Goal: Information Seeking & Learning: Find specific fact

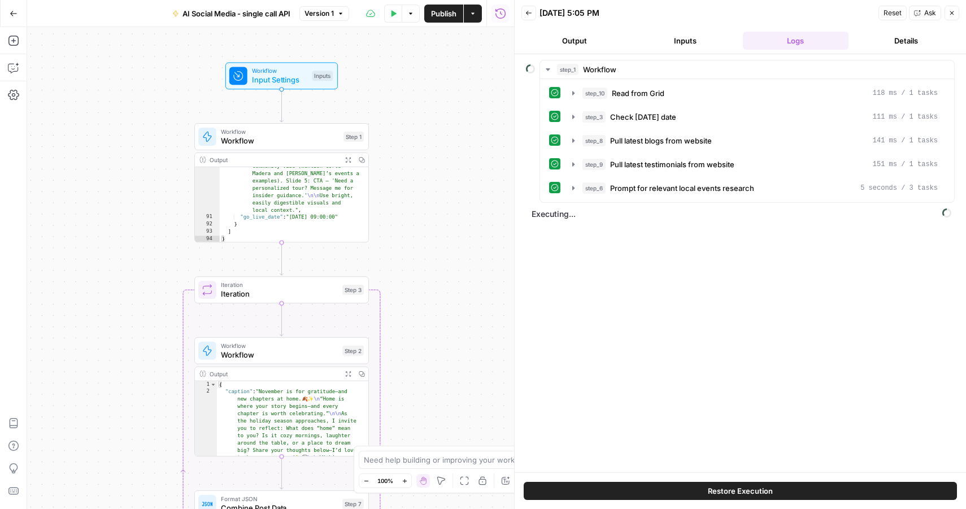
scroll to position [2795, 0]
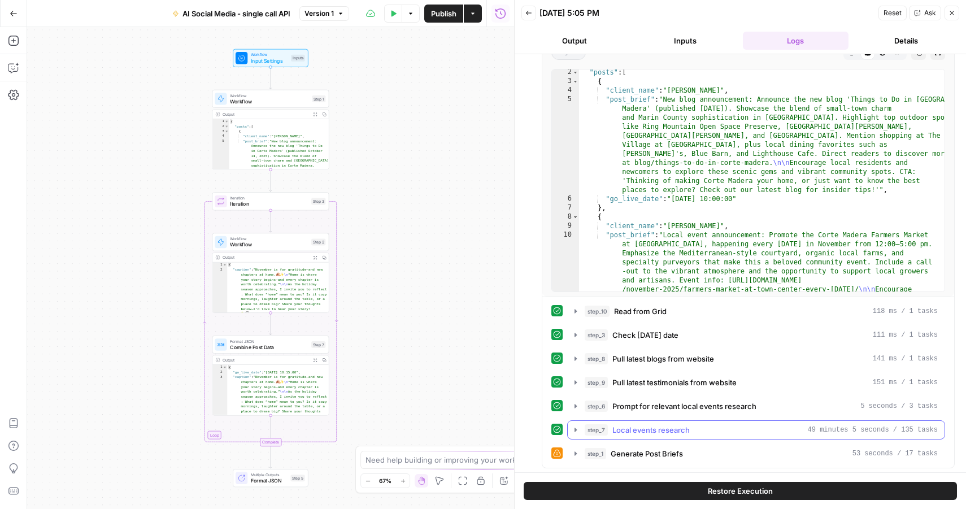
scroll to position [67, 0]
click at [650, 453] on span "Generate Post Briefs" at bounding box center [647, 451] width 72 height 11
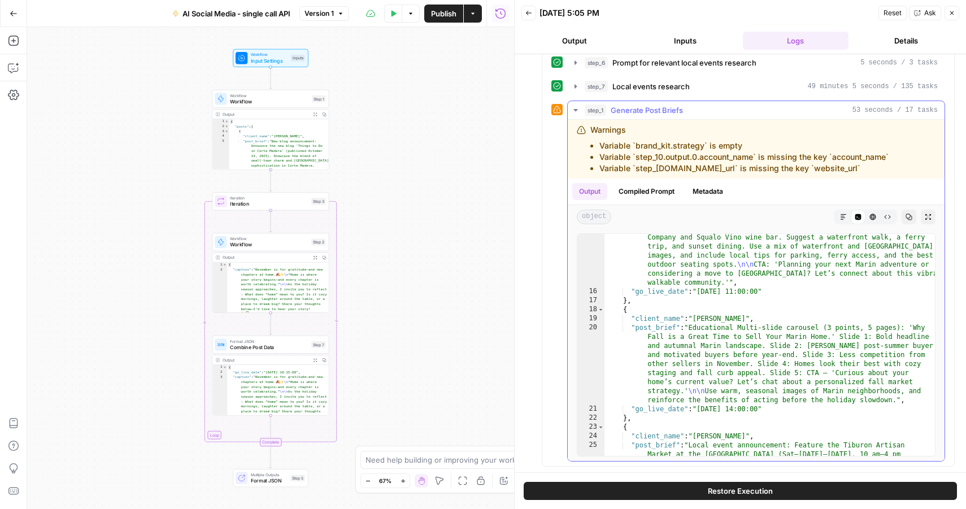
scroll to position [372, 0]
click at [272, 98] on span "Workflow" at bounding box center [269, 101] width 79 height 7
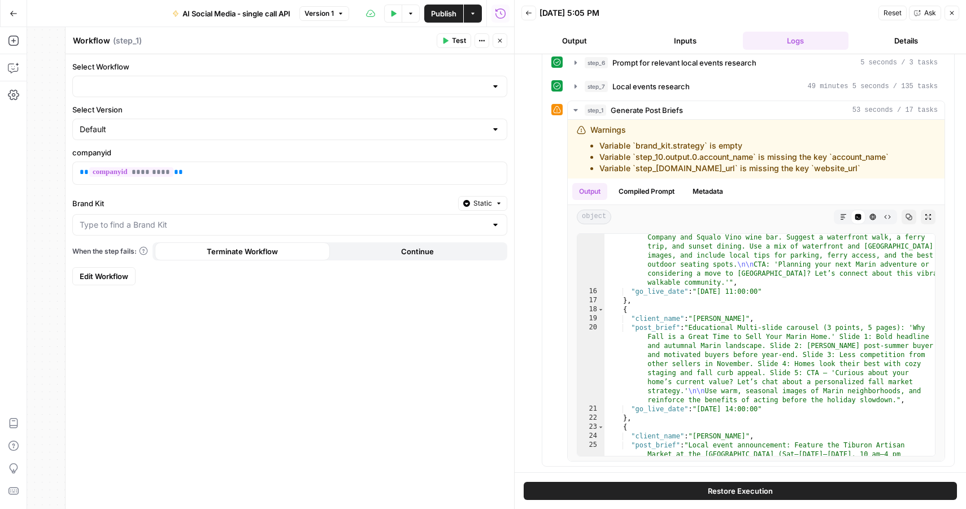
type input "Generate Posts Calendar - single API call"
click at [107, 278] on span "Edit Workflow" at bounding box center [104, 276] width 49 height 11
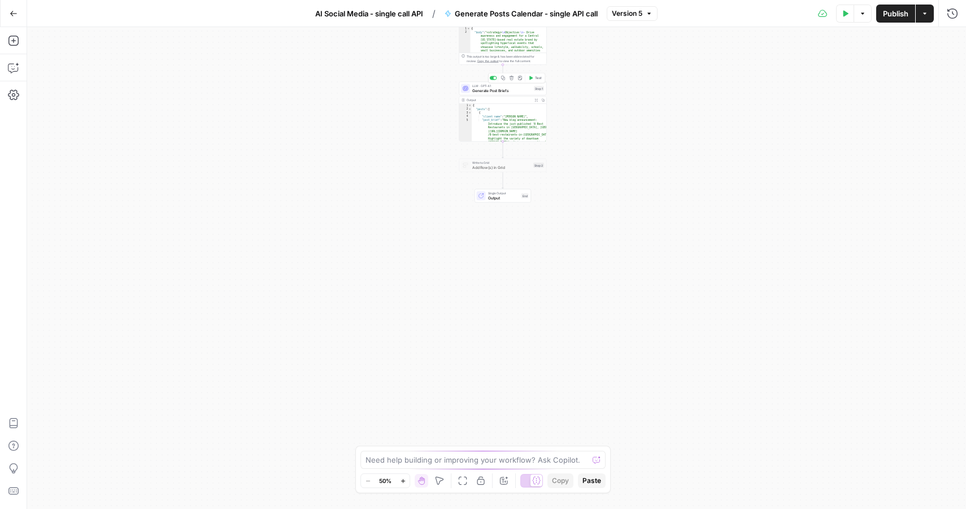
click at [495, 89] on span "Generate Post Briefs" at bounding box center [501, 91] width 59 height 6
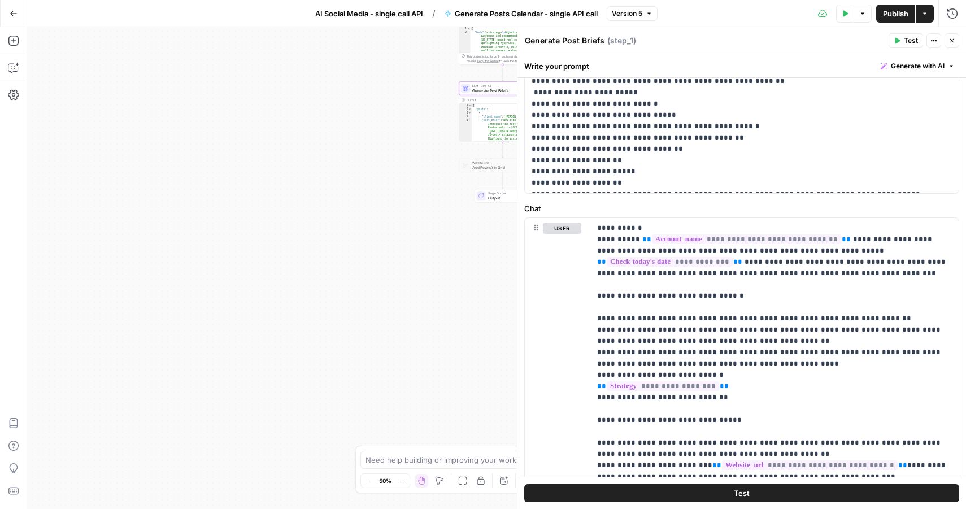
scroll to position [402, 0]
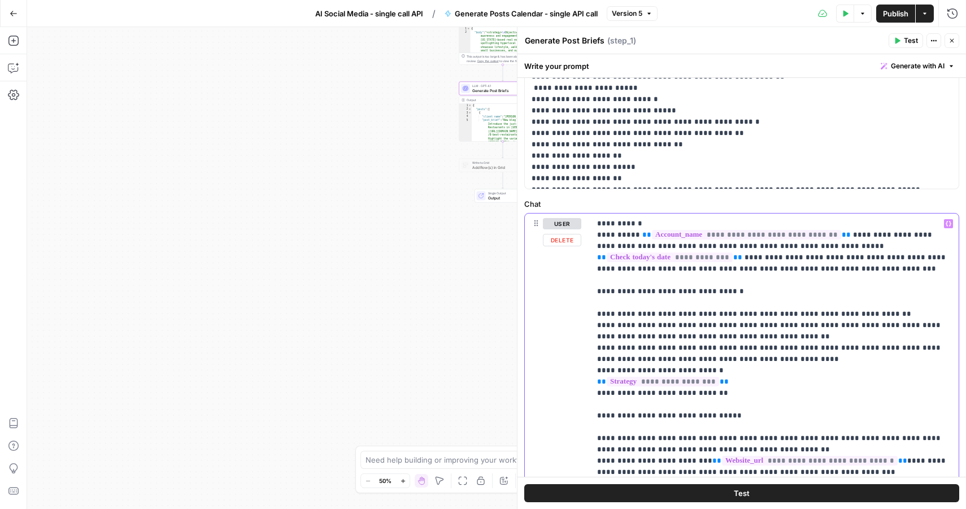
click at [949, 225] on icon "button" at bounding box center [949, 223] width 6 height 5
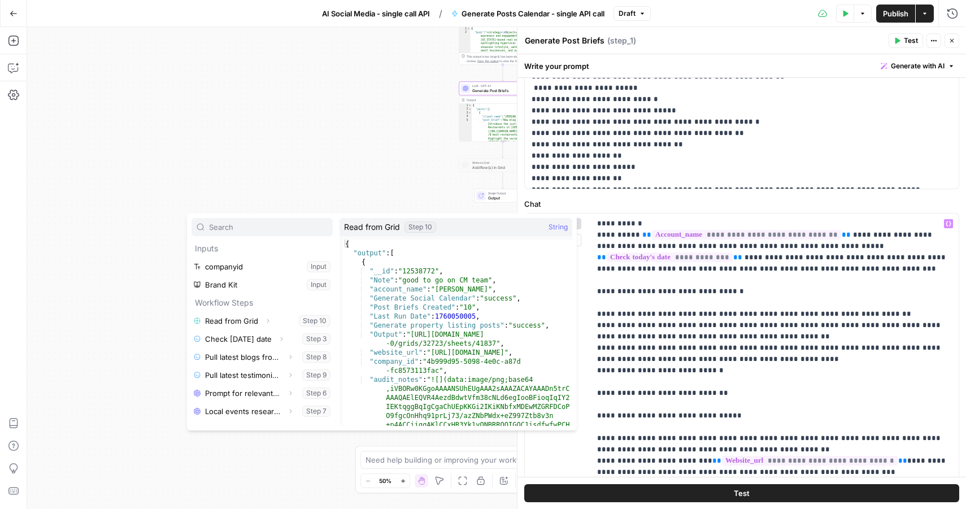
click at [267, 321] on icon "button" at bounding box center [267, 320] width 7 height 7
click at [238, 339] on icon "button" at bounding box center [238, 339] width 7 height 7
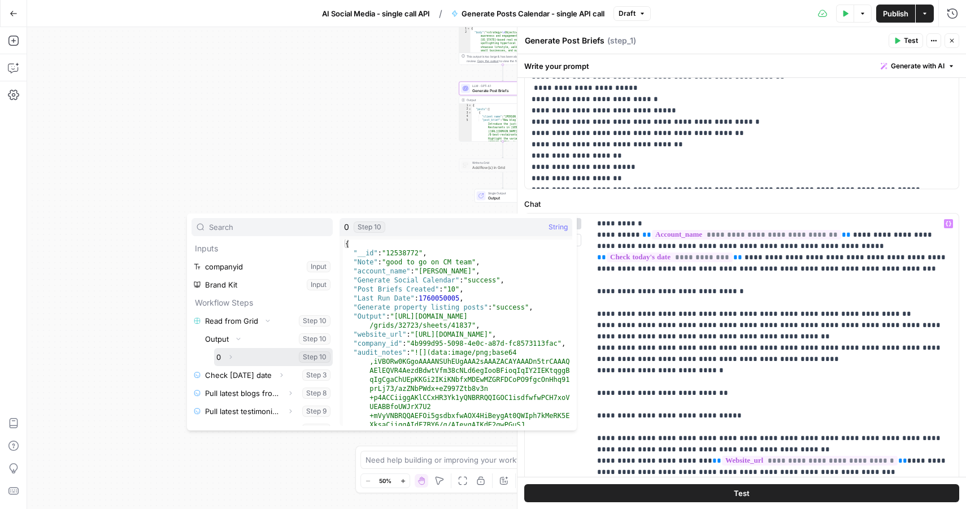
click at [231, 356] on icon "button" at bounding box center [230, 357] width 7 height 7
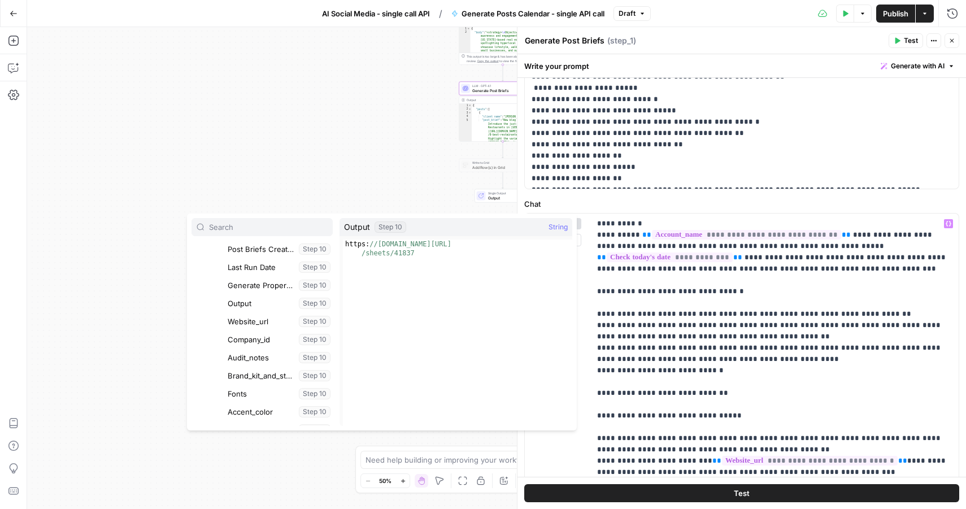
scroll to position [199, 0]
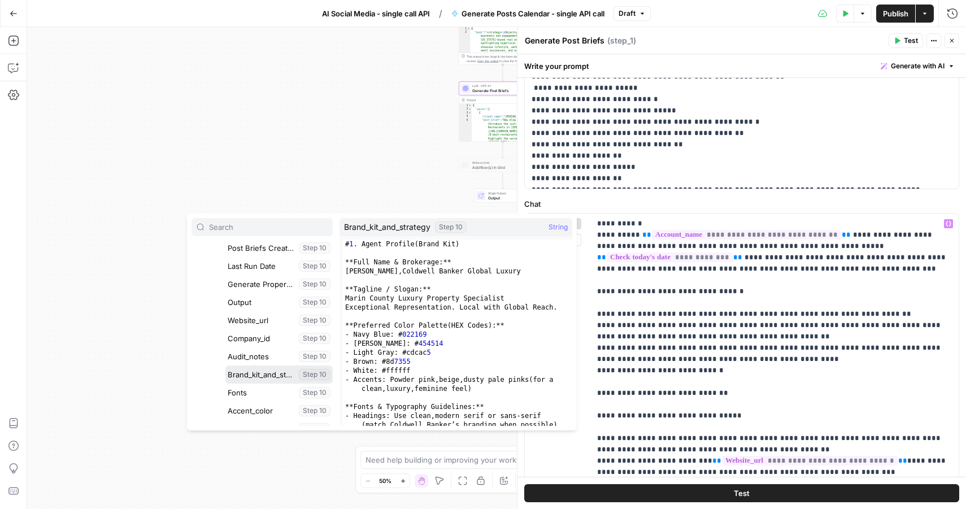
click at [248, 375] on button "Select variable Brand_kit_and_strategy" at bounding box center [278, 374] width 107 height 18
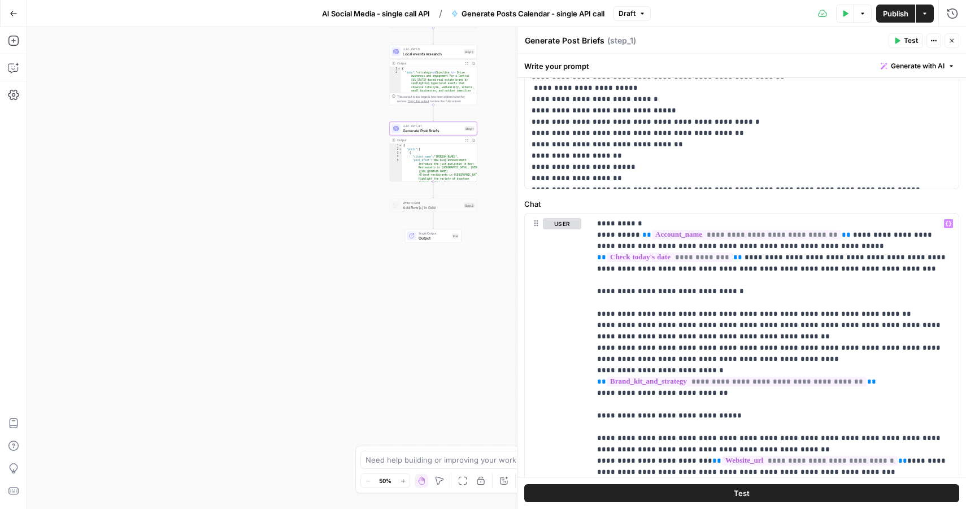
drag, startPoint x: 410, startPoint y: 160, endPoint x: 330, endPoint y: 208, distance: 92.7
click at [329, 208] on div "Workflow Input Settings Inputs Read from Grid Read from Grid Step 10 Output Exp…" at bounding box center [496, 268] width 939 height 482
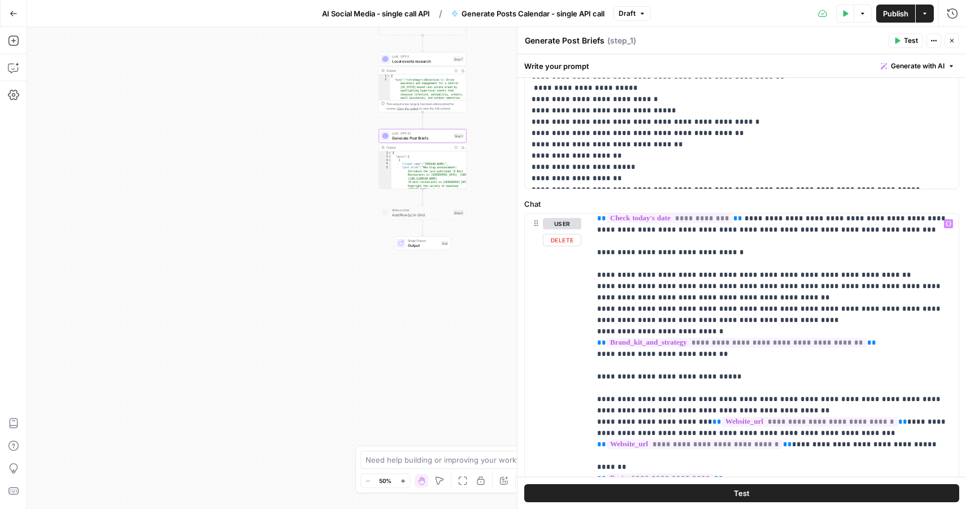
scroll to position [66, 0]
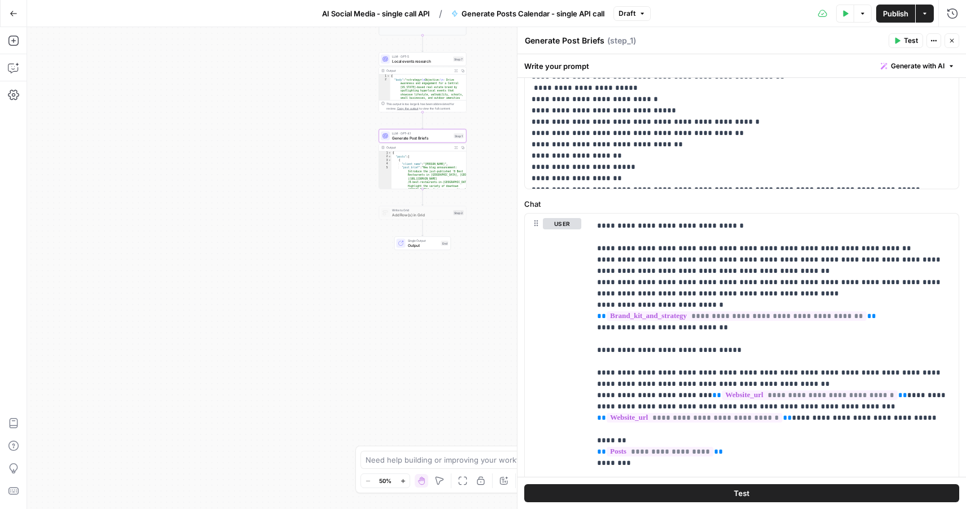
click at [365, 16] on span "AI Social Media - single call API" at bounding box center [376, 13] width 108 height 11
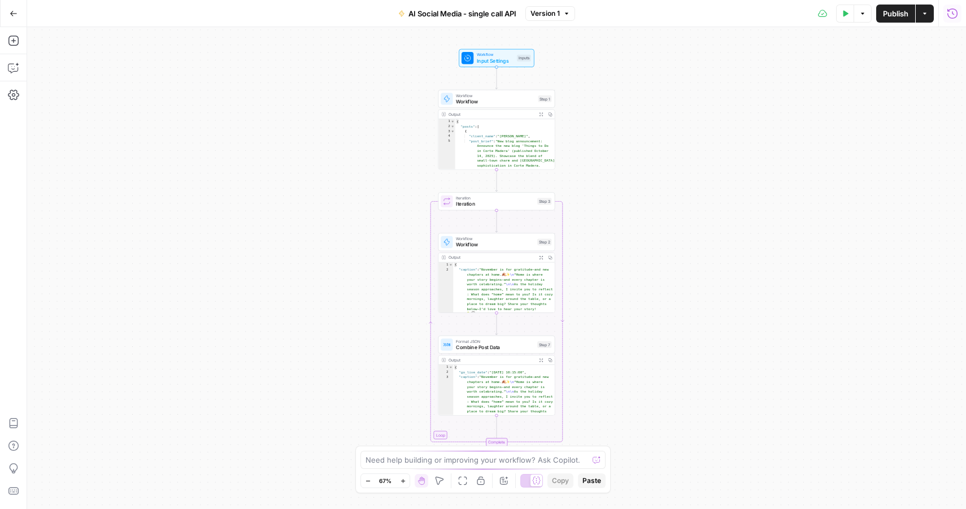
click at [945, 16] on button "Run History" at bounding box center [952, 14] width 18 height 18
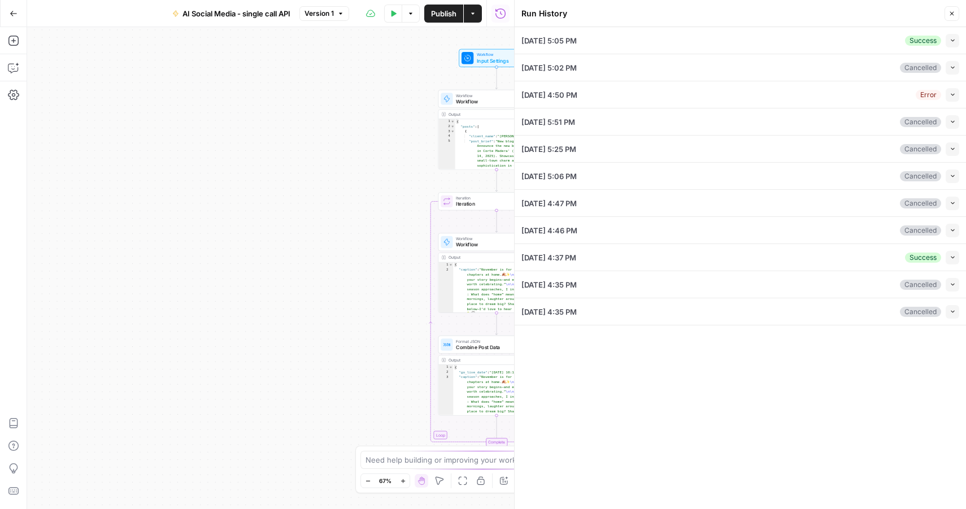
click at [950, 40] on icon "button" at bounding box center [953, 40] width 6 height 6
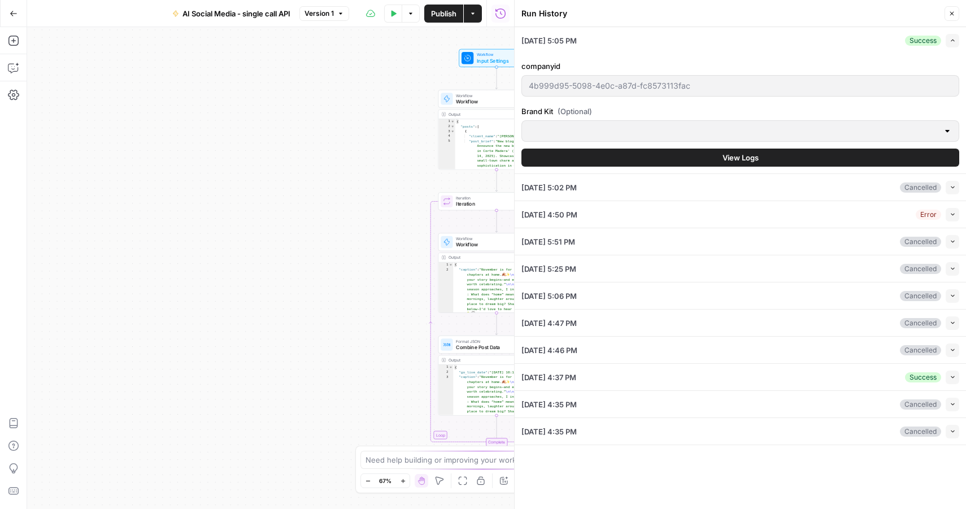
click at [746, 152] on span "View Logs" at bounding box center [741, 157] width 36 height 11
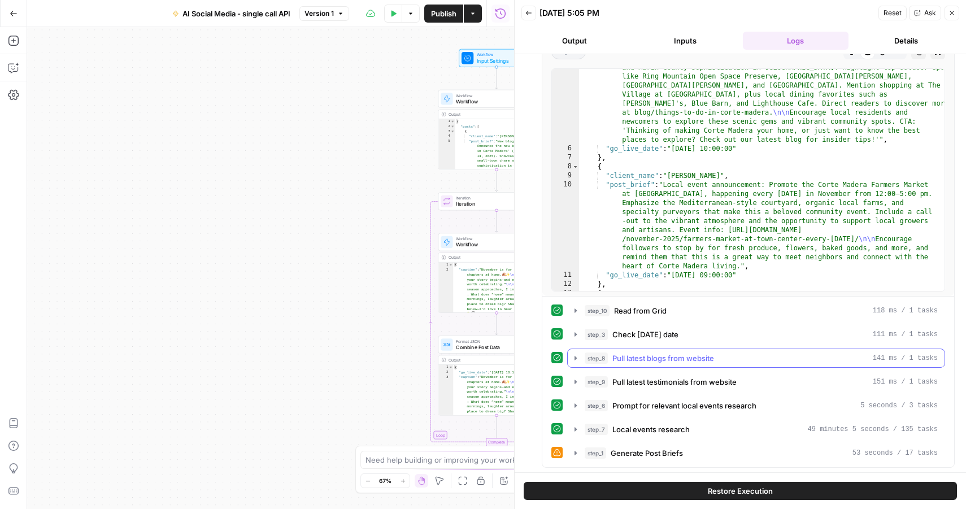
scroll to position [67, 0]
click at [653, 450] on span "Generate Post Briefs" at bounding box center [647, 451] width 72 height 11
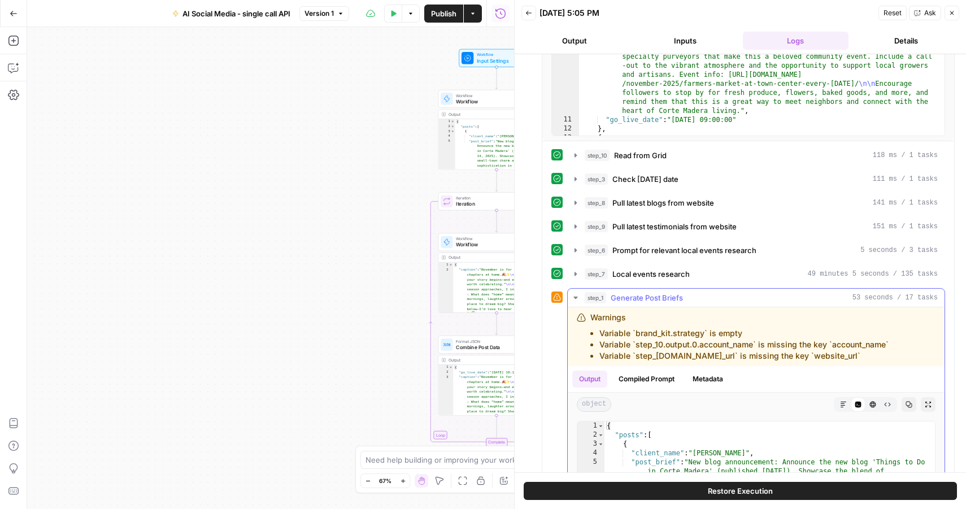
scroll to position [237, 0]
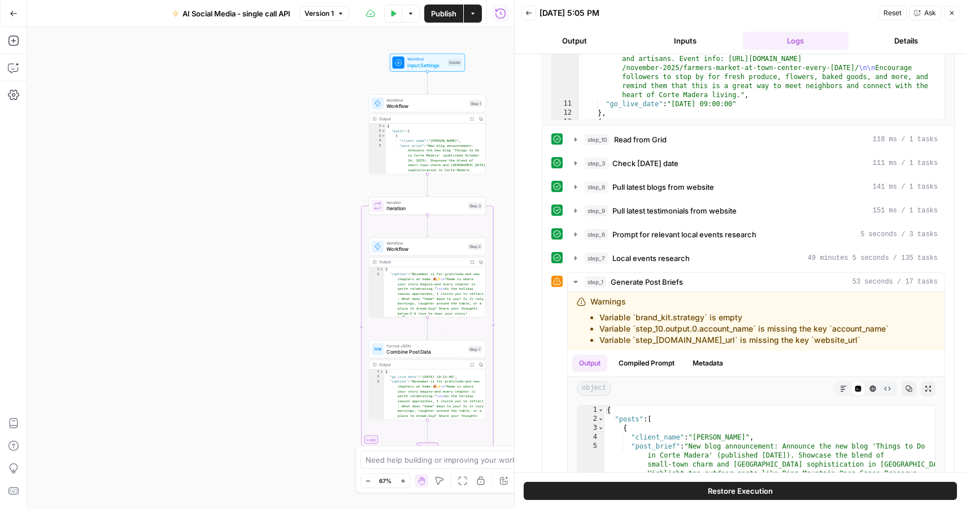
click at [405, 105] on span "Workflow" at bounding box center [425, 105] width 79 height 7
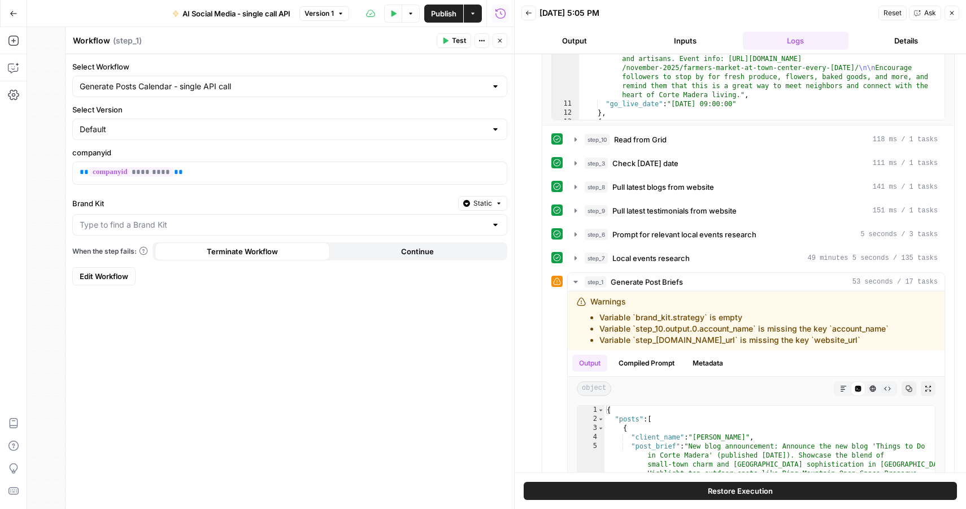
click at [94, 276] on span "Edit Workflow" at bounding box center [104, 276] width 49 height 11
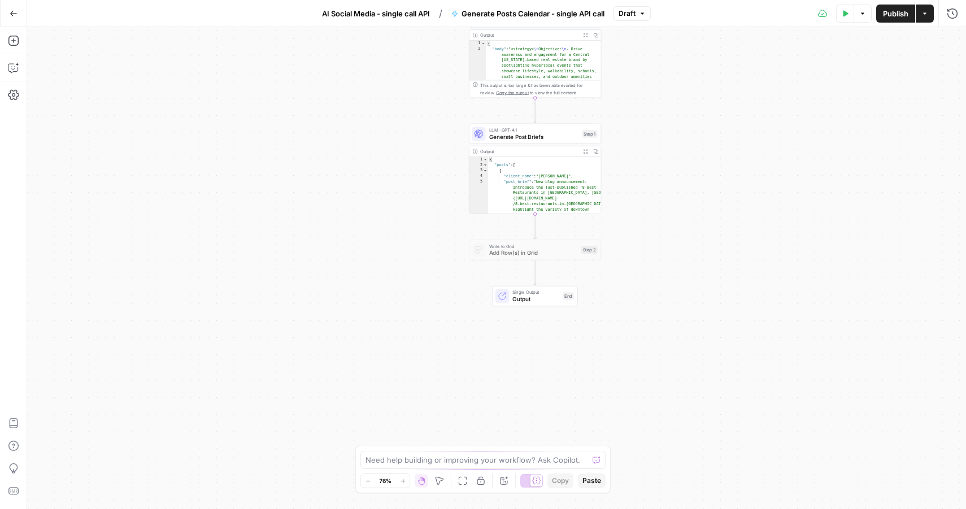
click at [534, 138] on span "Generate Post Briefs" at bounding box center [534, 137] width 90 height 8
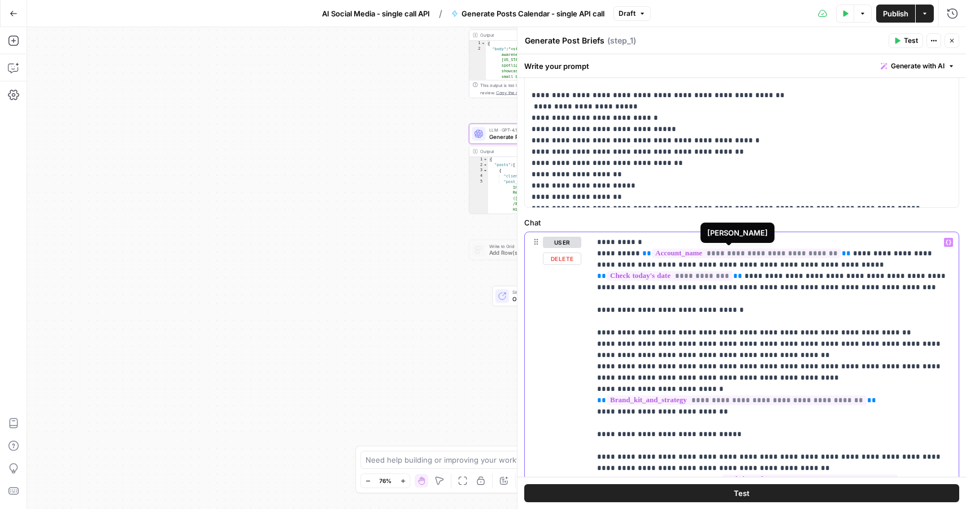
click at [761, 251] on span "**********" at bounding box center [746, 254] width 189 height 10
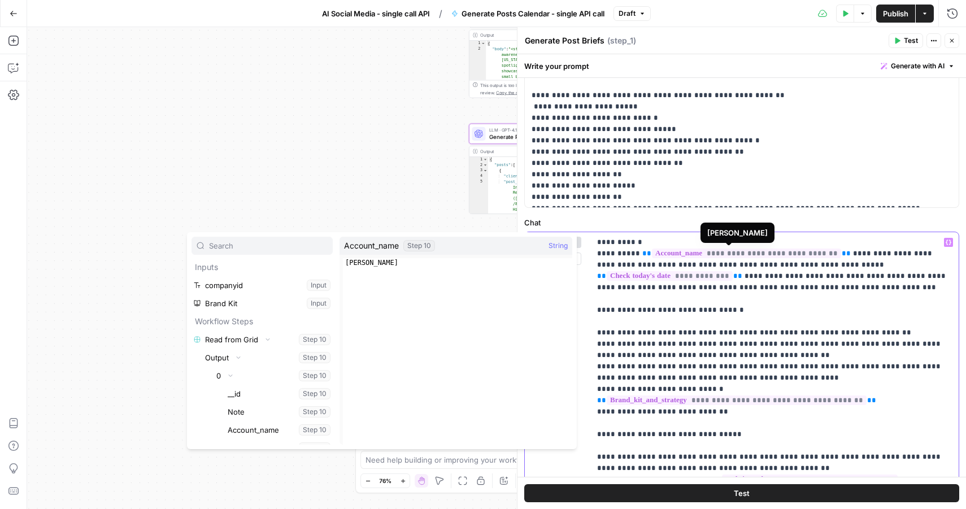
click at [761, 251] on span "**********" at bounding box center [746, 254] width 189 height 10
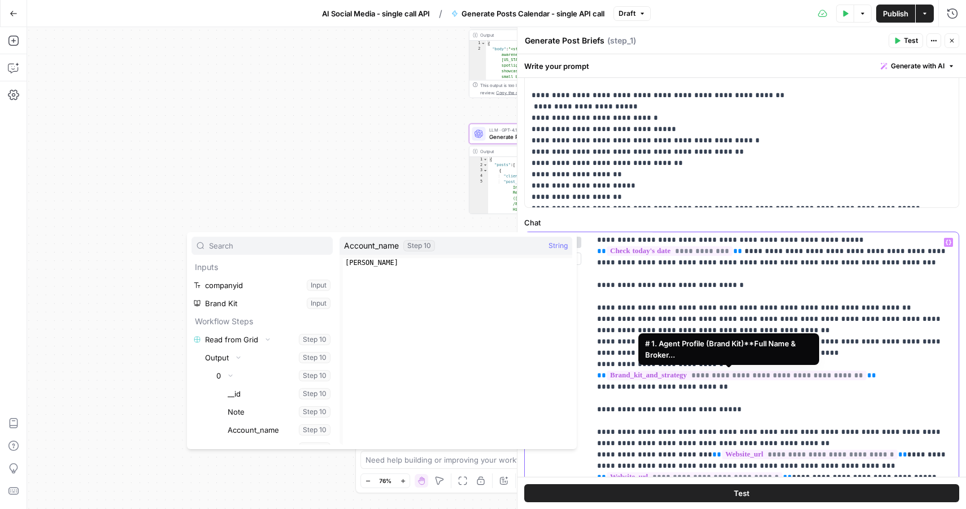
click at [761, 376] on span "**********" at bounding box center [737, 376] width 260 height 10
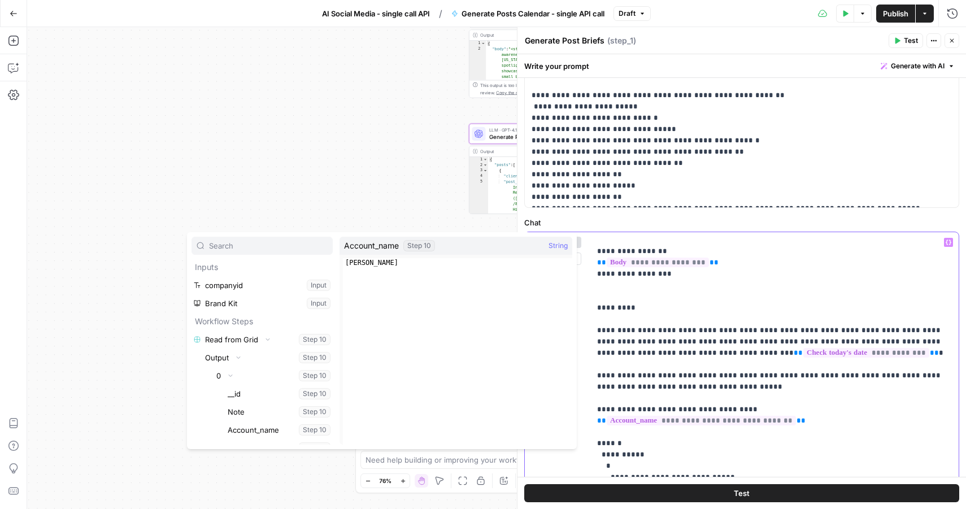
scroll to position [515, 0]
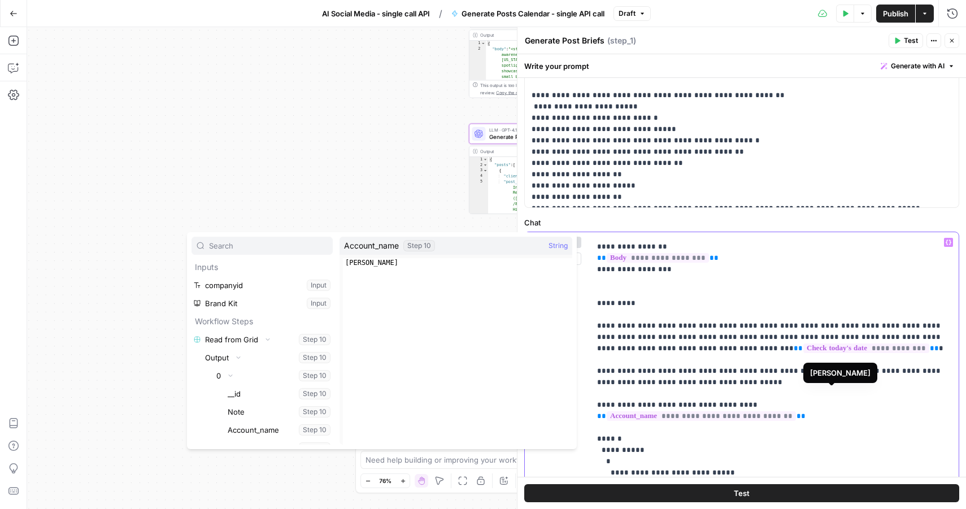
click at [796, 411] on span "**********" at bounding box center [701, 416] width 189 height 10
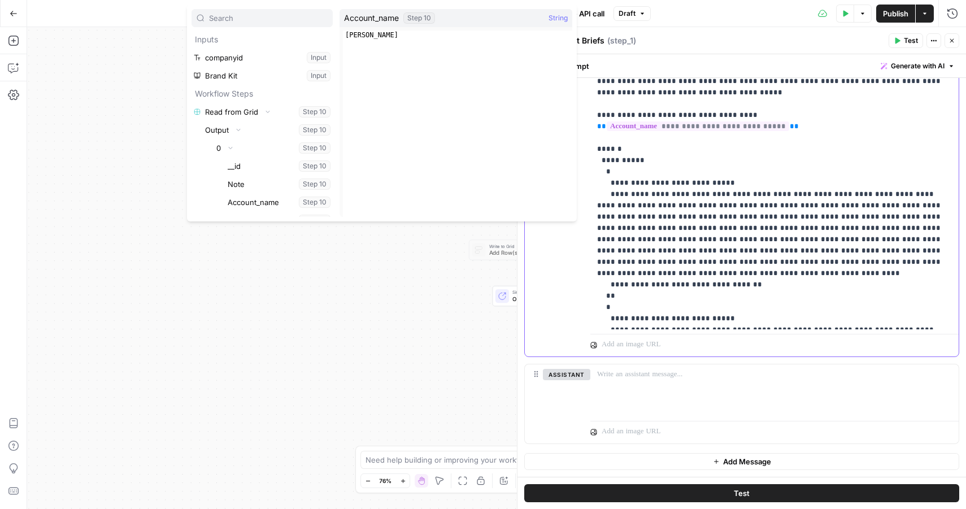
scroll to position [441, 0]
click at [734, 19] on div "Test Data Options Publish Actions Run History" at bounding box center [808, 13] width 315 height 27
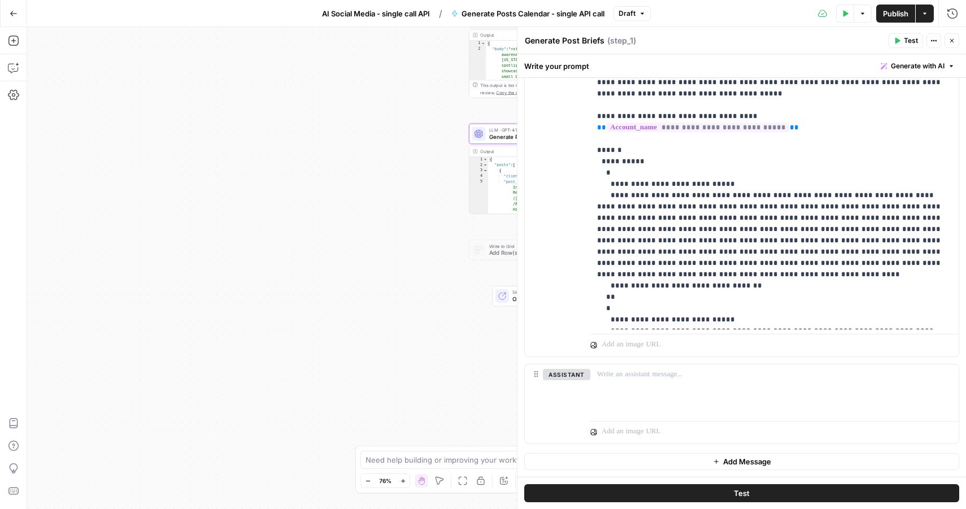
click at [896, 45] on button "Test" at bounding box center [906, 40] width 34 height 15
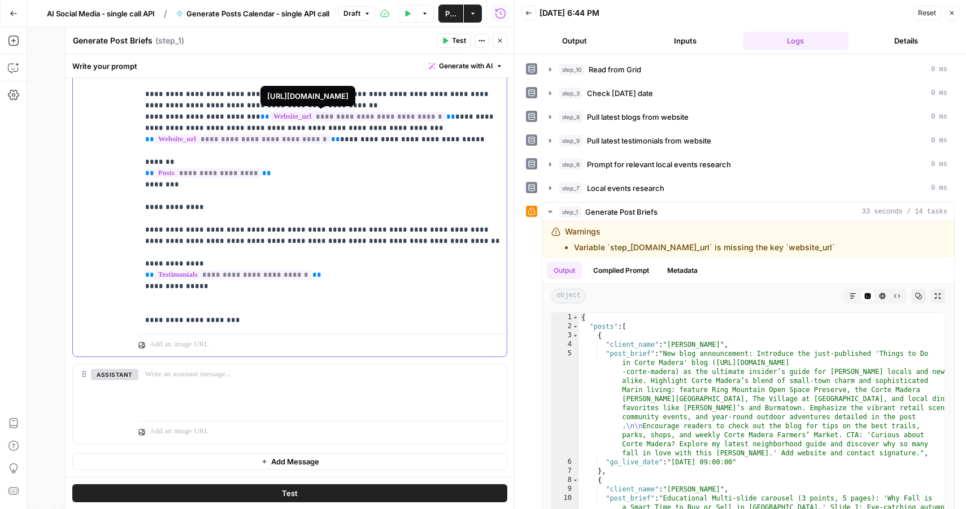
click at [357, 115] on span "**********" at bounding box center [358, 117] width 176 height 10
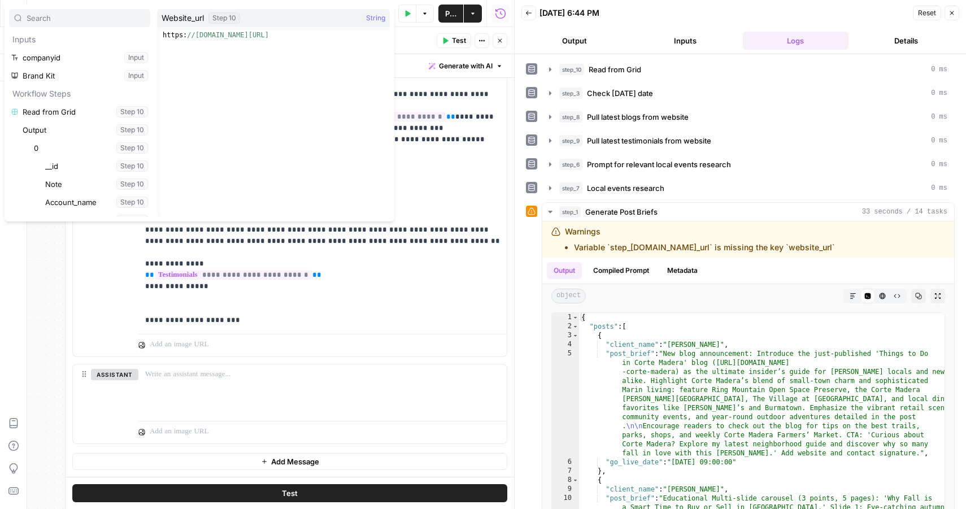
scroll to position [187, 0]
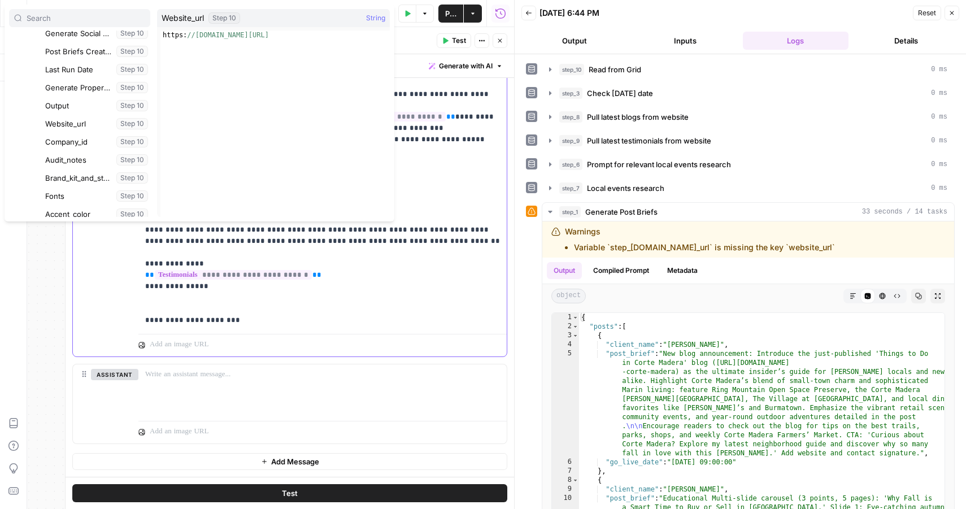
click at [438, 184] on p "**********" at bounding box center [322, 360] width 355 height 972
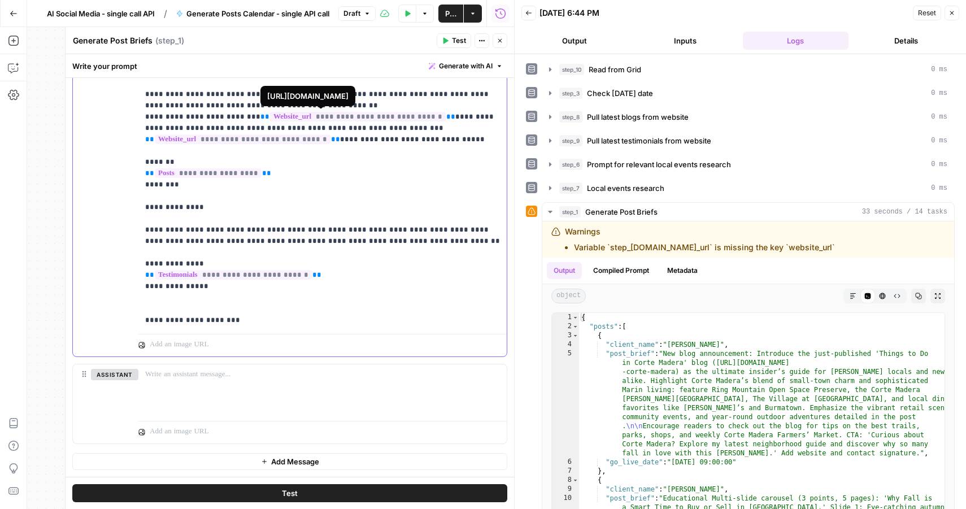
click at [354, 117] on span "**********" at bounding box center [358, 117] width 176 height 10
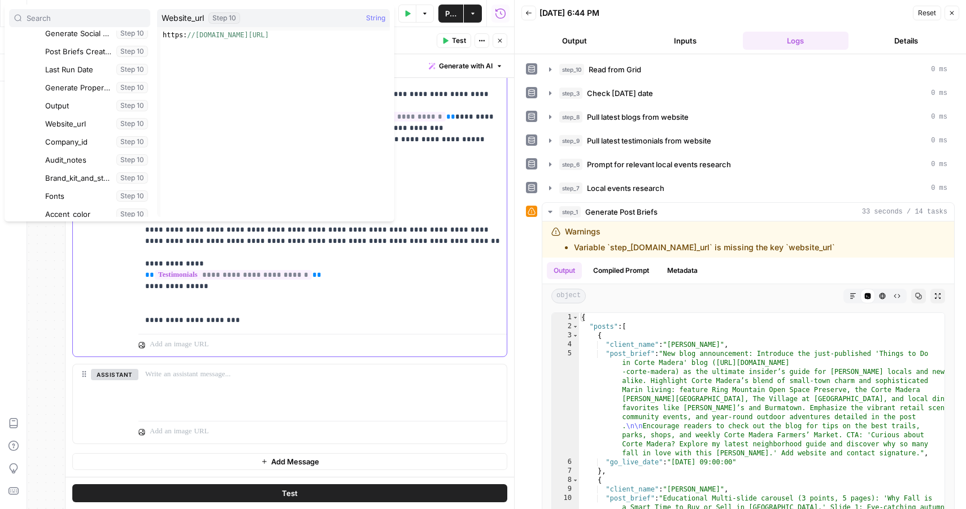
click at [432, 116] on p "**********" at bounding box center [322, 360] width 355 height 972
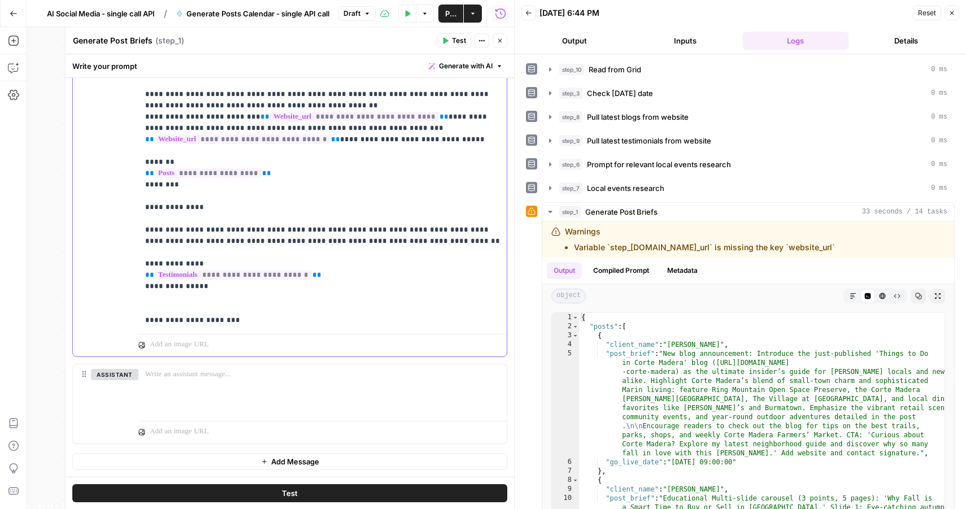
click at [322, 138] on p "**********" at bounding box center [322, 360] width 355 height 972
click at [367, 141] on p "**********" at bounding box center [322, 360] width 355 height 972
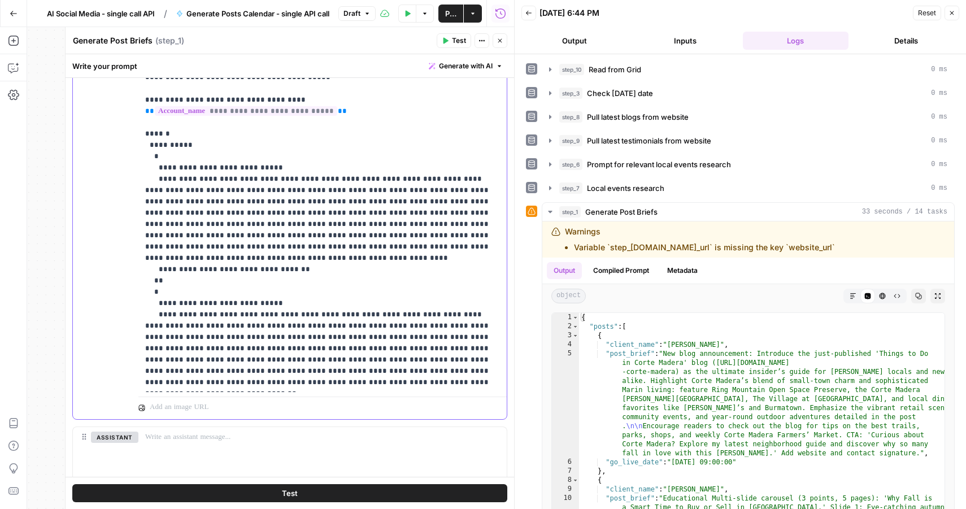
scroll to position [746, 0]
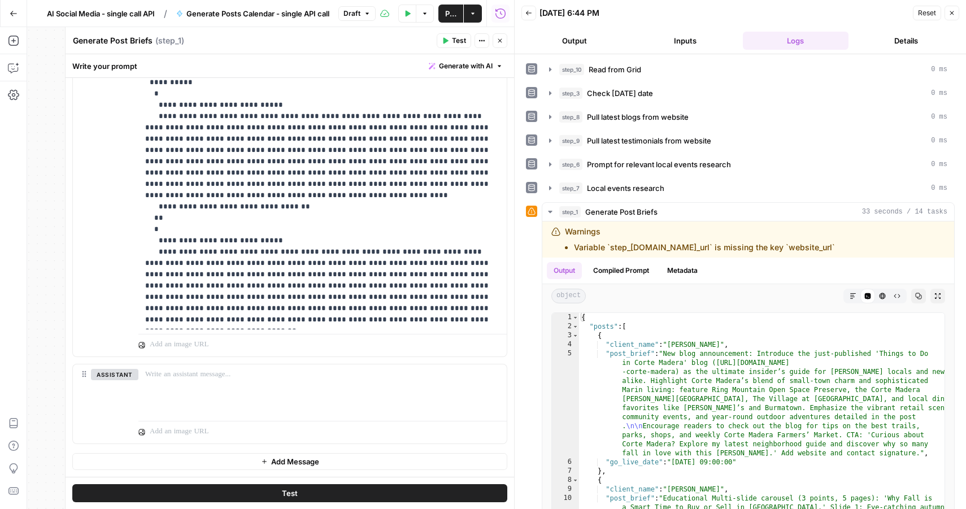
click at [449, 12] on span "Publish" at bounding box center [450, 13] width 11 height 11
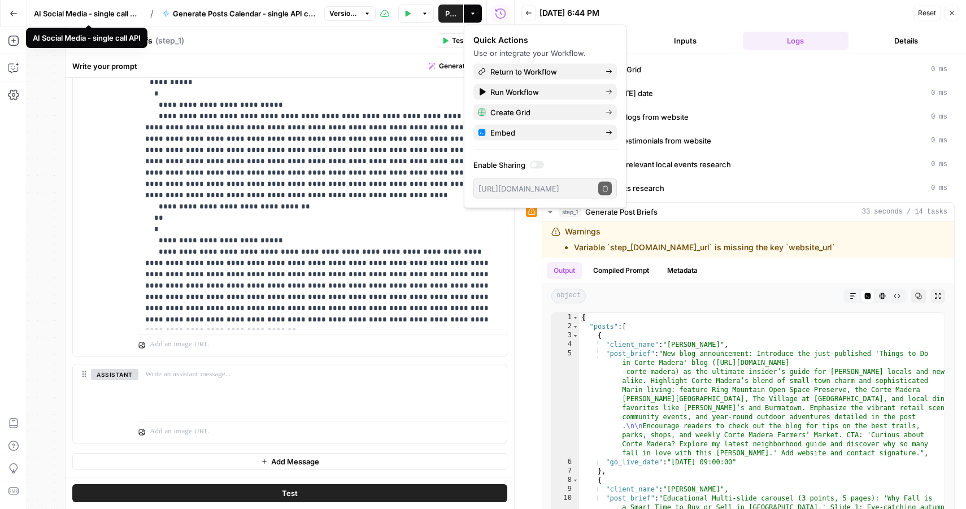
click at [97, 13] on span "AI Social Media - single call API" at bounding box center [87, 13] width 107 height 11
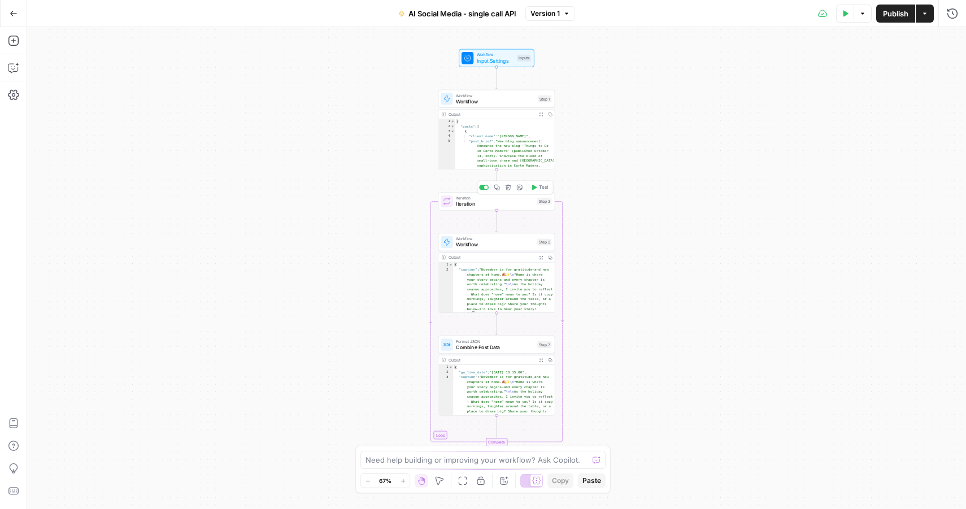
click at [505, 201] on span "Iteration" at bounding box center [495, 203] width 79 height 7
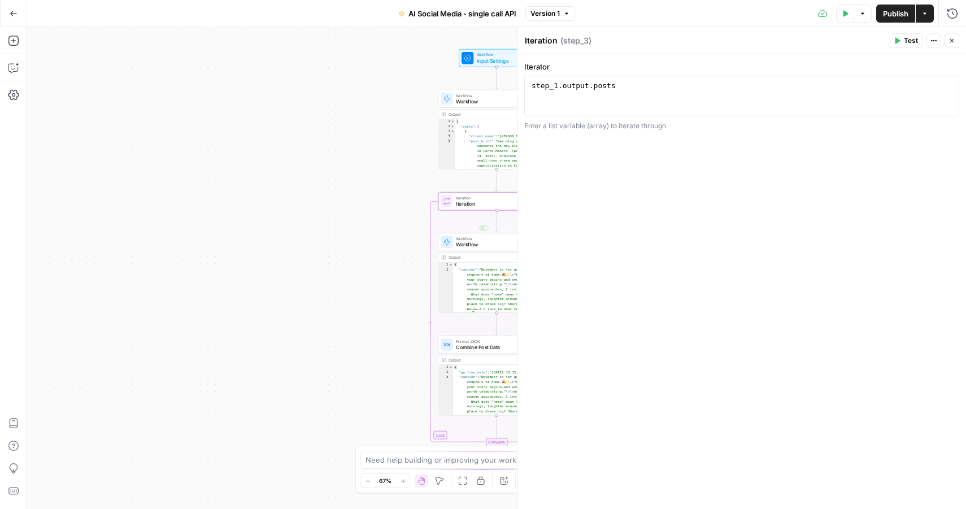
click at [393, 220] on div "Workflow Input Settings Inputs Workflow Workflow Step 1 Output Expand Output Co…" at bounding box center [496, 268] width 939 height 482
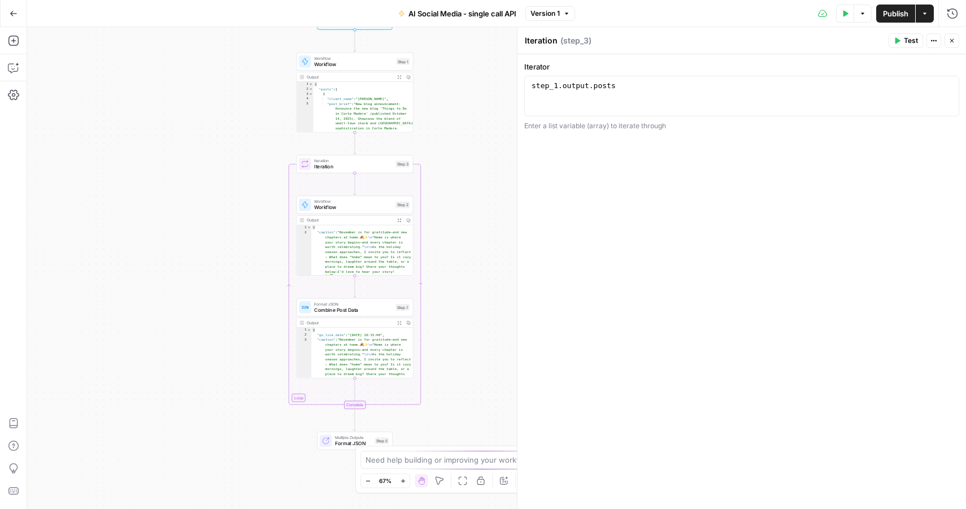
drag, startPoint x: 375, startPoint y: 221, endPoint x: 237, endPoint y: 183, distance: 143.5
click at [236, 183] on div "Workflow Input Settings Inputs Workflow Workflow Step 1 Output Expand Output Co…" at bounding box center [496, 268] width 939 height 482
click at [397, 150] on span "Test" at bounding box center [401, 149] width 9 height 7
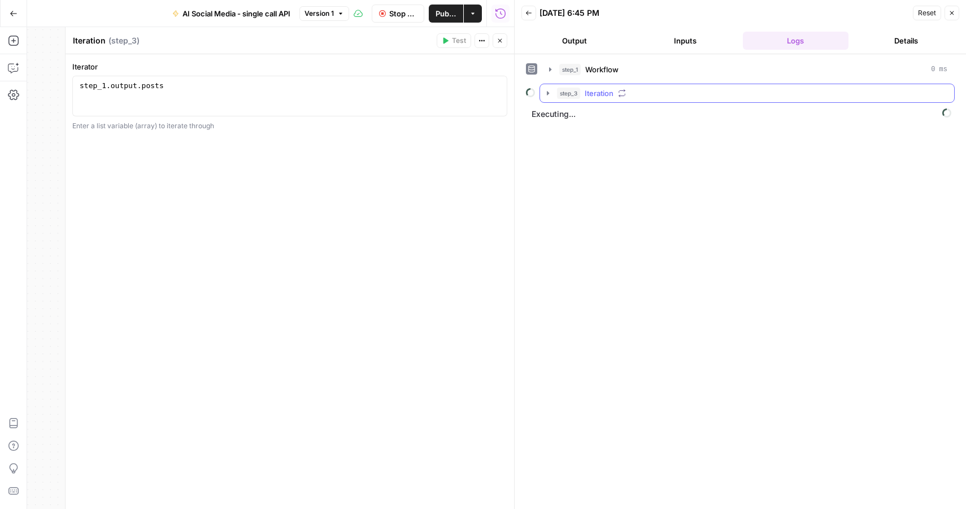
click at [560, 89] on span "step_3" at bounding box center [568, 93] width 23 height 11
click at [551, 94] on icon "button" at bounding box center [547, 93] width 9 height 9
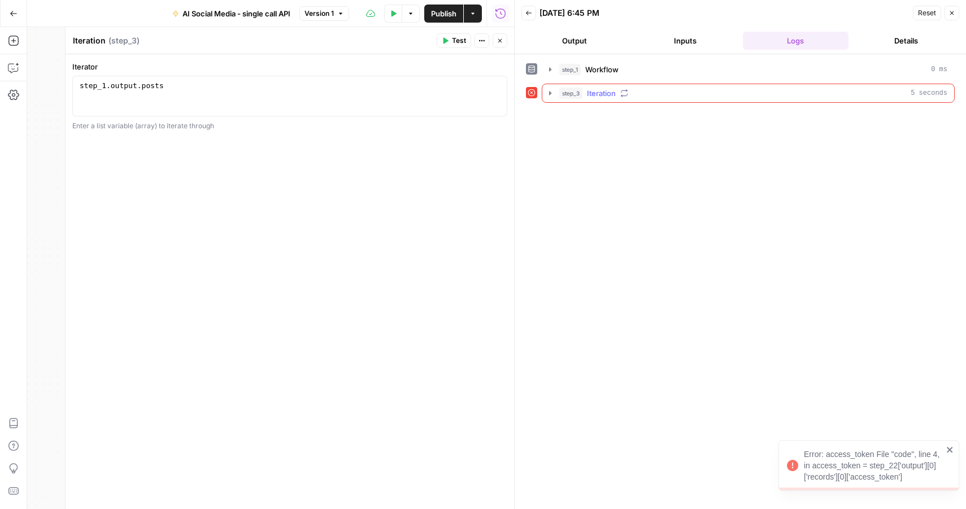
click at [551, 94] on icon "button" at bounding box center [550, 93] width 9 height 9
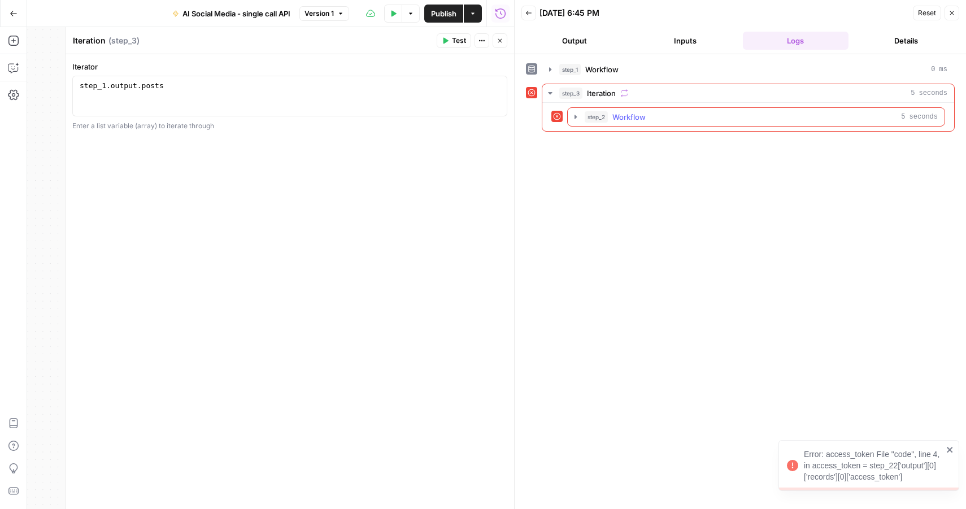
click at [582, 114] on button "step_2 Workflow 5 seconds" at bounding box center [756, 117] width 377 height 18
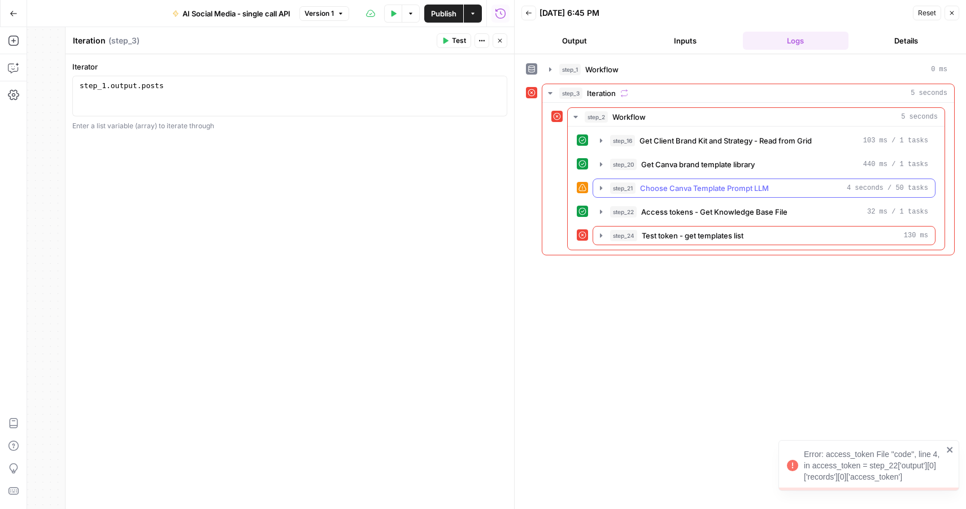
click at [611, 190] on span "step_21" at bounding box center [622, 187] width 25 height 11
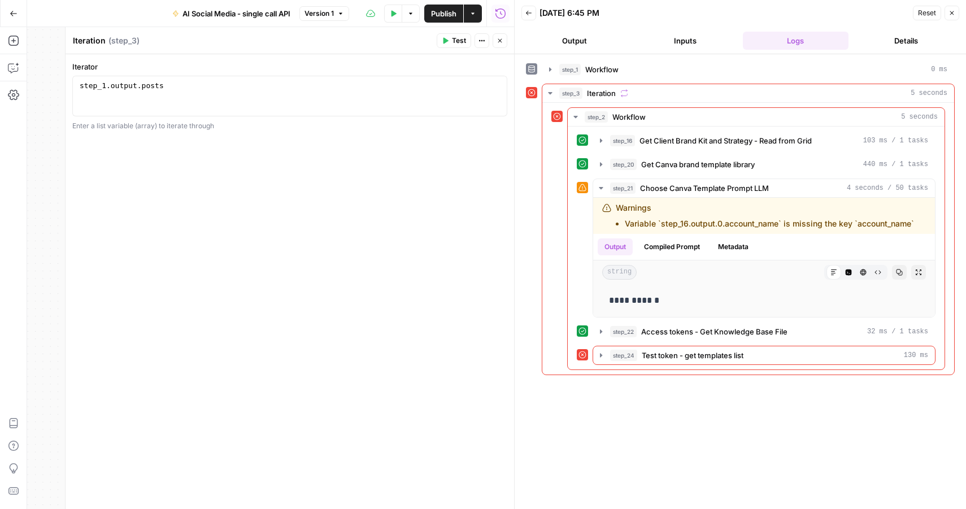
click at [502, 39] on icon "button" at bounding box center [500, 40] width 7 height 7
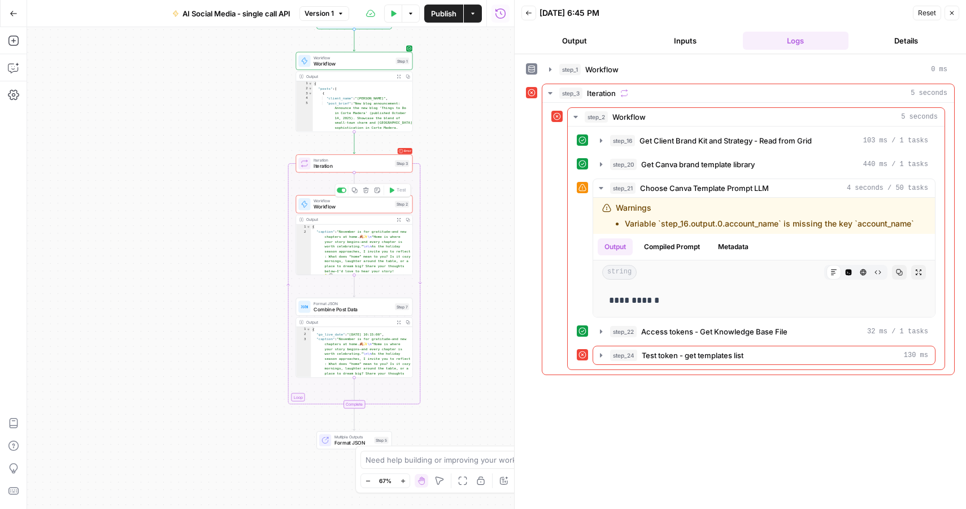
click at [346, 207] on span "Workflow" at bounding box center [353, 206] width 79 height 7
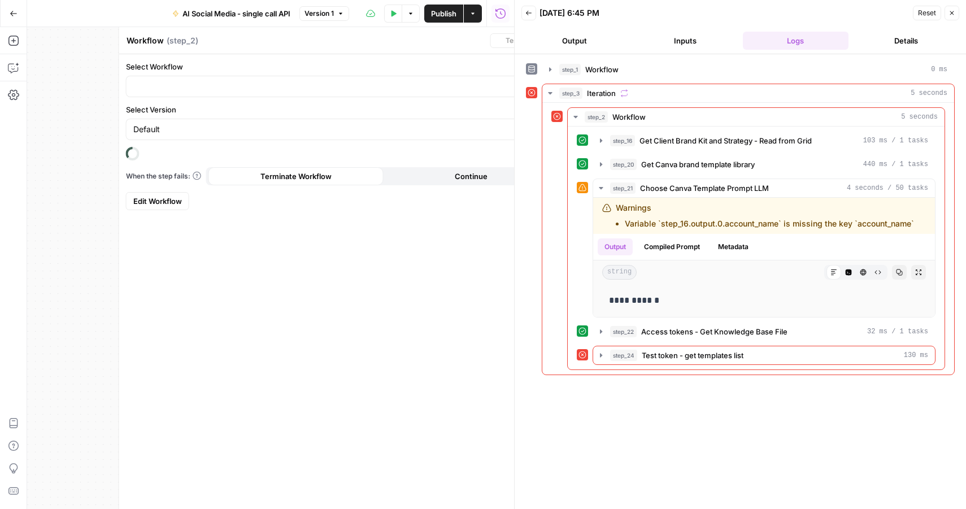
type input "Post Generator - single API call"
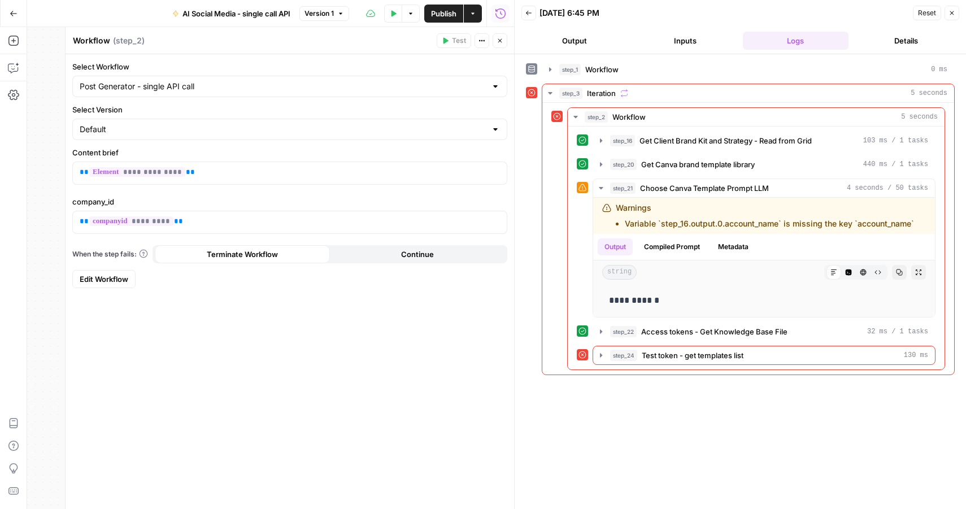
click at [98, 281] on span "Edit Workflow" at bounding box center [104, 278] width 49 height 11
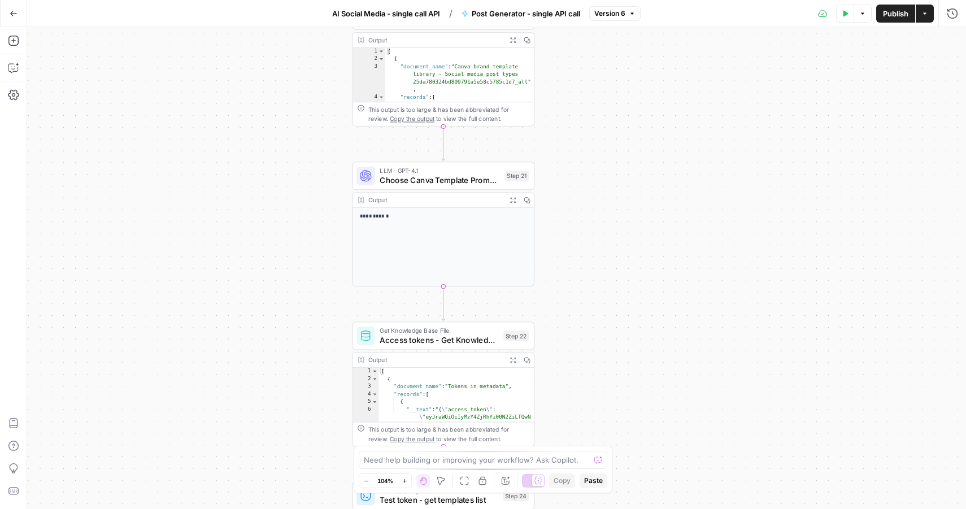
click at [495, 175] on span "Choose Canva Template Prompt LLM" at bounding box center [440, 180] width 120 height 12
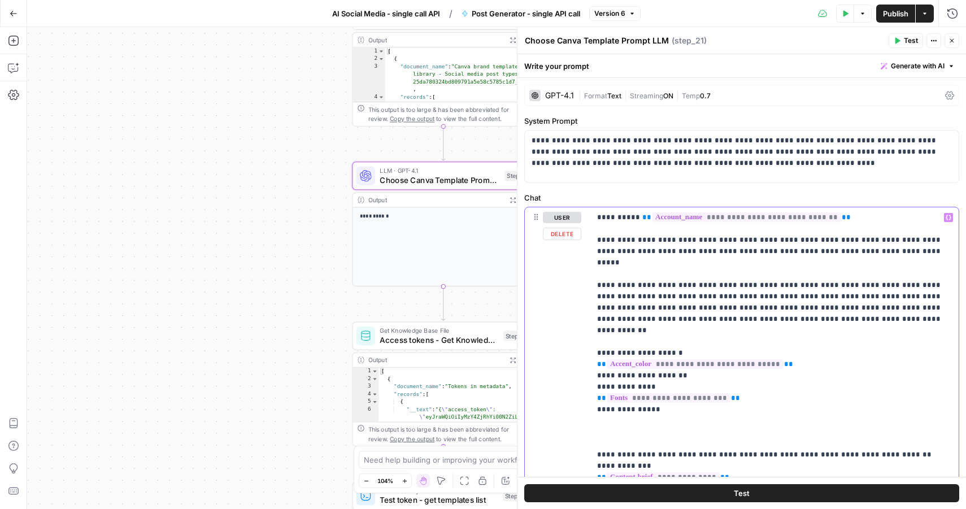
click at [835, 218] on p "**********" at bounding box center [774, 398] width 355 height 373
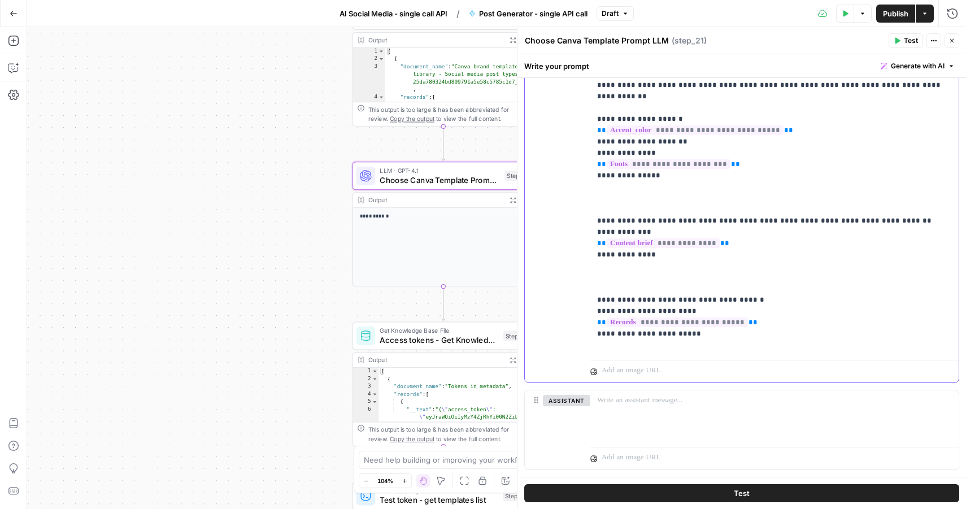
scroll to position [260, 0]
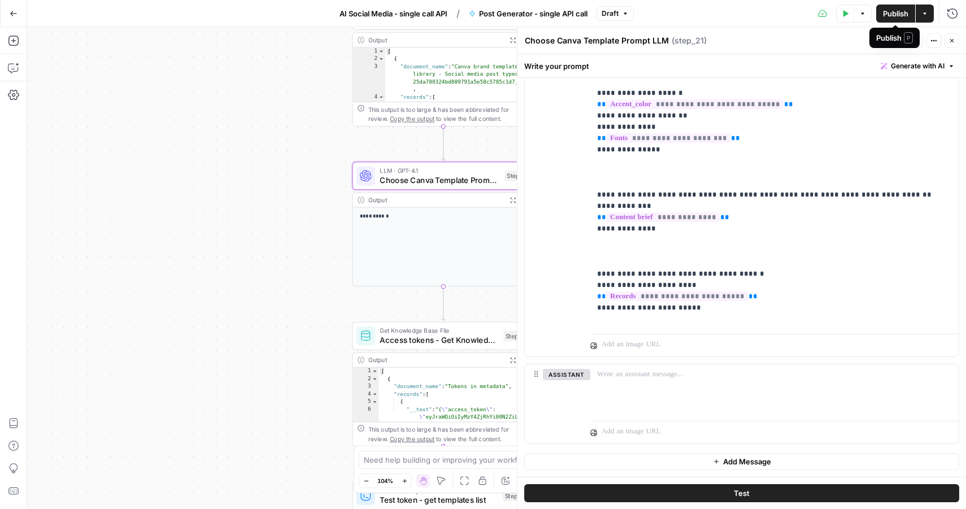
click at [890, 10] on span "Publish" at bounding box center [895, 13] width 25 height 11
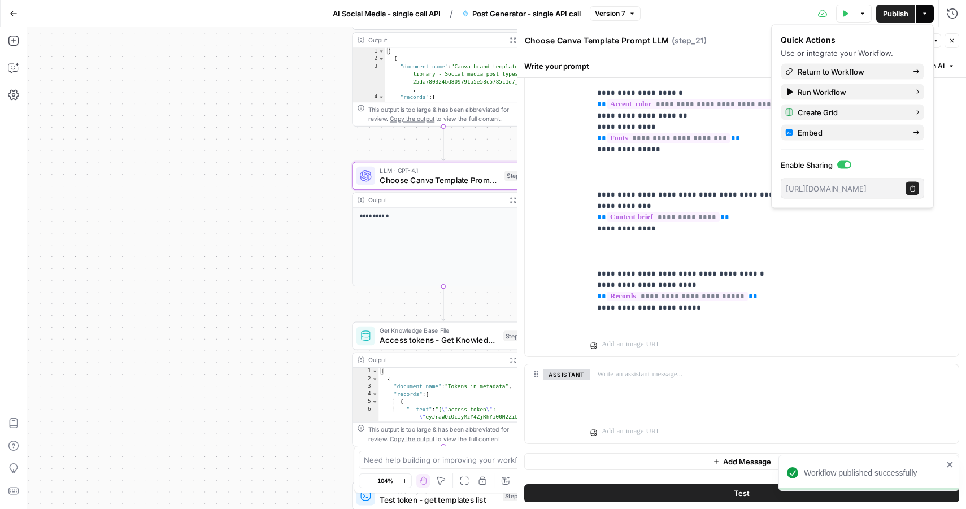
click at [351, 10] on span "AI Social Media - single call API" at bounding box center [387, 13] width 108 height 11
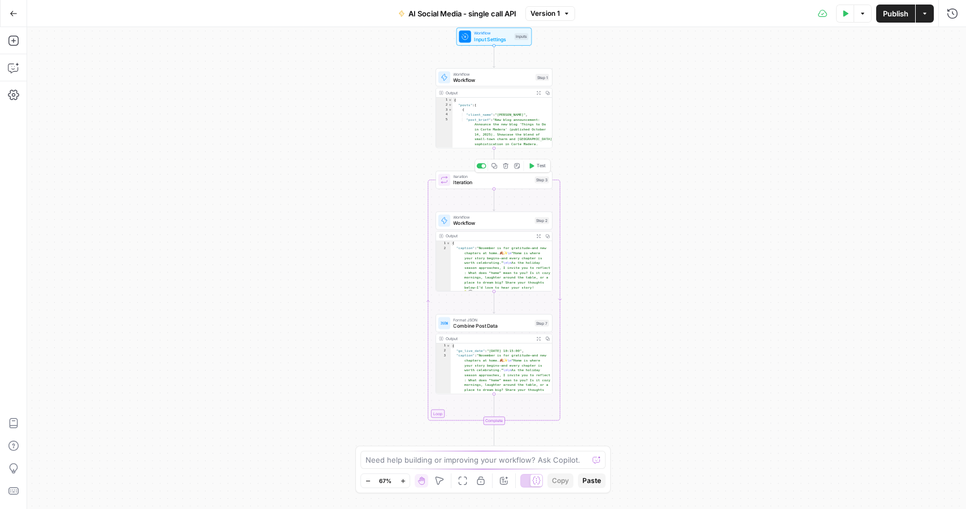
click at [504, 185] on span "Iteration" at bounding box center [492, 182] width 79 height 7
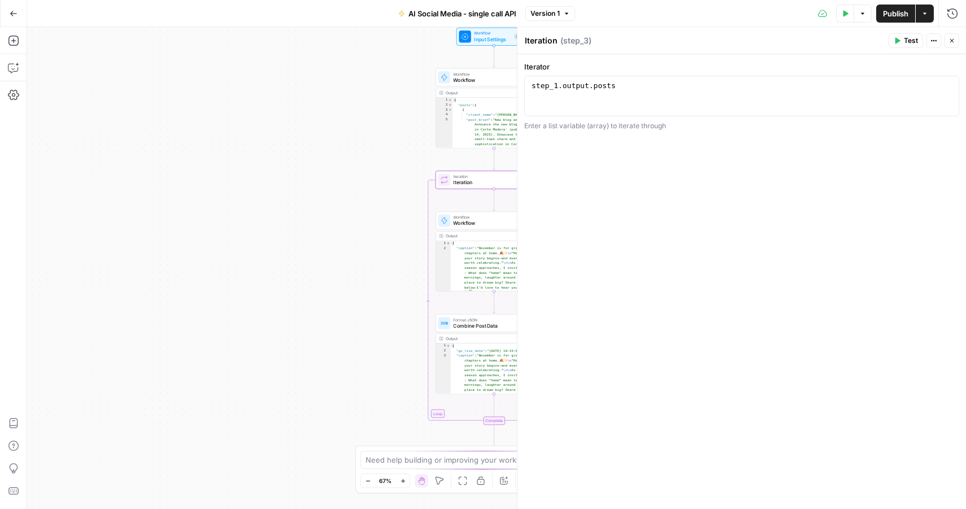
click at [904, 38] on span "Test" at bounding box center [911, 41] width 14 height 10
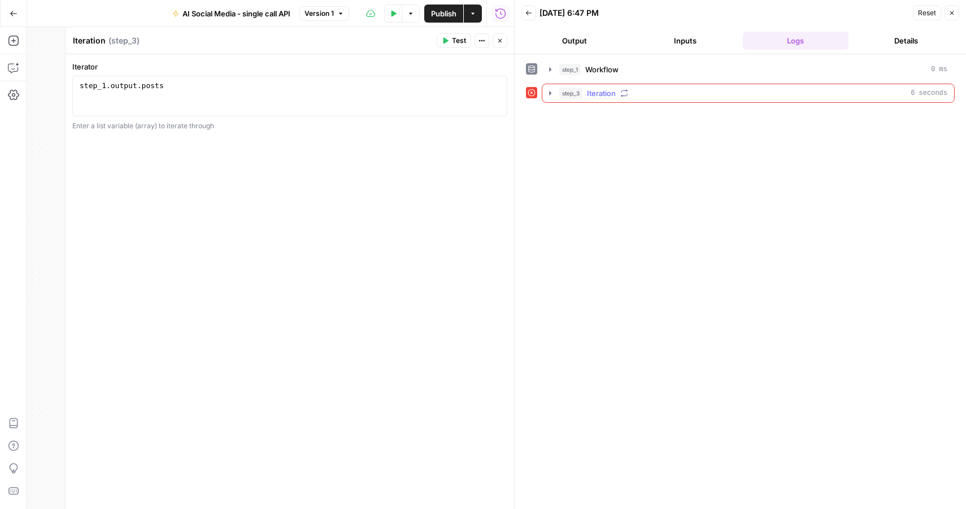
click at [559, 97] on span "step_3" at bounding box center [570, 93] width 23 height 11
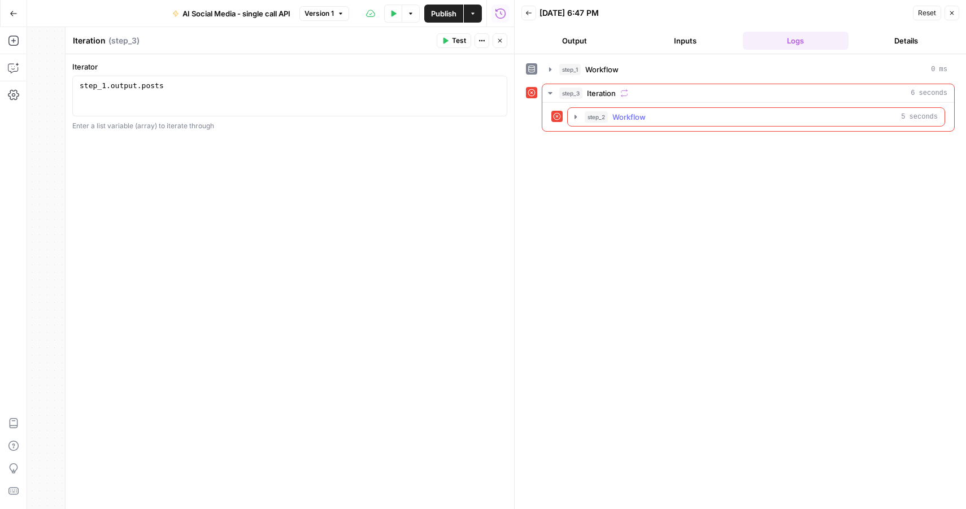
click at [586, 119] on span "step_2" at bounding box center [596, 116] width 23 height 11
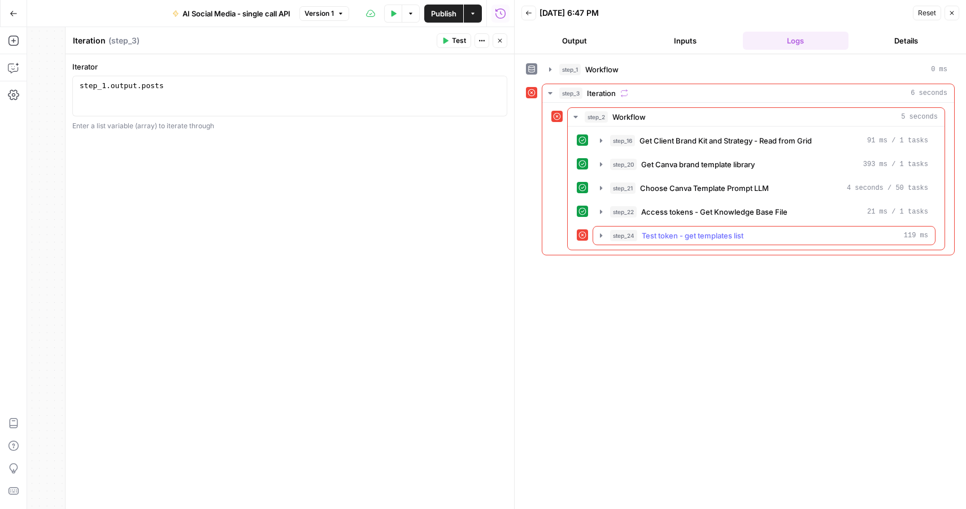
click at [617, 234] on span "step_24" at bounding box center [623, 235] width 27 height 11
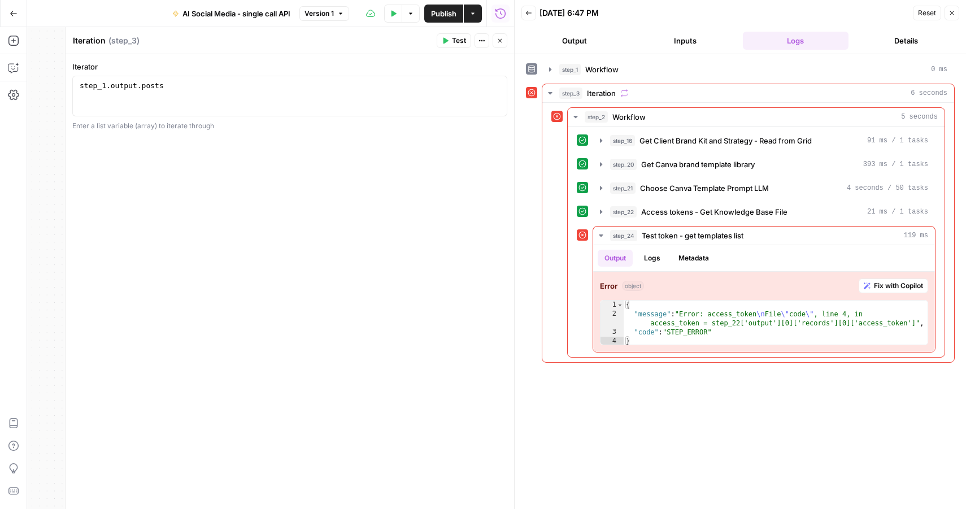
click at [498, 33] on button "Close" at bounding box center [500, 40] width 15 height 15
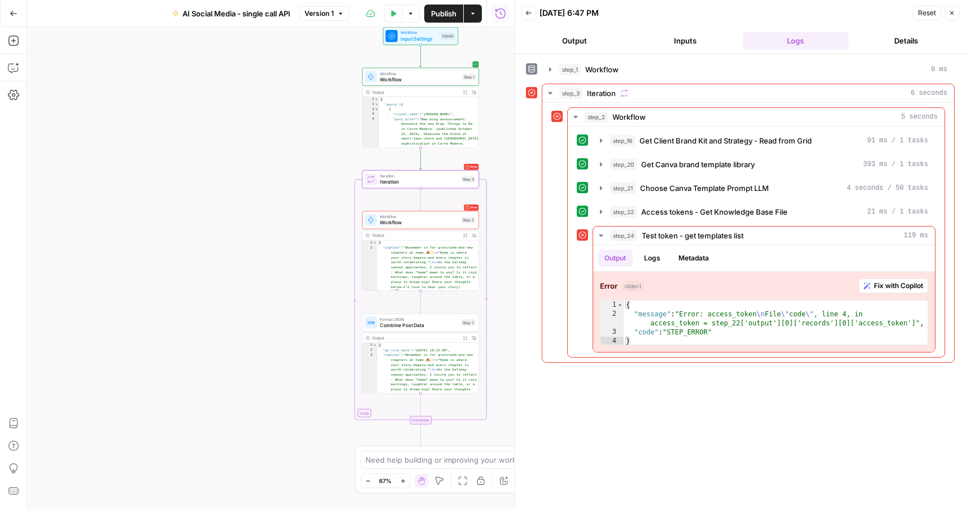
drag, startPoint x: 350, startPoint y: 170, endPoint x: 277, endPoint y: 168, distance: 73.5
click at [277, 168] on div "Workflow Input Settings Inputs Workflow Workflow Step 1 Output Expand Output Co…" at bounding box center [270, 268] width 487 height 482
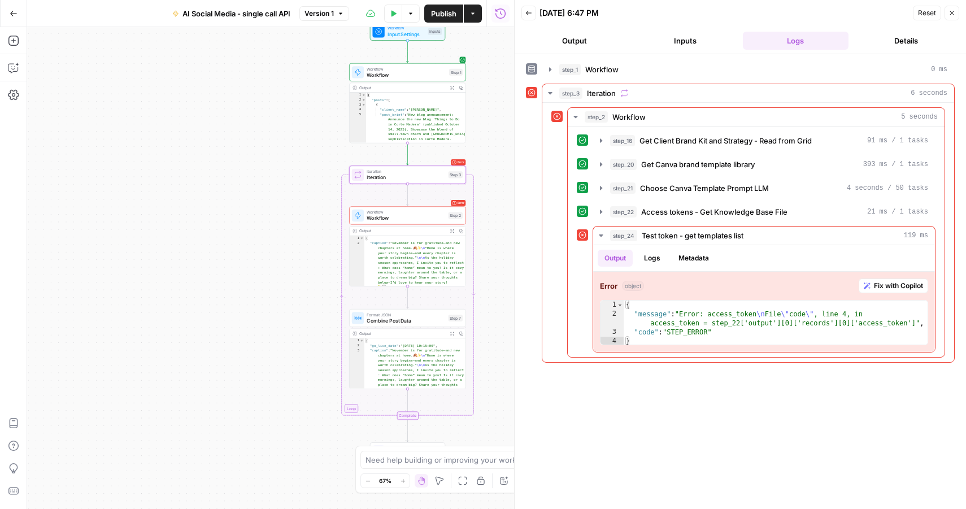
drag, startPoint x: 264, startPoint y: 262, endPoint x: 232, endPoint y: 248, distance: 34.9
click at [232, 249] on div "Workflow Input Settings Inputs Workflow Workflow Step 1 Output Expand Output Co…" at bounding box center [270, 268] width 487 height 482
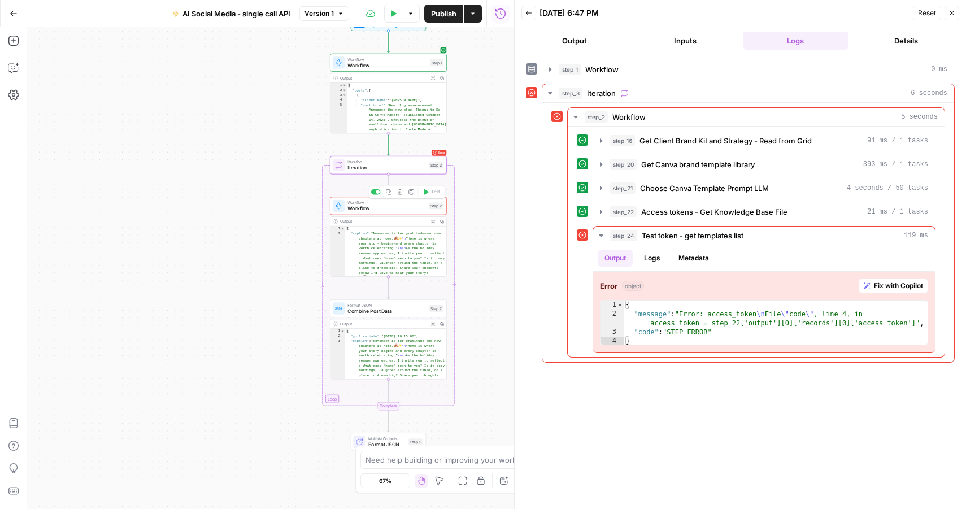
click at [391, 207] on span "Workflow" at bounding box center [386, 207] width 79 height 7
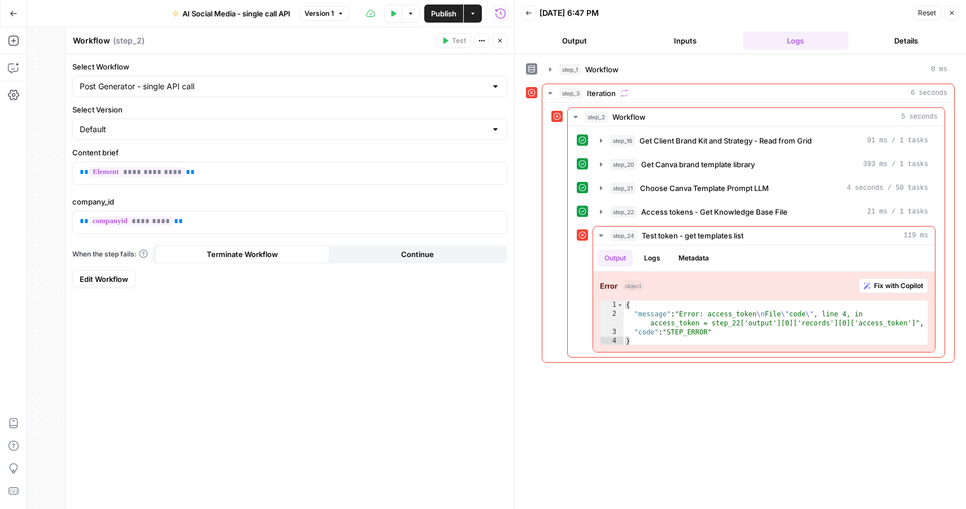
click at [117, 277] on span "Edit Workflow" at bounding box center [104, 278] width 49 height 11
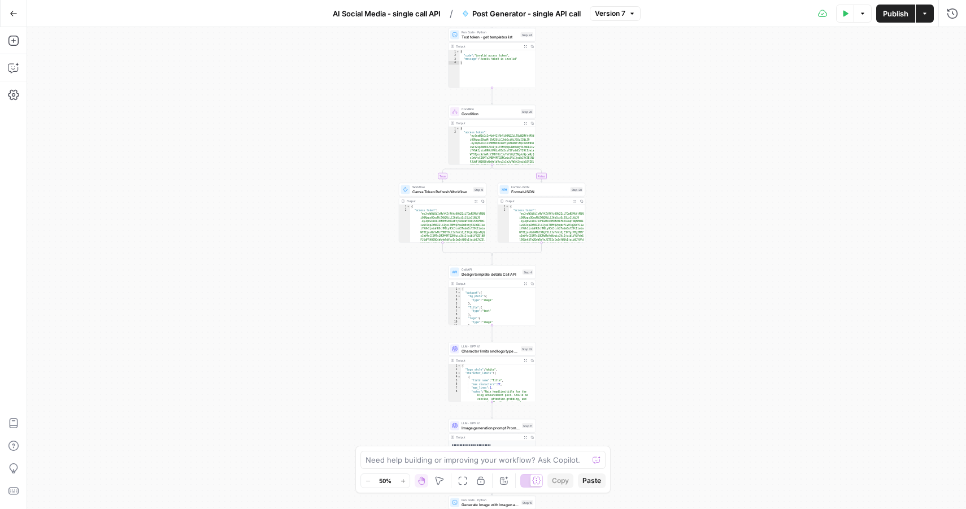
click at [841, 19] on button "Test Data" at bounding box center [845, 14] width 18 height 18
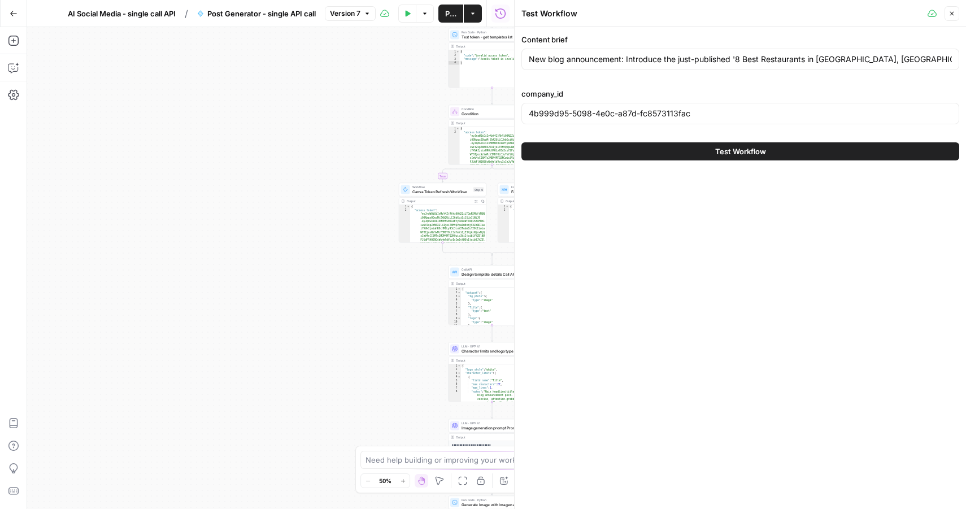
click at [623, 156] on button "Test Workflow" at bounding box center [740, 151] width 438 height 18
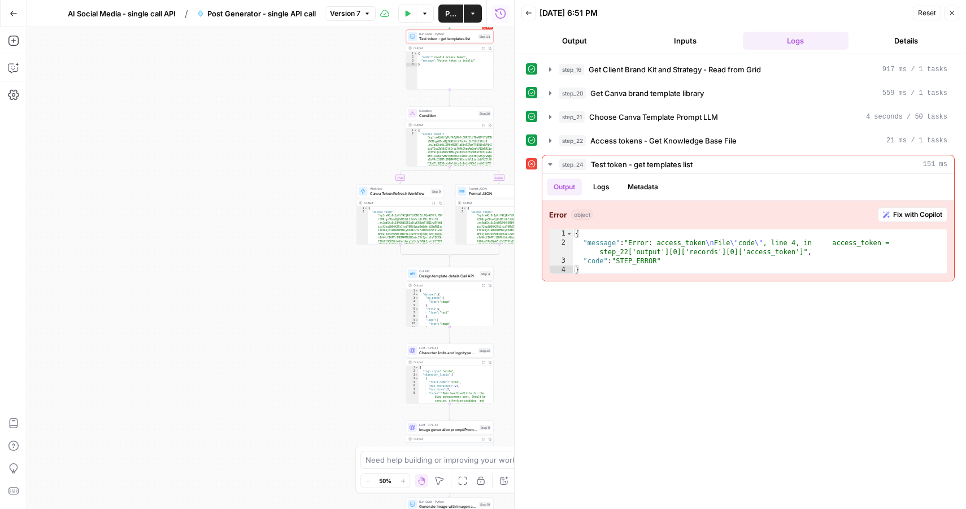
drag, startPoint x: 325, startPoint y: 246, endPoint x: 273, endPoint y: 247, distance: 52.0
click at [273, 247] on div "true false Workflow Input Settings Inputs Read from Grid Get Client Brand Kit a…" at bounding box center [270, 268] width 487 height 482
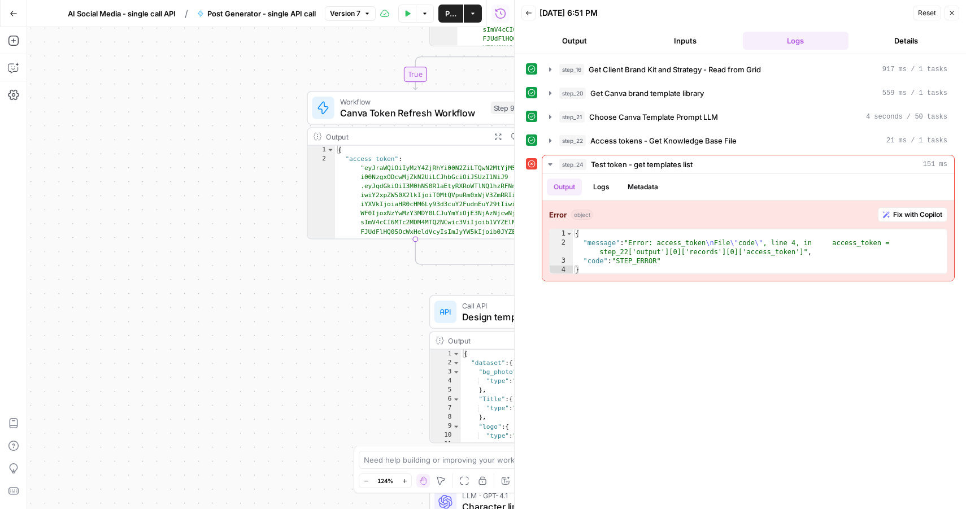
drag, startPoint x: 344, startPoint y: 270, endPoint x: 181, endPoint y: 270, distance: 162.7
click at [181, 270] on div "true false Workflow Input Settings Inputs Read from Grid Get Client Brand Kit a…" at bounding box center [270, 268] width 487 height 482
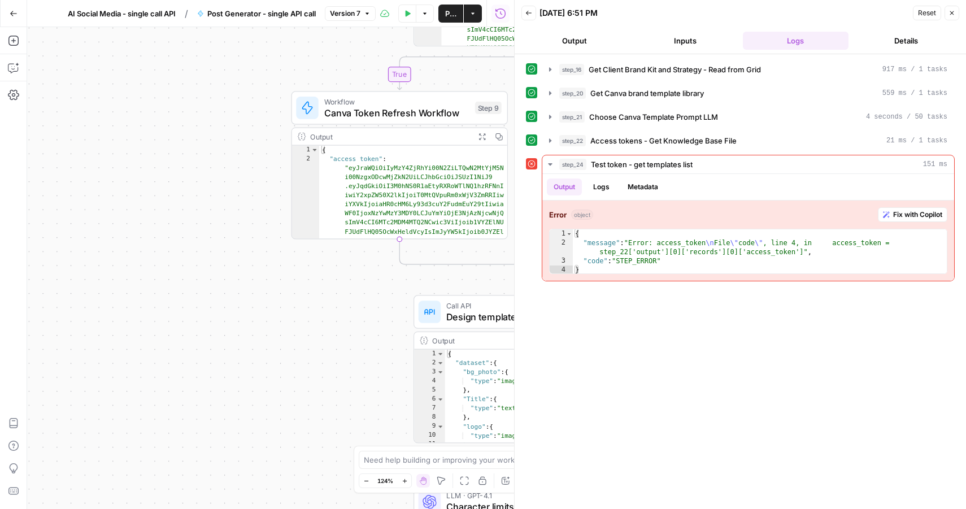
drag, startPoint x: 282, startPoint y: 294, endPoint x: 160, endPoint y: 293, distance: 122.0
click at [160, 294] on div "true false Workflow Input Settings Inputs Read from Grid Get Client Brand Kit a…" at bounding box center [270, 268] width 487 height 482
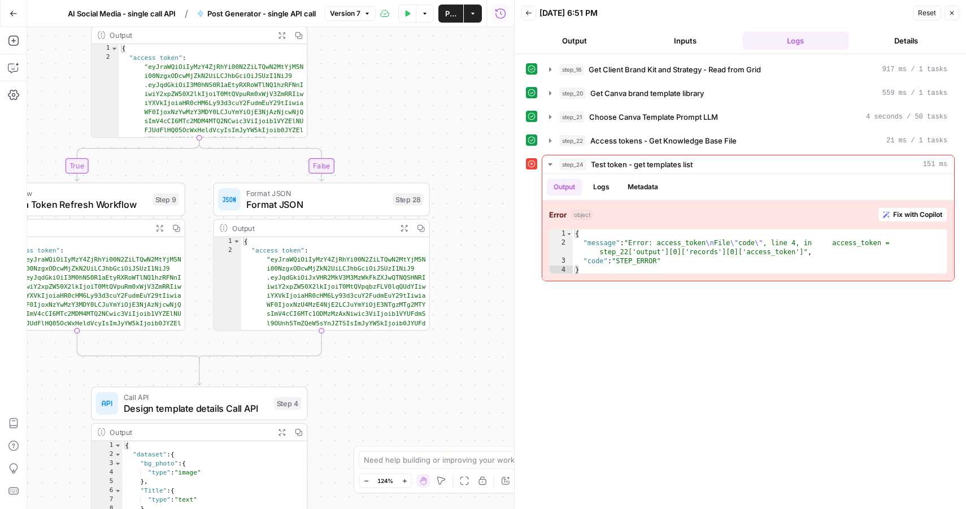
drag, startPoint x: 438, startPoint y: 280, endPoint x: 238, endPoint y: 375, distance: 222.1
click at [238, 375] on div "true false Workflow Input Settings Inputs Read from Grid Get Client Brand Kit a…" at bounding box center [270, 268] width 487 height 482
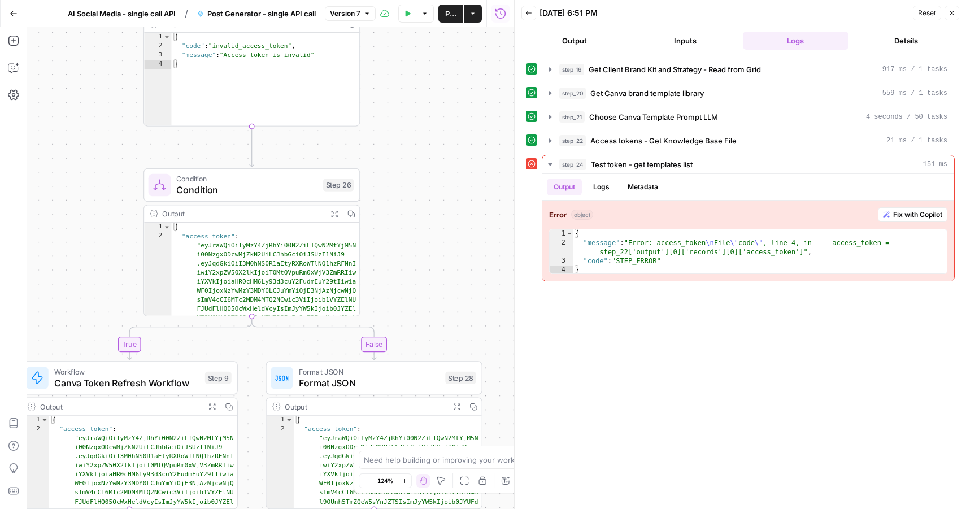
drag, startPoint x: 358, startPoint y: 96, endPoint x: 411, endPoint y: 271, distance: 182.8
click at [411, 271] on div "true false Workflow Input Settings Inputs Read from Grid Get Client Brand Kit a…" at bounding box center [270, 268] width 487 height 482
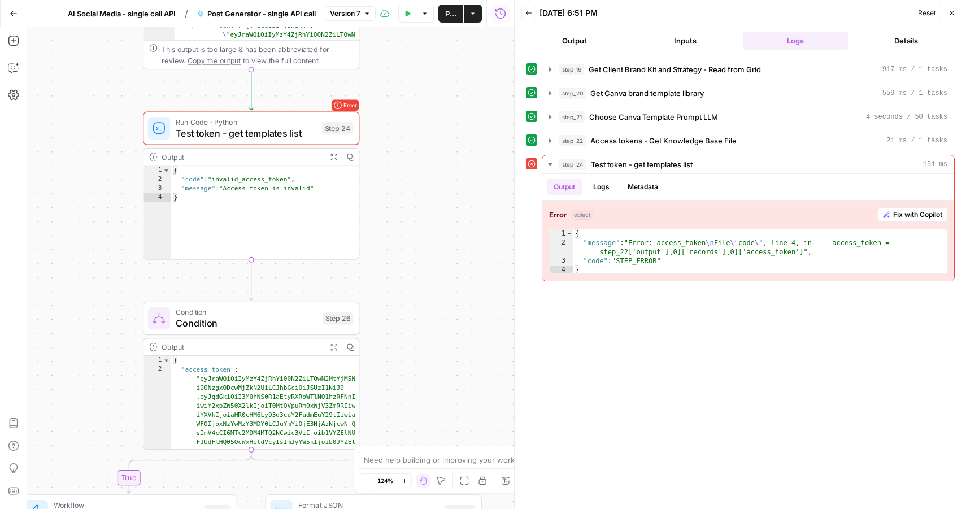
drag, startPoint x: 424, startPoint y: 126, endPoint x: 423, endPoint y: 259, distance: 133.3
click at [423, 259] on div "true false Workflow Input Settings Inputs Read from Grid Get Client Brand Kit a…" at bounding box center [270, 268] width 487 height 482
click at [254, 136] on span "Test token - get templates list" at bounding box center [246, 133] width 141 height 14
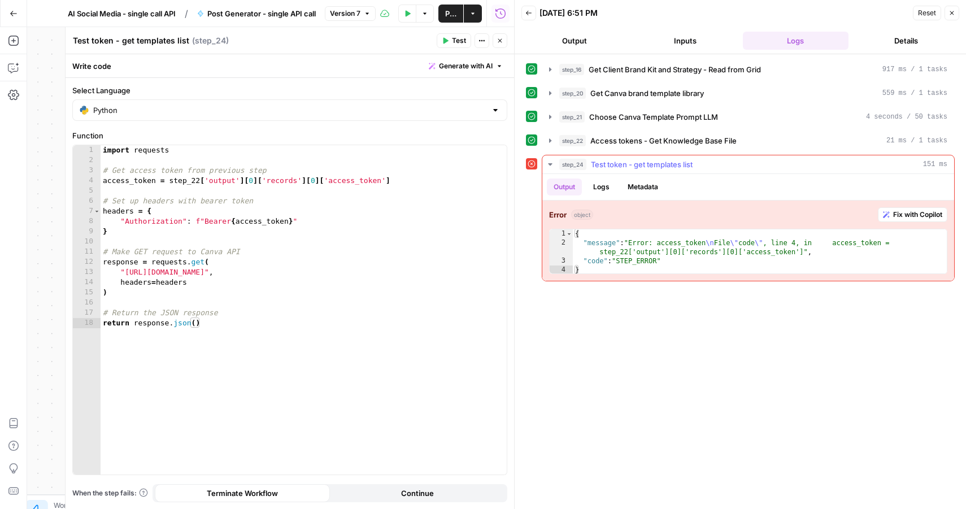
click at [894, 216] on span "Fix with Copilot" at bounding box center [917, 215] width 49 height 10
click at [496, 45] on button "Close" at bounding box center [500, 40] width 15 height 15
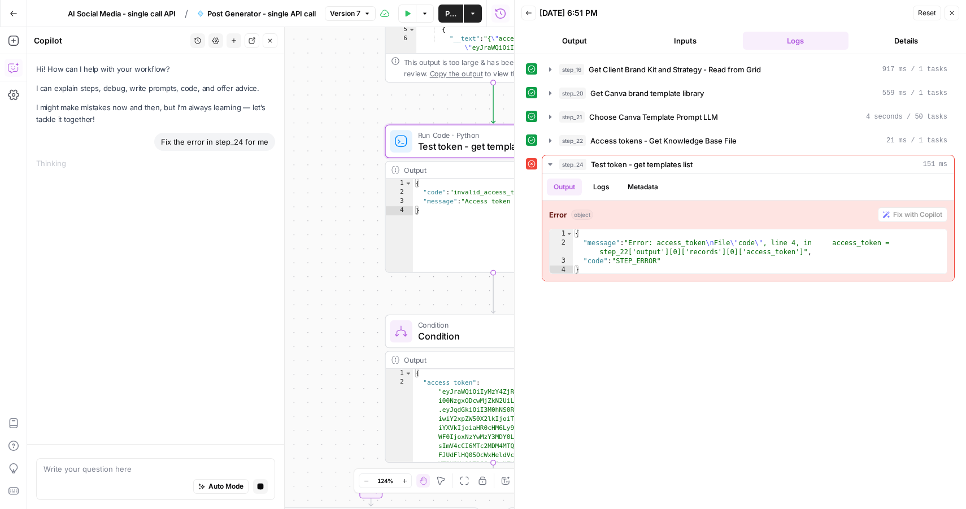
drag, startPoint x: 315, startPoint y: 318, endPoint x: 294, endPoint y: 330, distance: 24.8
click at [292, 330] on div "true false Workflow Input Settings Inputs Read from Grid Get Client Brand Kit a…" at bounding box center [270, 268] width 487 height 482
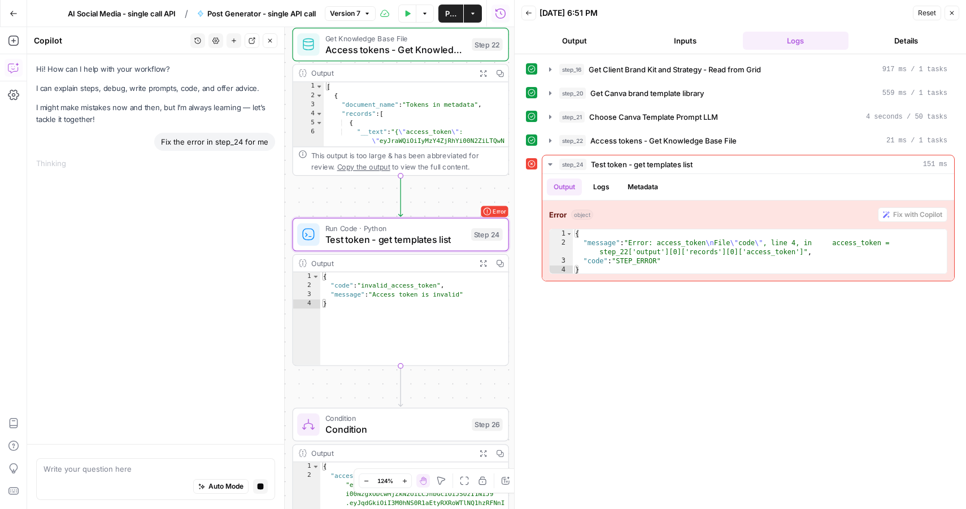
drag, startPoint x: 360, startPoint y: 116, endPoint x: 264, endPoint y: 209, distance: 133.4
click at [265, 209] on body "LP Production Workloads New Home Browse Insights Opportunities Your Data Recent…" at bounding box center [483, 254] width 966 height 509
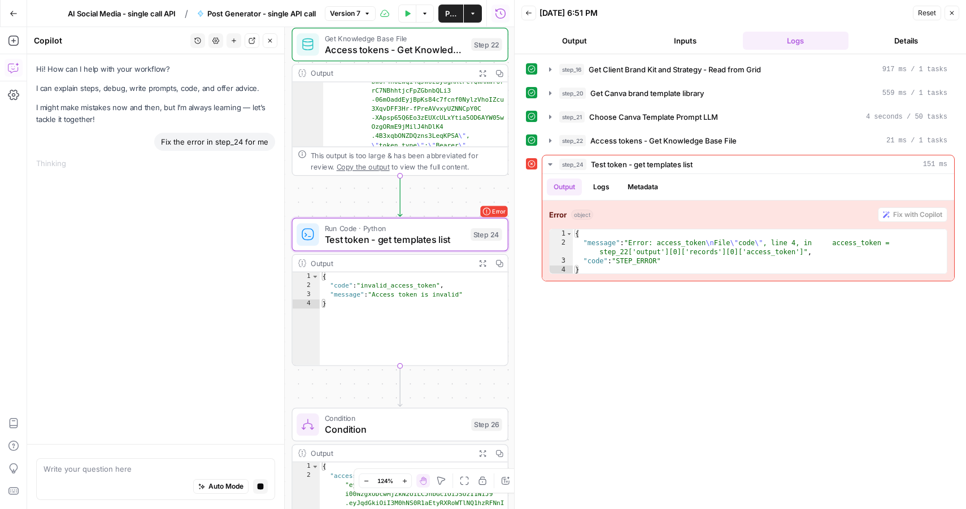
scroll to position [1041, 0]
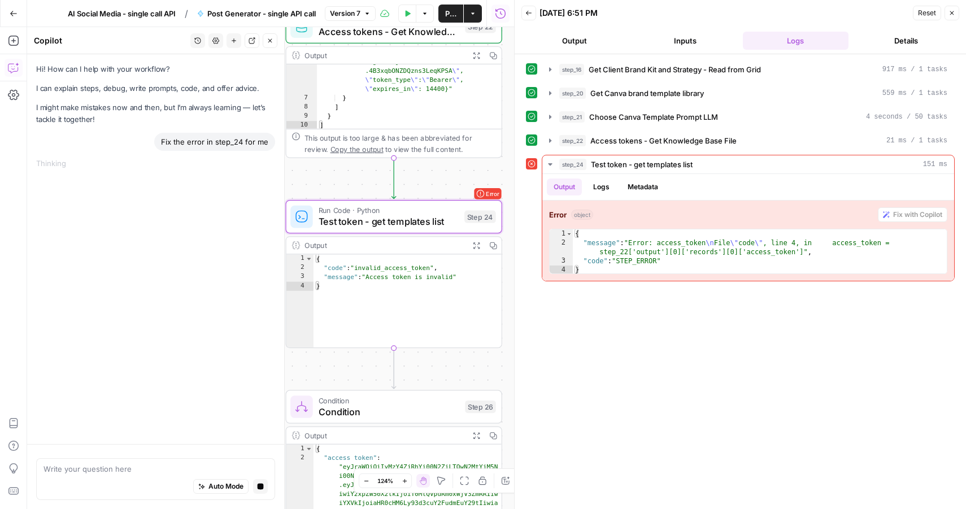
click at [349, 371] on div "true false Workflow Input Settings Inputs Read from Grid Get Client Brand Kit a…" at bounding box center [270, 268] width 487 height 482
click at [643, 118] on span "Choose Canva Template Prompt LLM" at bounding box center [653, 116] width 129 height 11
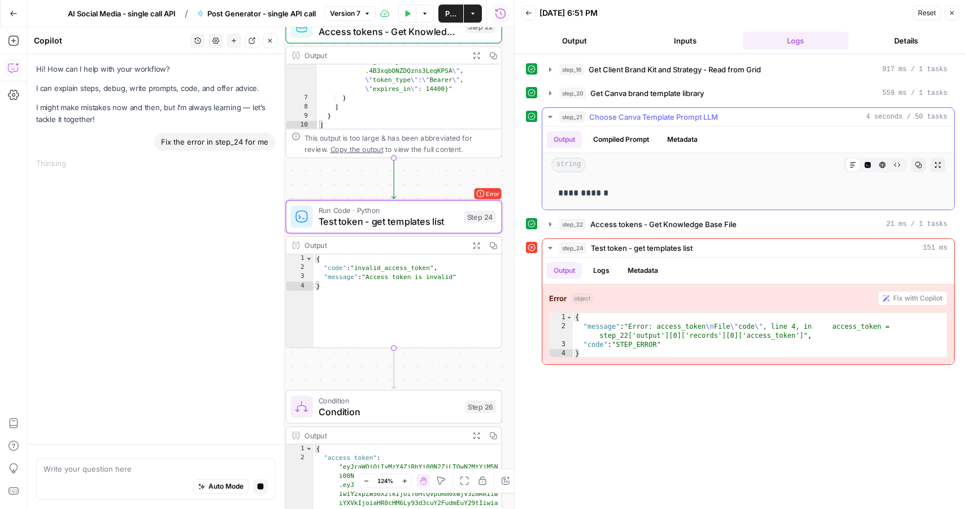
click at [619, 117] on span "Choose Canva Template Prompt LLM" at bounding box center [653, 116] width 129 height 11
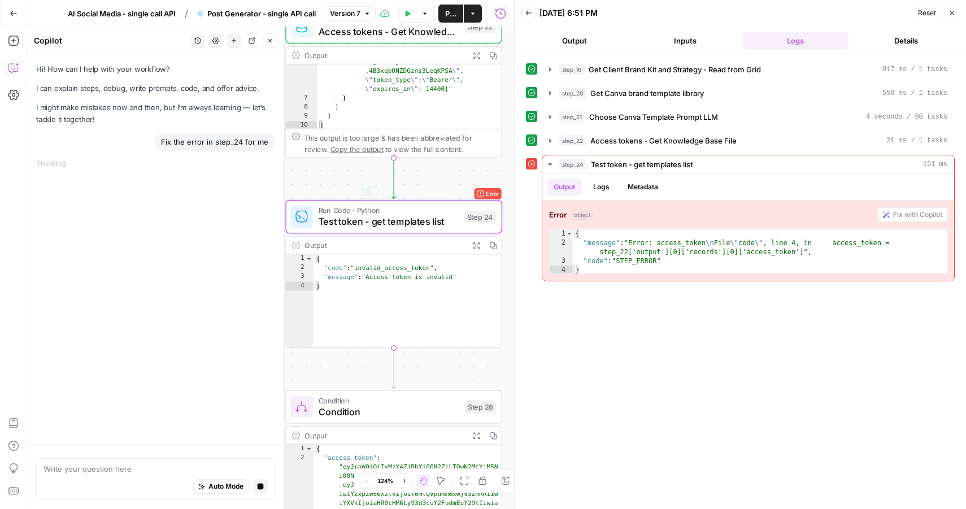
click at [196, 212] on div "Hi! How can I help with your workflow? I can explain steps, debug, write prompt…" at bounding box center [155, 249] width 257 height 390
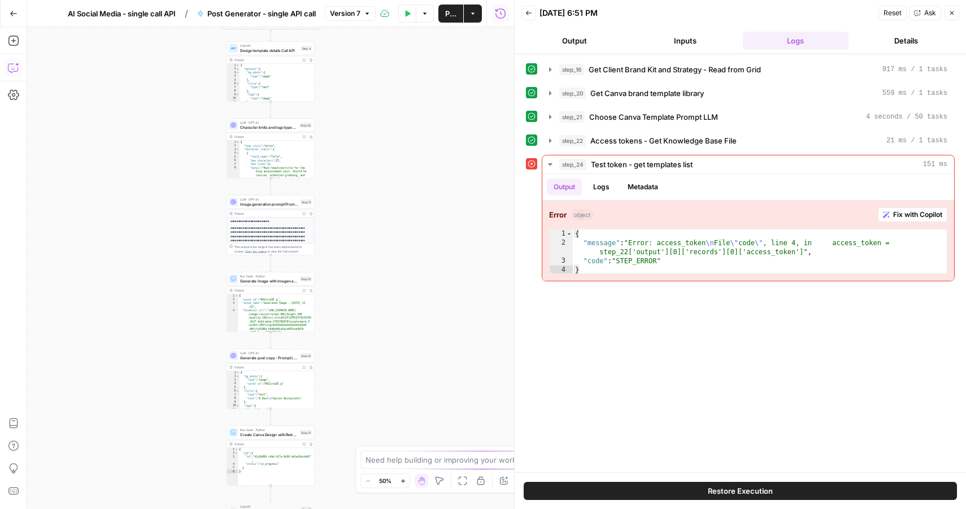
click at [13, 71] on icon "button" at bounding box center [13, 67] width 11 height 11
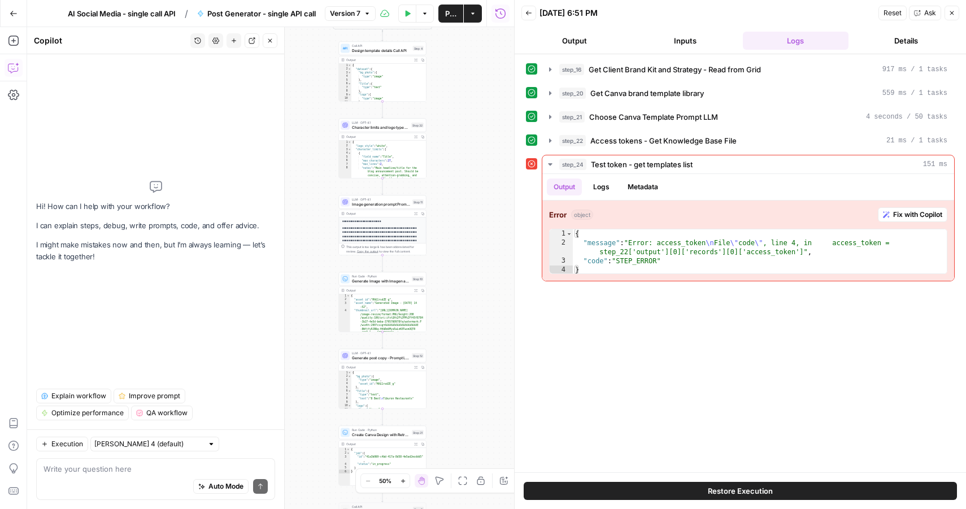
click at [195, 41] on icon "button" at bounding box center [197, 40] width 7 height 7
click at [202, 83] on span "Fix the error in step_24 for me" at bounding box center [195, 80] width 157 height 11
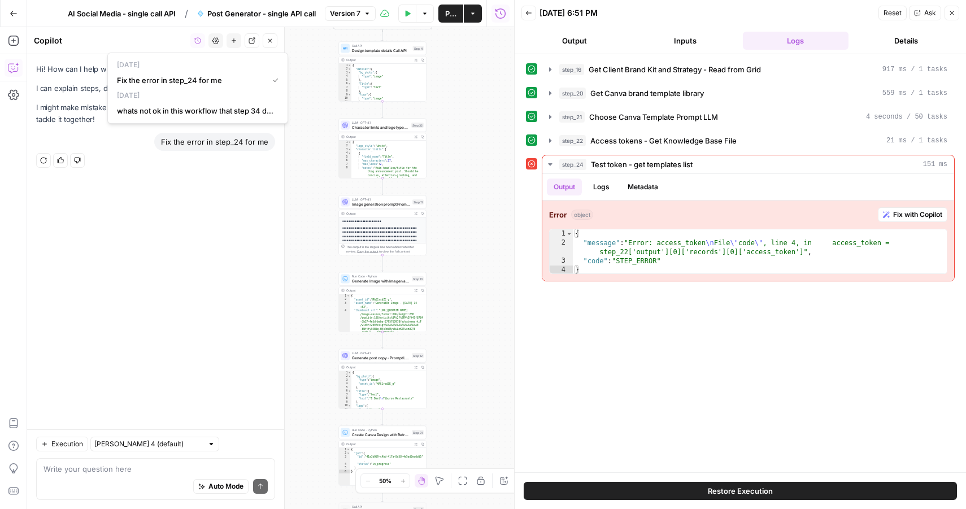
click at [176, 188] on div "Hi! How can I help with your workflow? I can explain steps, debug, write prompt…" at bounding box center [155, 241] width 257 height 375
click at [39, 159] on button "Regenerate" at bounding box center [43, 160] width 15 height 15
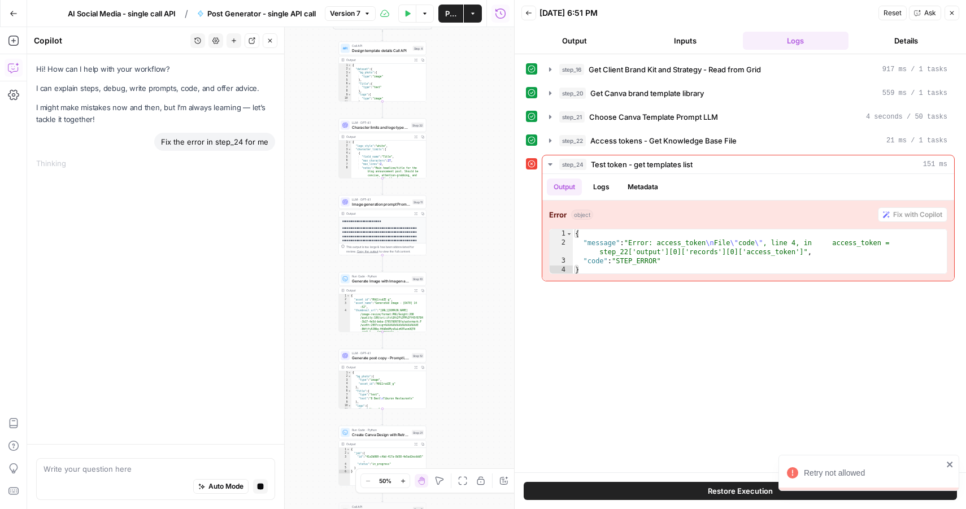
click at [274, 47] on button "Close" at bounding box center [270, 40] width 15 height 15
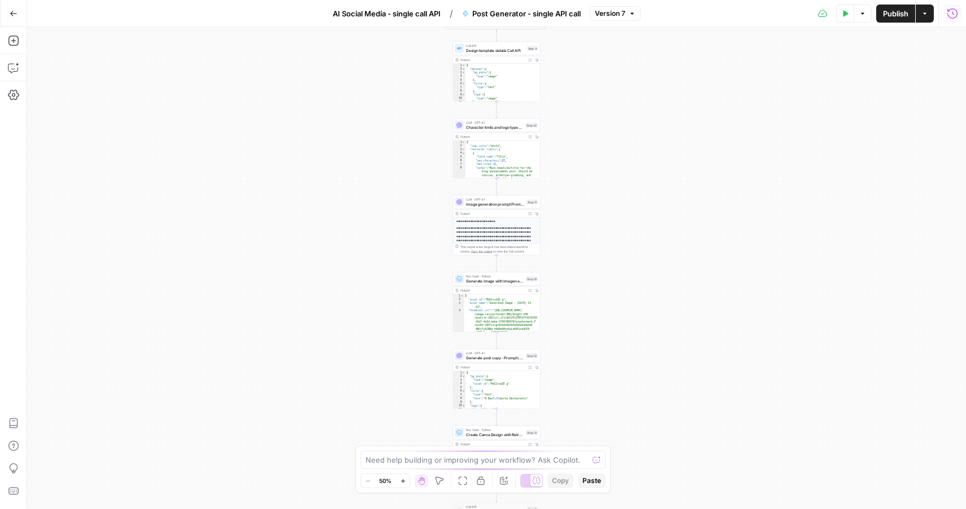
click at [948, 15] on icon "button" at bounding box center [952, 13] width 10 height 10
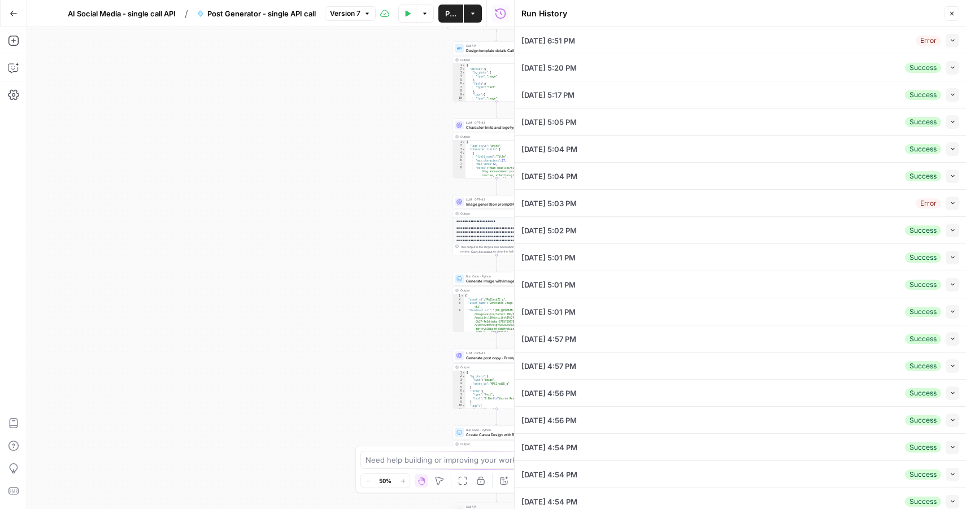
click at [954, 32] on div "10/14/25 at 6:51 PM Error Collapse" at bounding box center [740, 40] width 438 height 27
click at [951, 37] on icon "button" at bounding box center [953, 40] width 6 height 6
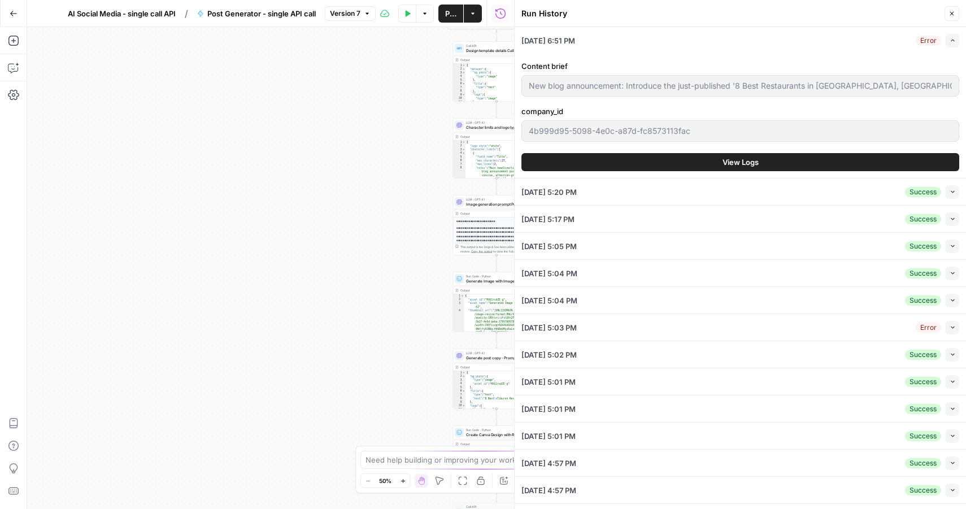
click at [779, 169] on button "View Logs" at bounding box center [740, 162] width 438 height 18
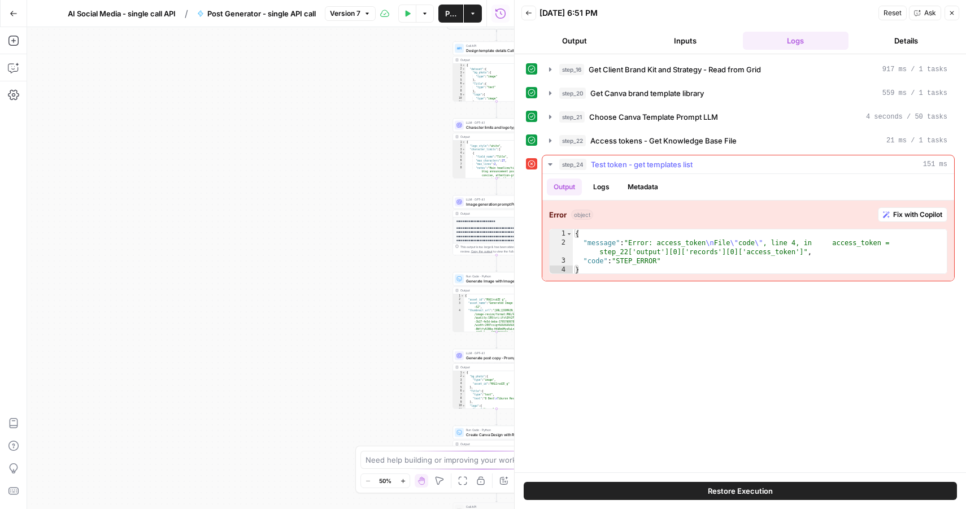
click at [906, 215] on span "Fix with Copilot" at bounding box center [917, 215] width 49 height 10
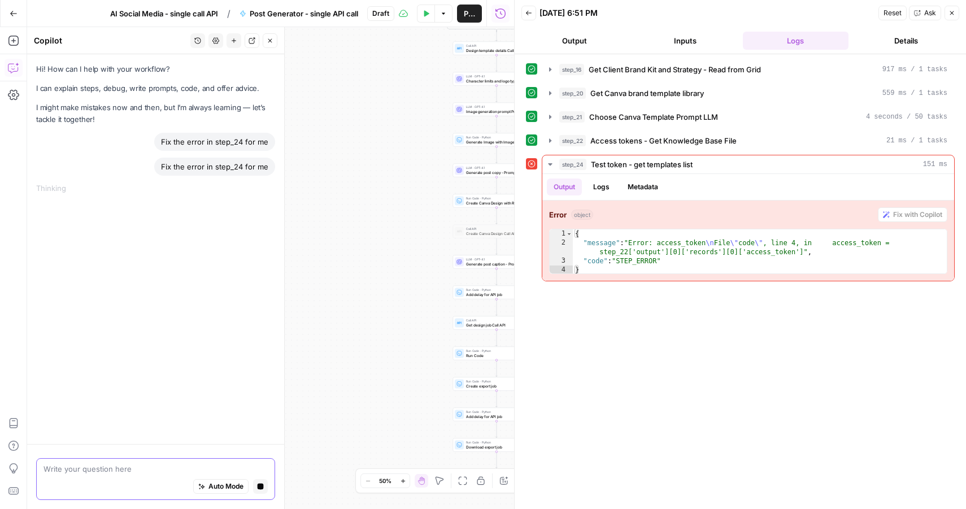
click at [258, 489] on icon "button" at bounding box center [260, 486] width 7 height 7
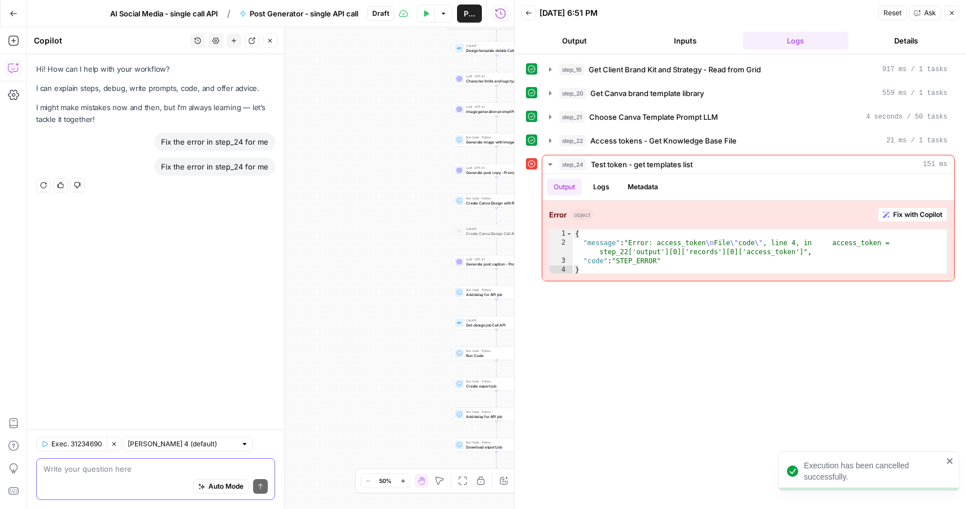
click at [231, 37] on icon "button" at bounding box center [233, 40] width 7 height 7
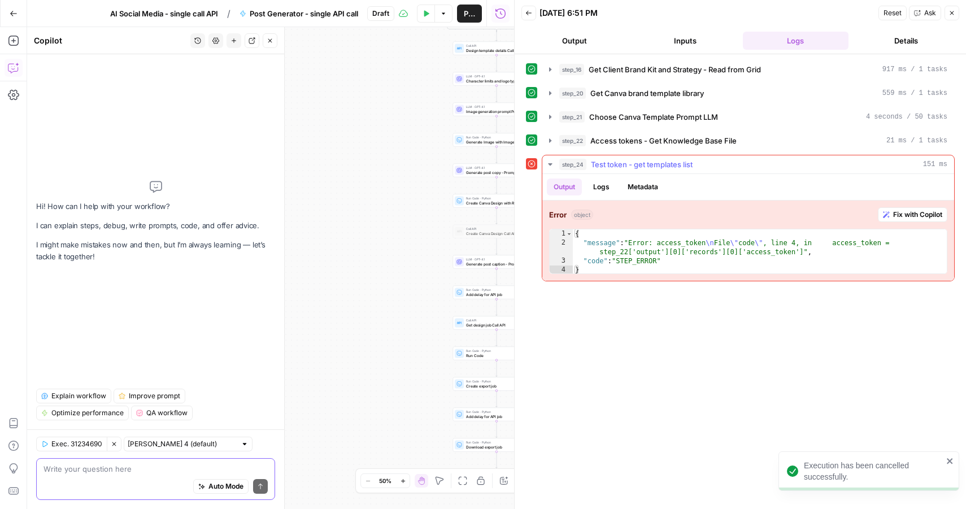
click at [914, 212] on span "Fix with Copilot" at bounding box center [917, 215] width 49 height 10
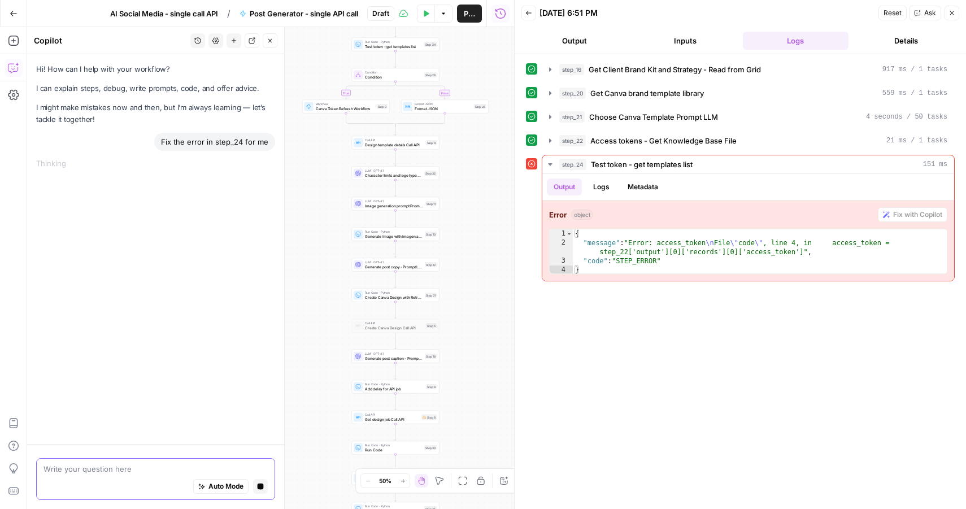
drag, startPoint x: 436, startPoint y: 222, endPoint x: 335, endPoint y: 335, distance: 151.6
click at [335, 335] on div "true false Workflow Input Settings Inputs Read from Grid Get Client Brand Kit a…" at bounding box center [270, 268] width 487 height 482
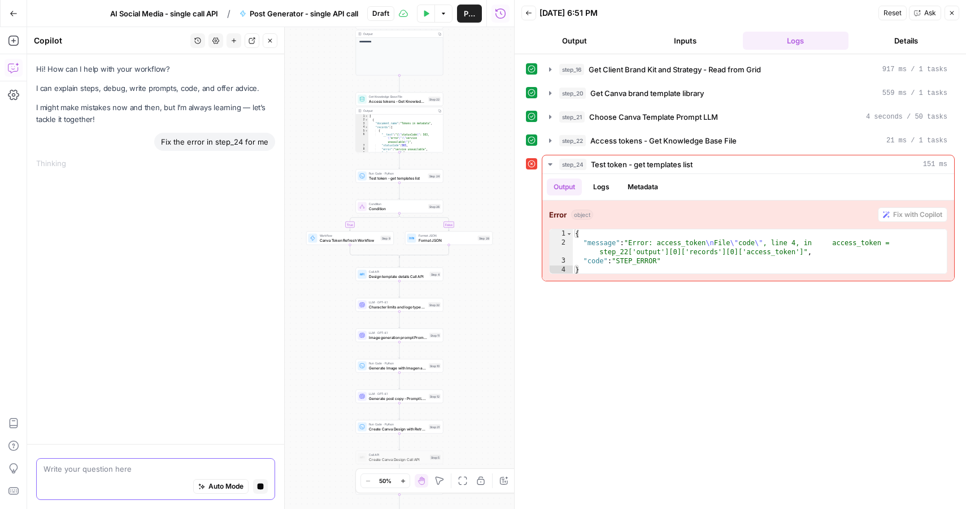
drag, startPoint x: 338, startPoint y: 242, endPoint x: 342, endPoint y: 354, distance: 112.5
click at [342, 354] on div "true false Workflow Input Settings Inputs Read from Grid Get Client Brand Kit a…" at bounding box center [270, 268] width 487 height 482
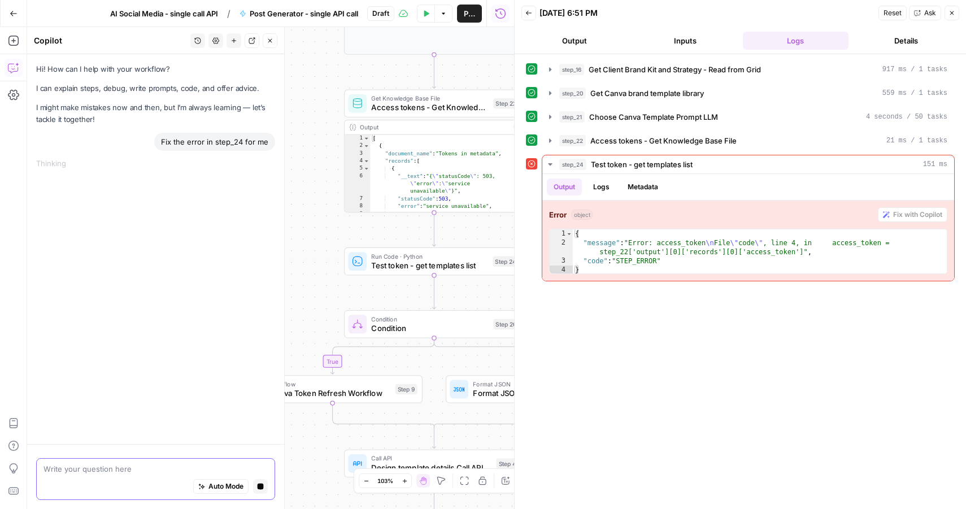
drag, startPoint x: 378, startPoint y: 309, endPoint x: 314, endPoint y: 305, distance: 64.5
click at [312, 305] on div "true false Workflow Input Settings Inputs Read from Grid Get Client Brand Kit a…" at bounding box center [270, 268] width 487 height 482
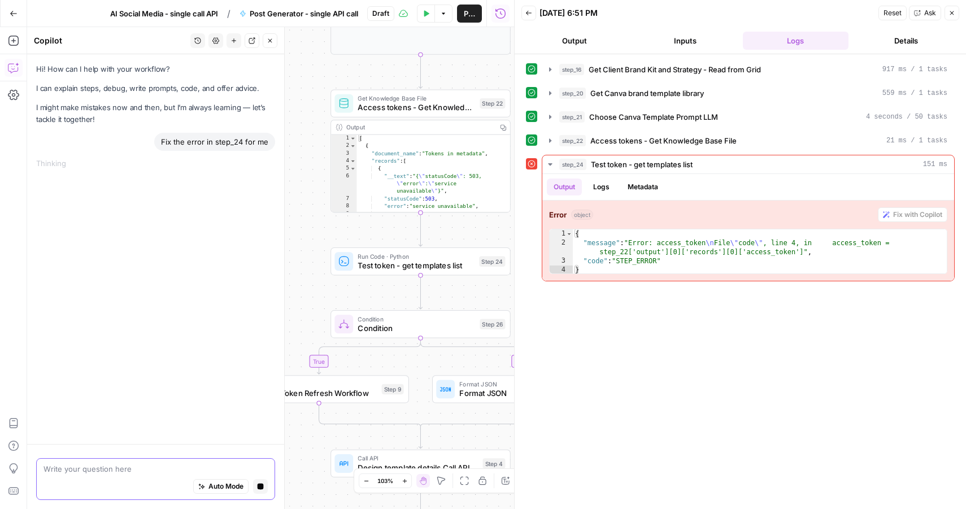
drag, startPoint x: 314, startPoint y: 305, endPoint x: 297, endPoint y: 304, distance: 17.0
click at [297, 304] on div "true false Workflow Input Settings Inputs Read from Grid Get Client Brand Kit a…" at bounding box center [270, 268] width 487 height 482
click at [424, 265] on span "Test token - get templates list" at bounding box center [412, 265] width 117 height 12
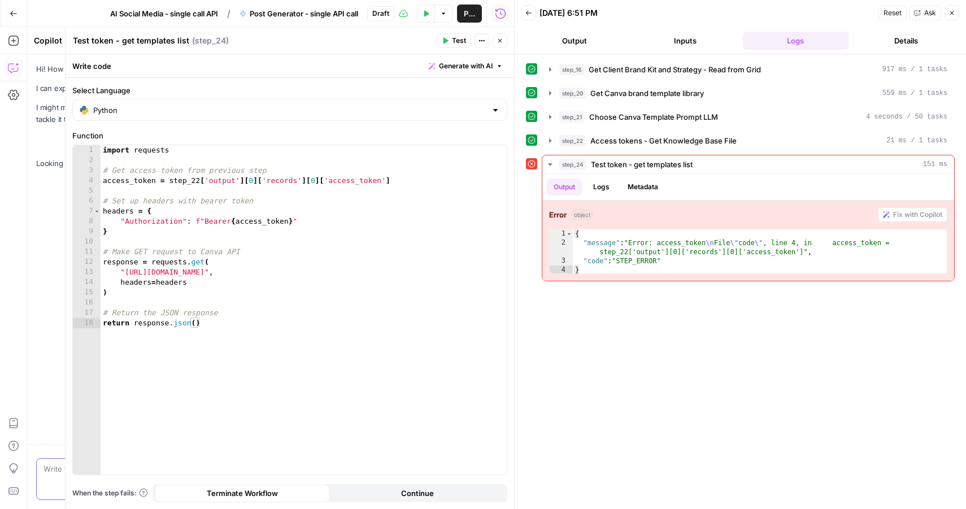
click at [451, 36] on button "Test" at bounding box center [454, 40] width 34 height 15
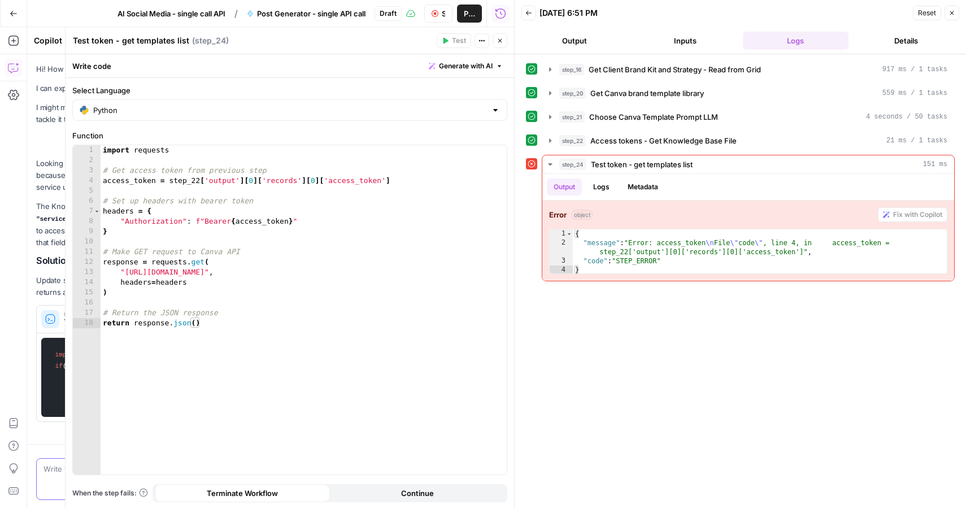
click at [502, 45] on button "Close" at bounding box center [500, 40] width 15 height 15
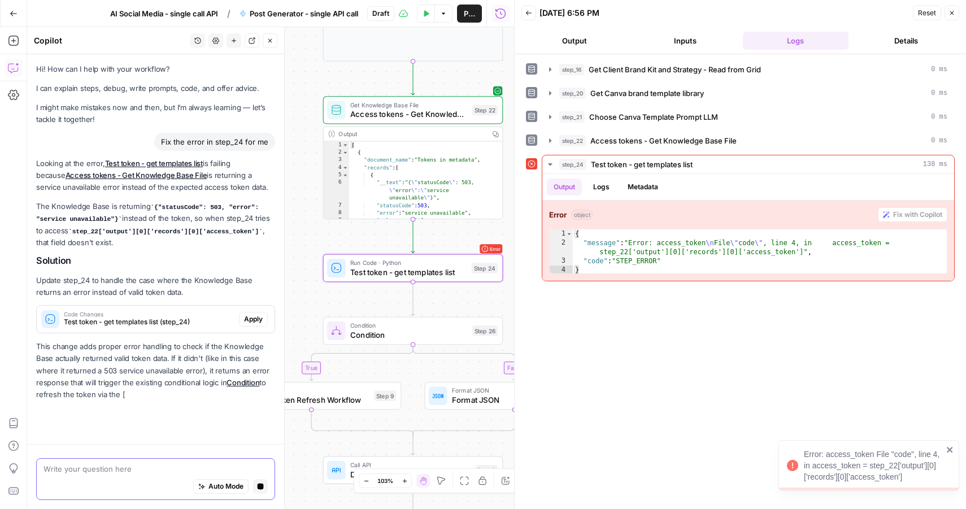
click at [253, 318] on span "Apply" at bounding box center [253, 319] width 19 height 10
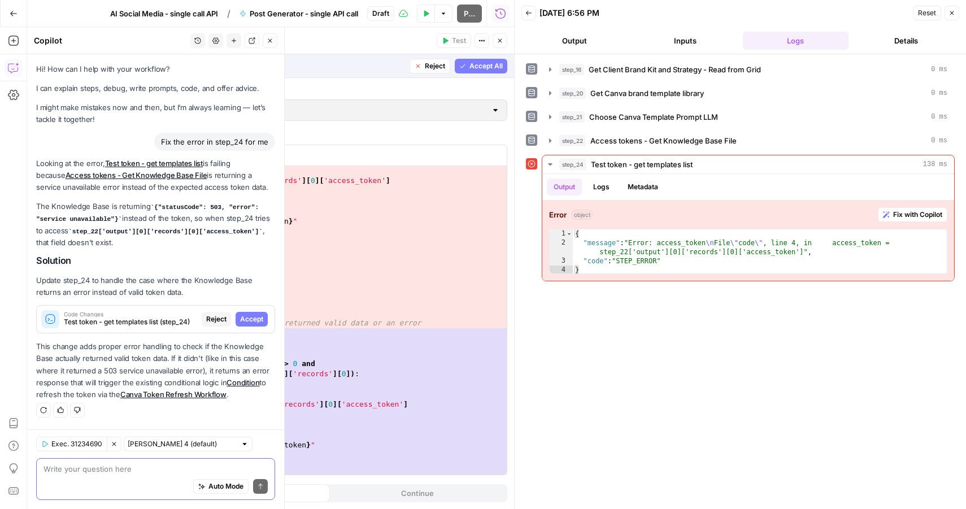
click at [254, 319] on span "Accept" at bounding box center [251, 319] width 23 height 10
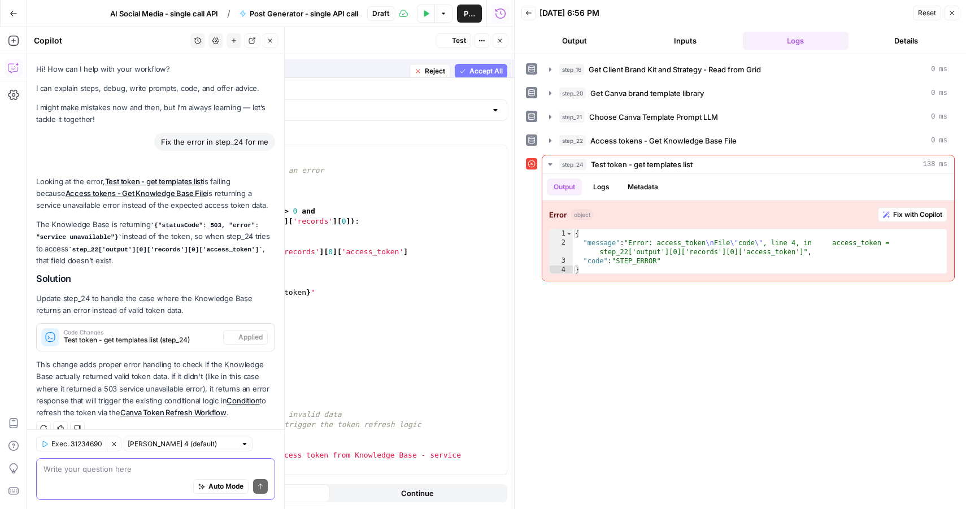
scroll to position [16, 0]
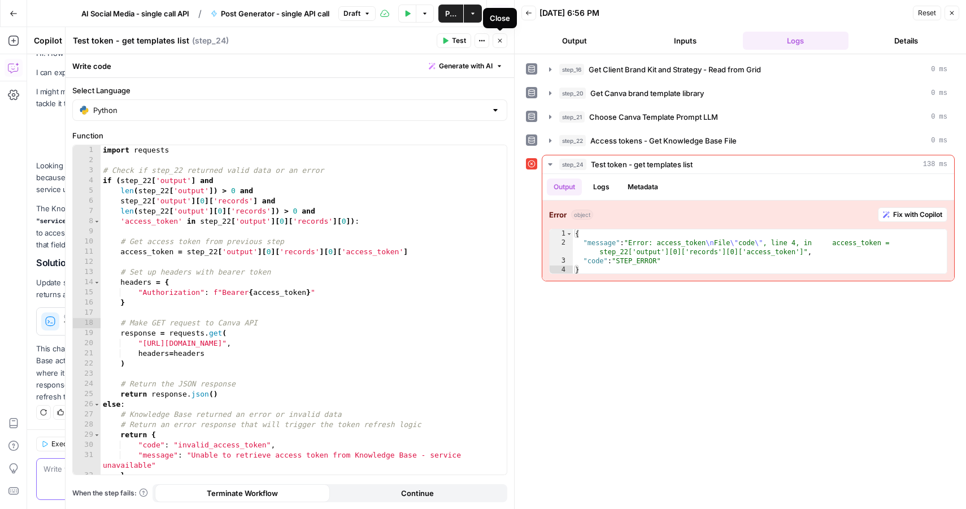
click at [459, 41] on span "Test" at bounding box center [459, 41] width 14 height 10
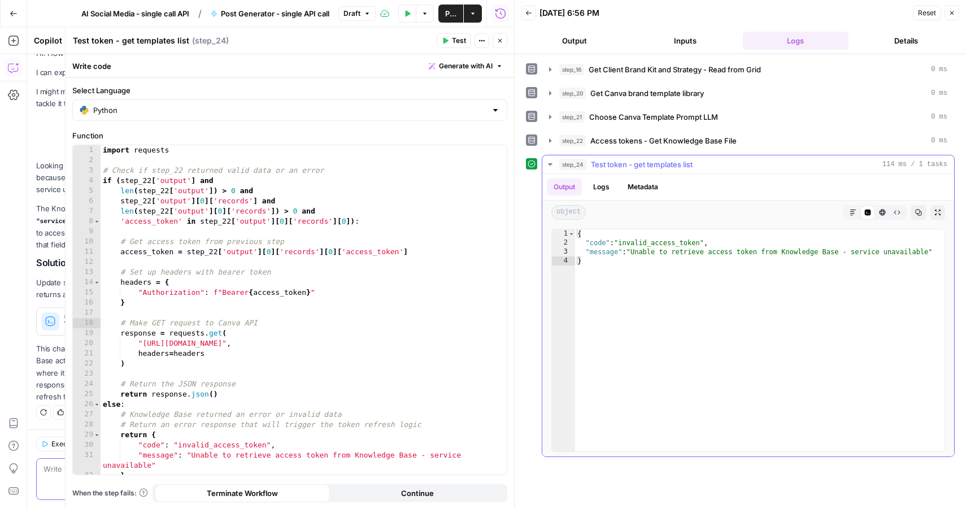
click at [656, 241] on div "{ "code" : "invalid_access_token" , "message" : "Unable to retrieve access toke…" at bounding box center [759, 349] width 369 height 240
click at [658, 247] on div "{ "code" : "invalid_access_token" , "message" : "Unable to retrieve access toke…" at bounding box center [759, 349] width 369 height 240
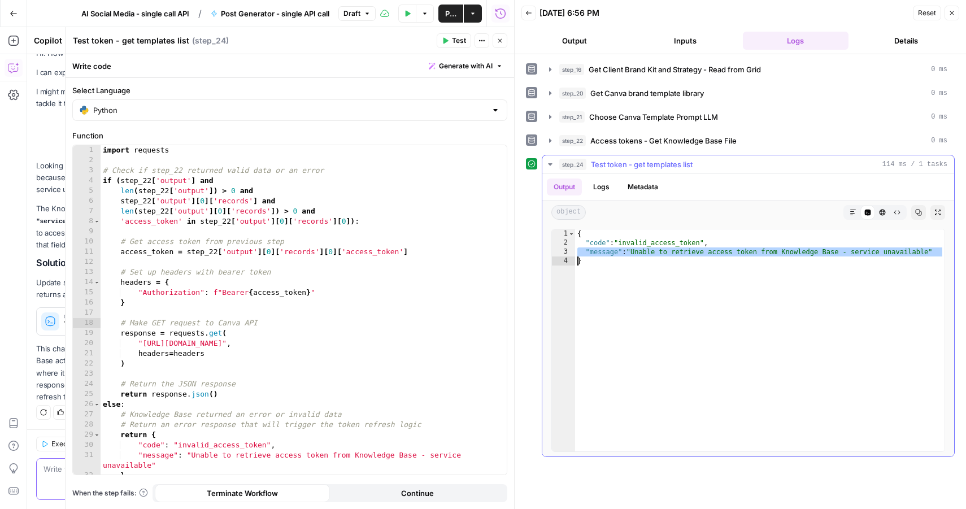
click at [658, 247] on div "{ "code" : "invalid_access_token" , "message" : "Unable to retrieve access toke…" at bounding box center [759, 349] width 369 height 240
click at [658, 260] on div "{ "code" : "invalid_access_token" , "message" : "Unable to retrieve access toke…" at bounding box center [759, 349] width 369 height 240
type textarea "*"
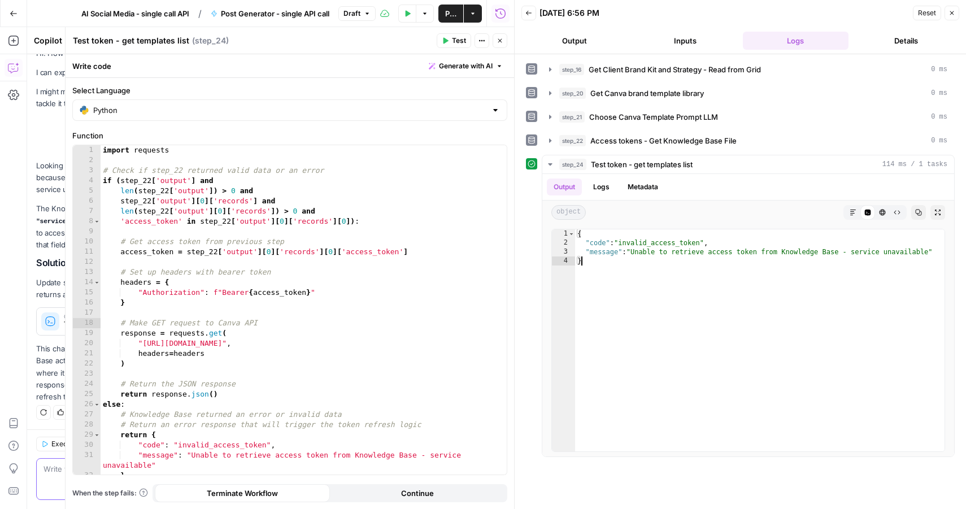
click at [954, 18] on button "Close" at bounding box center [952, 13] width 15 height 15
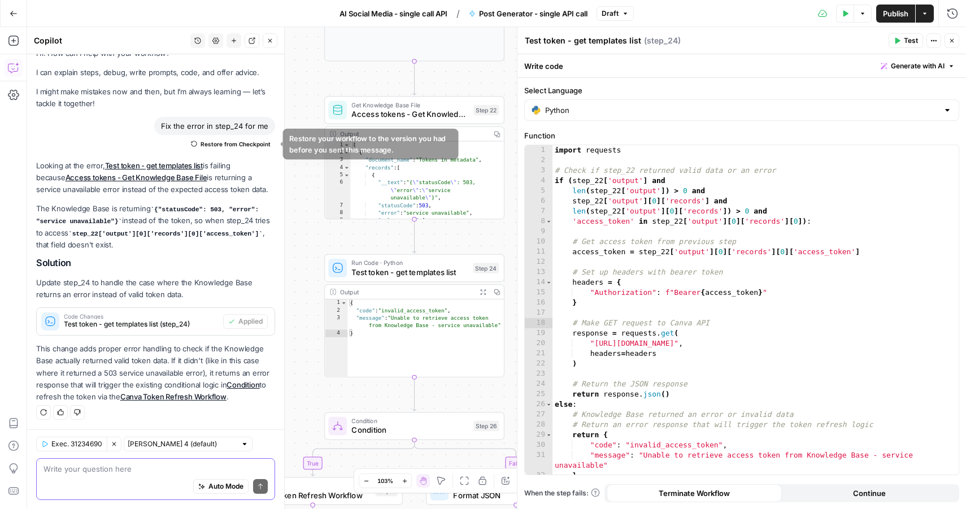
click at [231, 146] on span "Restore from Checkpoint" at bounding box center [236, 144] width 70 height 9
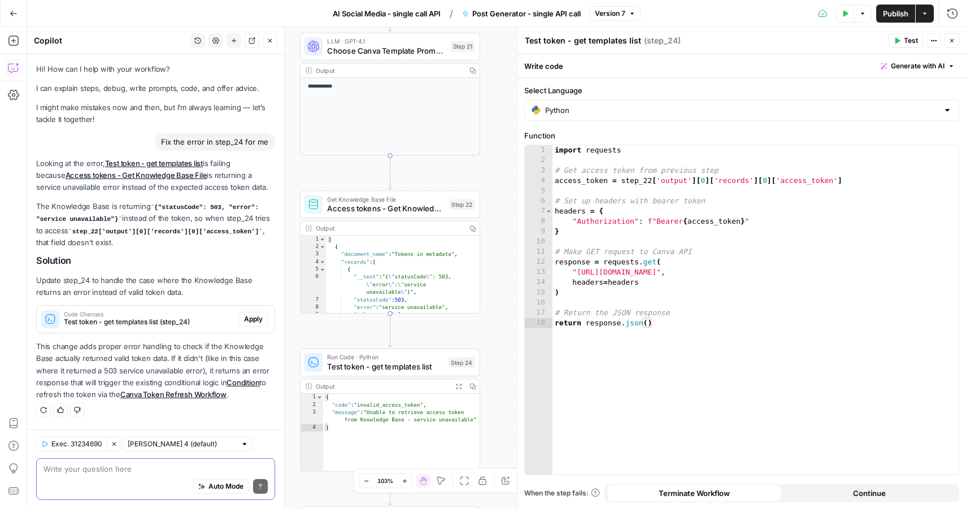
drag, startPoint x: 483, startPoint y: 73, endPoint x: 459, endPoint y: 167, distance: 97.4
click at [459, 167] on div "true false Workflow Input Settings Inputs Read from Grid Get Client Brand Kit a…" at bounding box center [496, 268] width 939 height 482
click at [411, 204] on span "Access tokens - Get Knowledge Base File" at bounding box center [385, 209] width 117 height 12
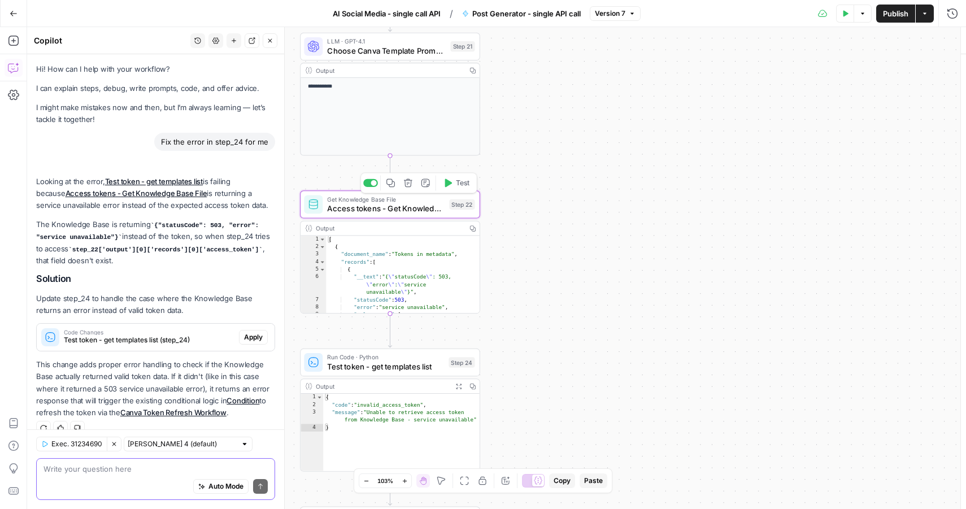
scroll to position [16, 0]
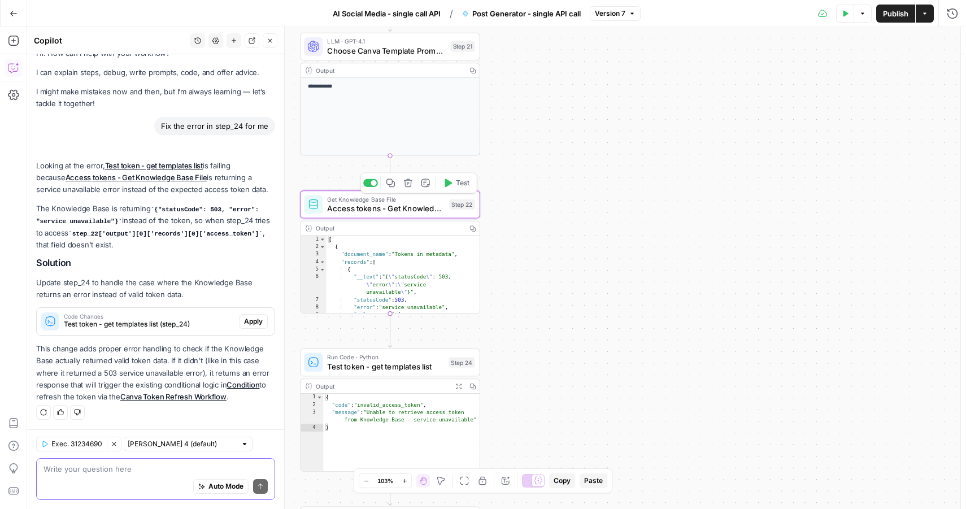
type input "Canva API Tokens"
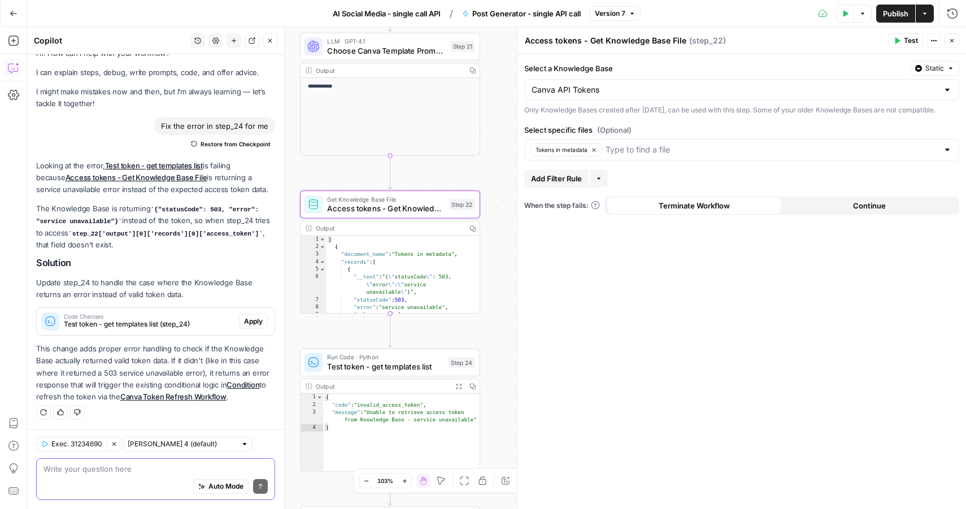
click at [745, 97] on div "Canva API Tokens" at bounding box center [741, 89] width 435 height 21
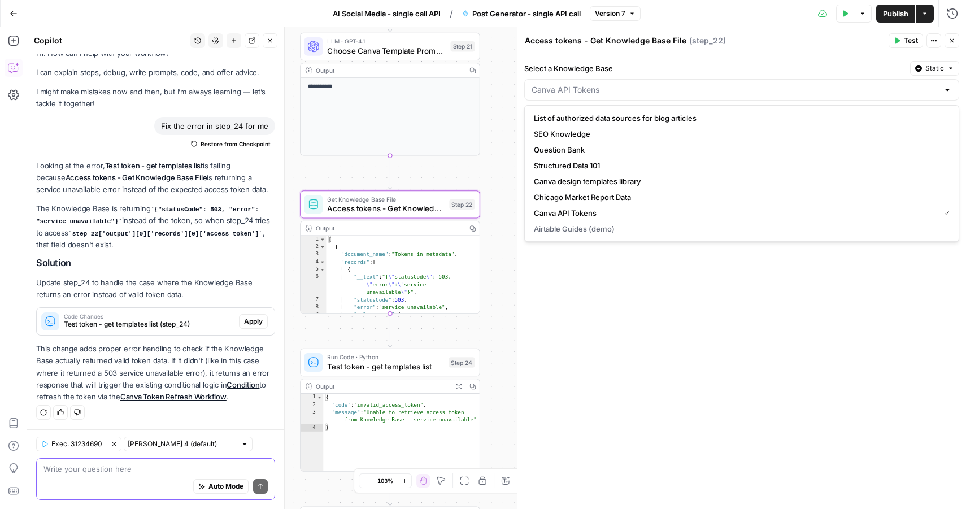
type input "Canva API Tokens"
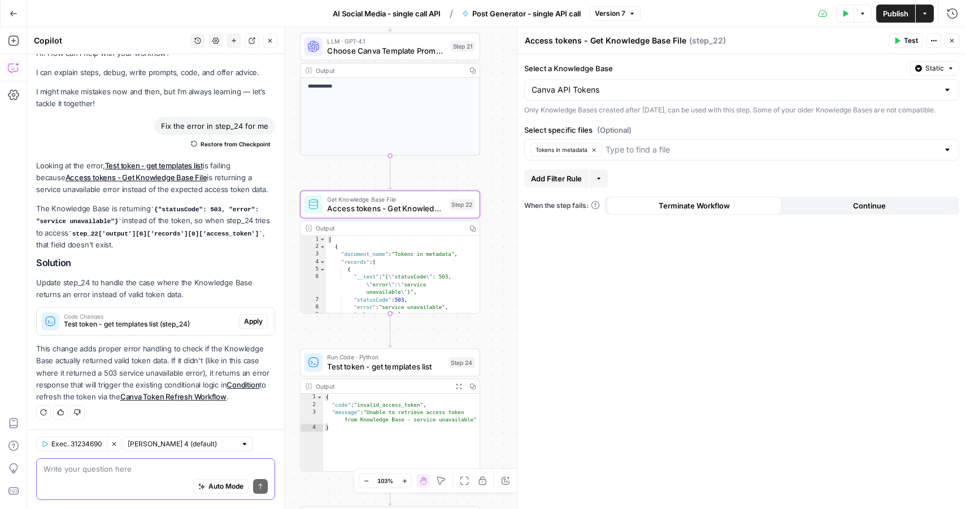
click at [672, 68] on label "Select a Knowledge Base" at bounding box center [714, 68] width 381 height 11
click at [672, 84] on input "Canva API Tokens" at bounding box center [735, 89] width 407 height 11
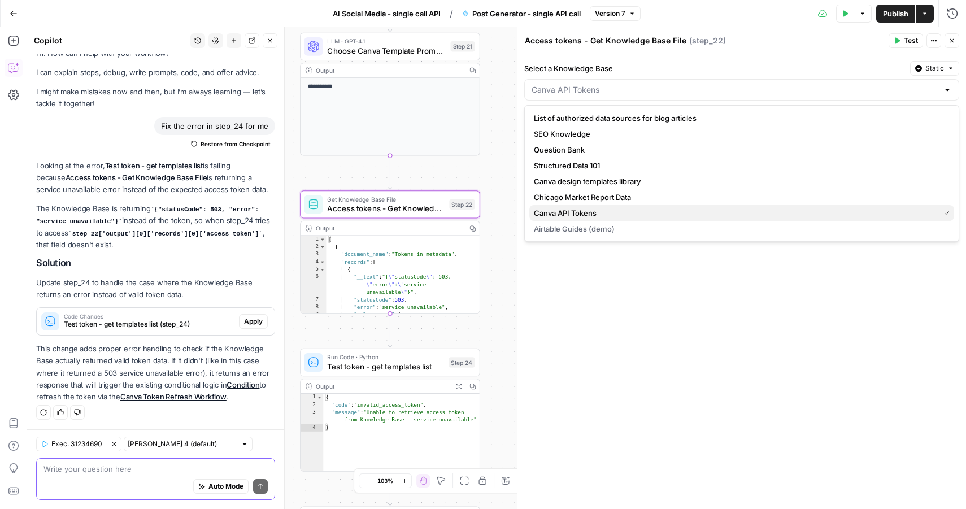
click at [591, 216] on span "Canva API Tokens" at bounding box center [734, 212] width 401 height 11
type input "Canva API Tokens"
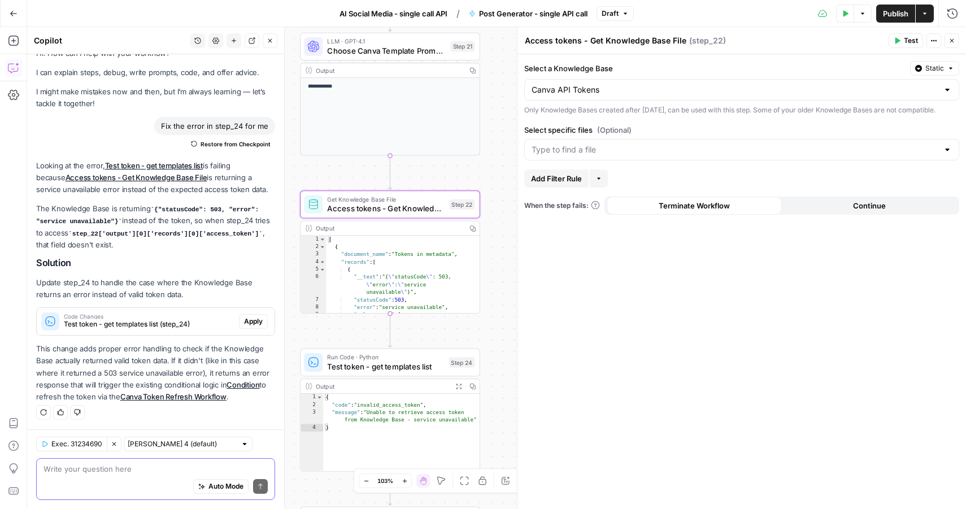
click at [906, 43] on span "Test" at bounding box center [911, 41] width 14 height 10
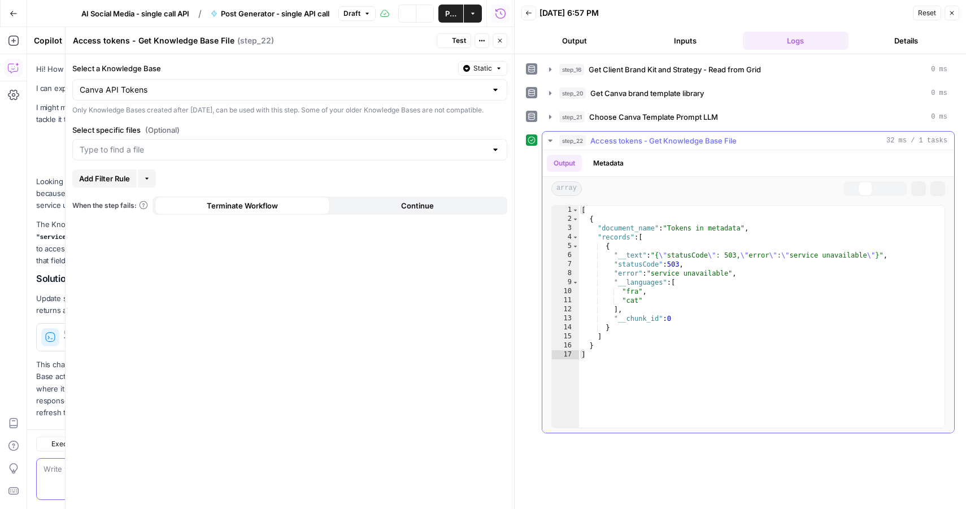
scroll to position [16, 0]
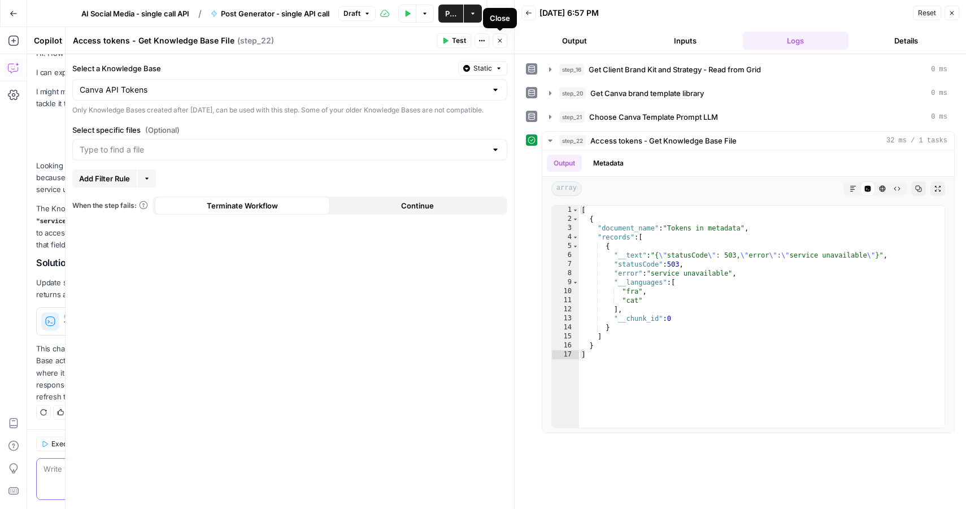
click at [502, 40] on icon "button" at bounding box center [500, 40] width 7 height 7
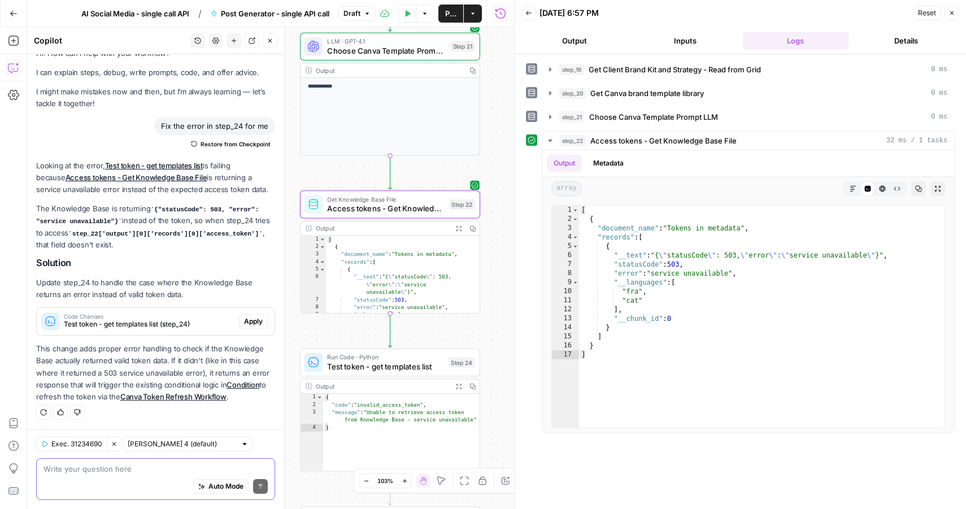
click at [360, 18] on button "Draft" at bounding box center [356, 13] width 37 height 15
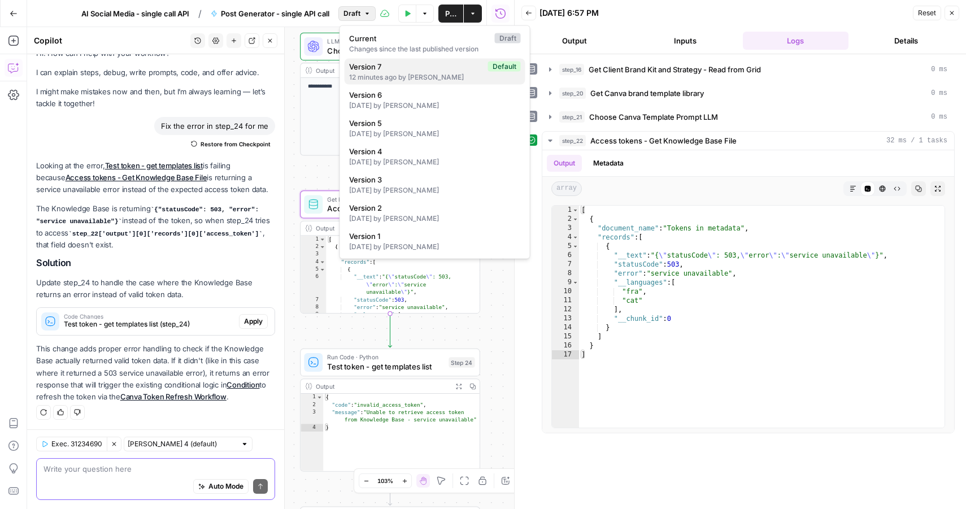
click at [380, 74] on div "12 minutes ago by Jan Głębocki" at bounding box center [435, 77] width 172 height 10
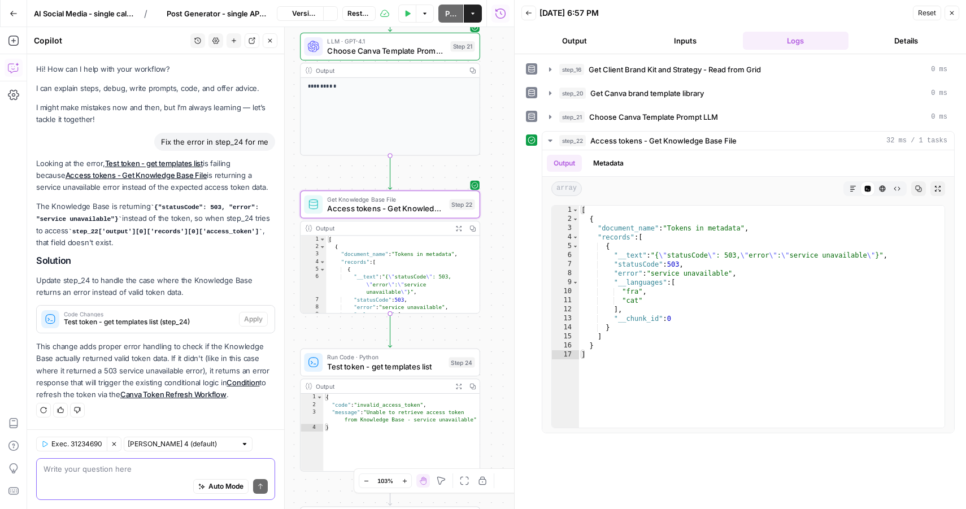
scroll to position [0, 0]
click at [330, 15] on icon "button" at bounding box center [330, 13] width 7 height 7
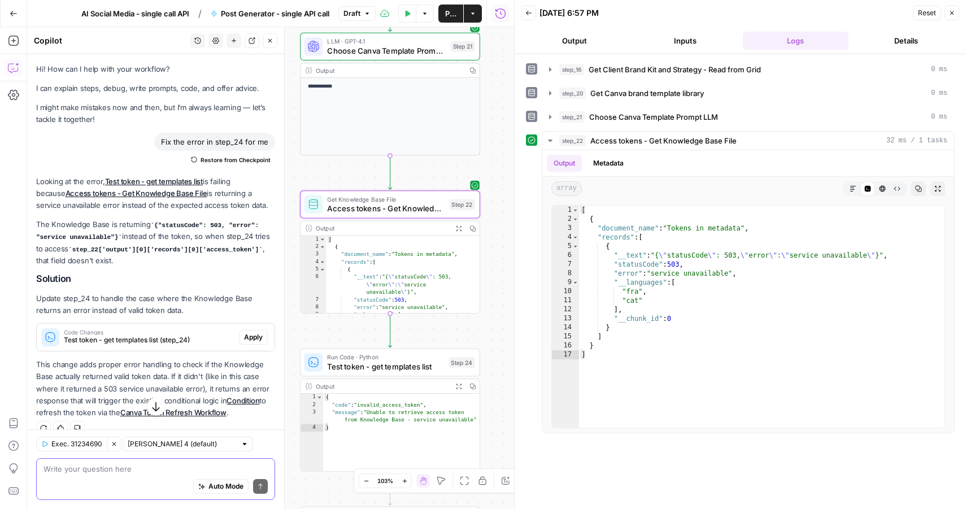
click at [221, 162] on span "Restore from Checkpoint" at bounding box center [236, 159] width 70 height 9
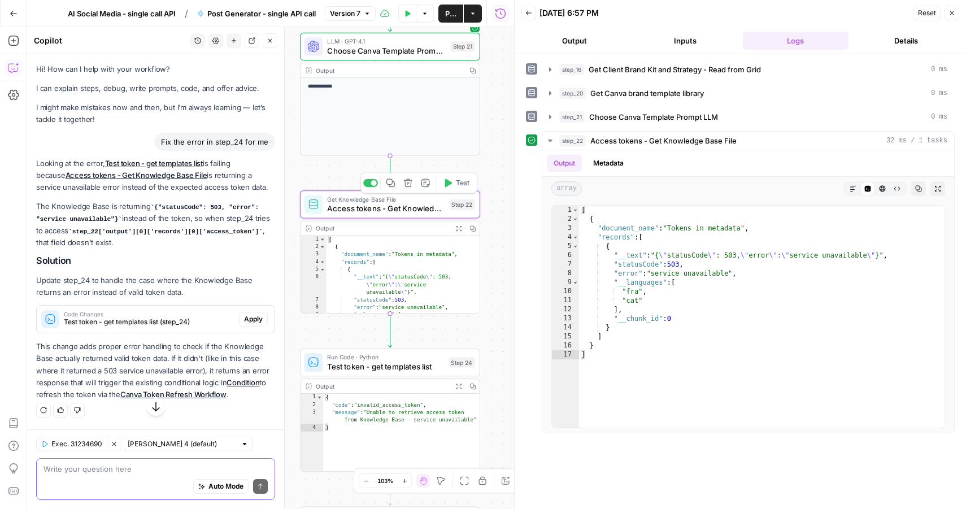
click at [461, 185] on span "Test" at bounding box center [463, 183] width 14 height 11
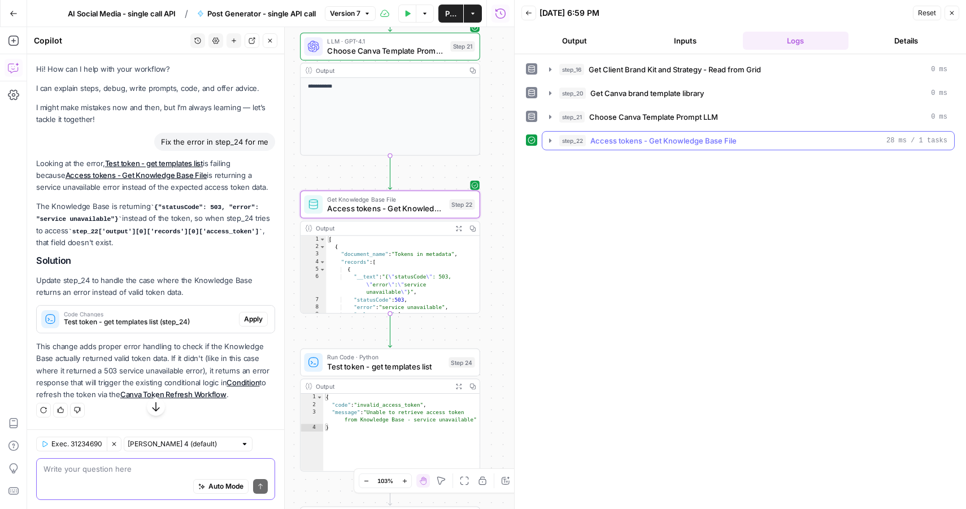
click at [555, 139] on button "step_22 Access tokens - Get Knowledge Base File 28 ms / 1 tasks" at bounding box center [748, 141] width 412 height 18
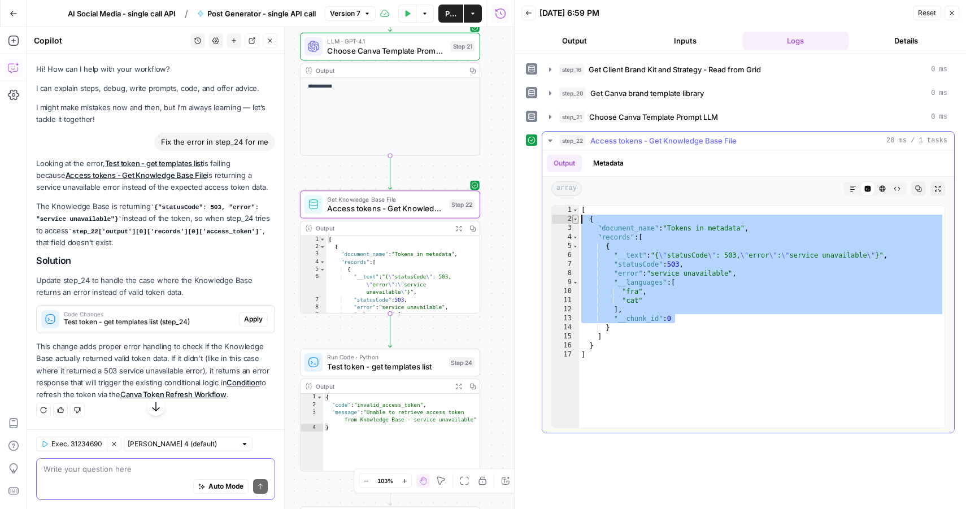
drag, startPoint x: 693, startPoint y: 321, endPoint x: 575, endPoint y: 222, distance: 154.4
click at [575, 222] on div "**********" at bounding box center [748, 316] width 394 height 223
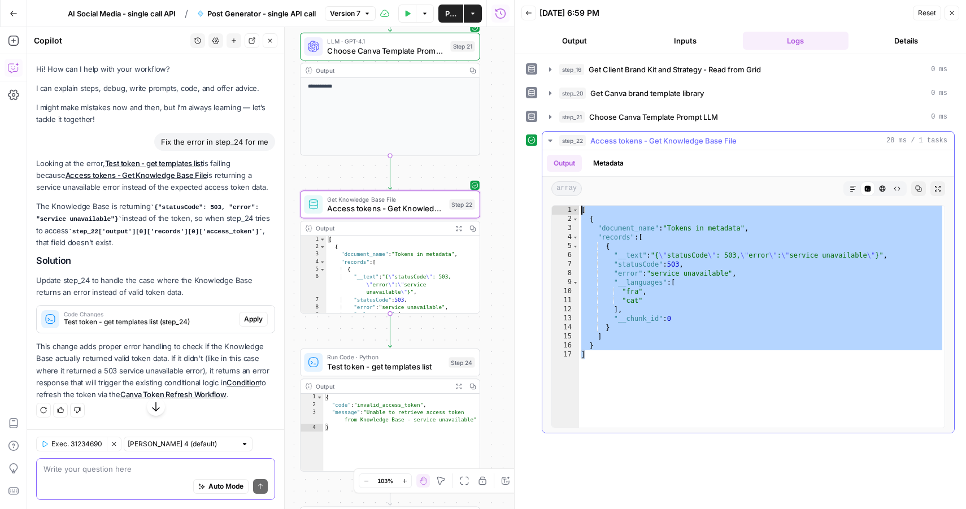
drag, startPoint x: 594, startPoint y: 358, endPoint x: 571, endPoint y: 179, distance: 180.6
click at [571, 179] on div "**********" at bounding box center [748, 291] width 412 height 282
type textarea "* ***"
click at [101, 478] on div "Auto Mode Send" at bounding box center [155, 487] width 224 height 25
paste textarea "[ { "document_name": "Tokens in metadata", "records": [ { "__text": "{\"statusC…"
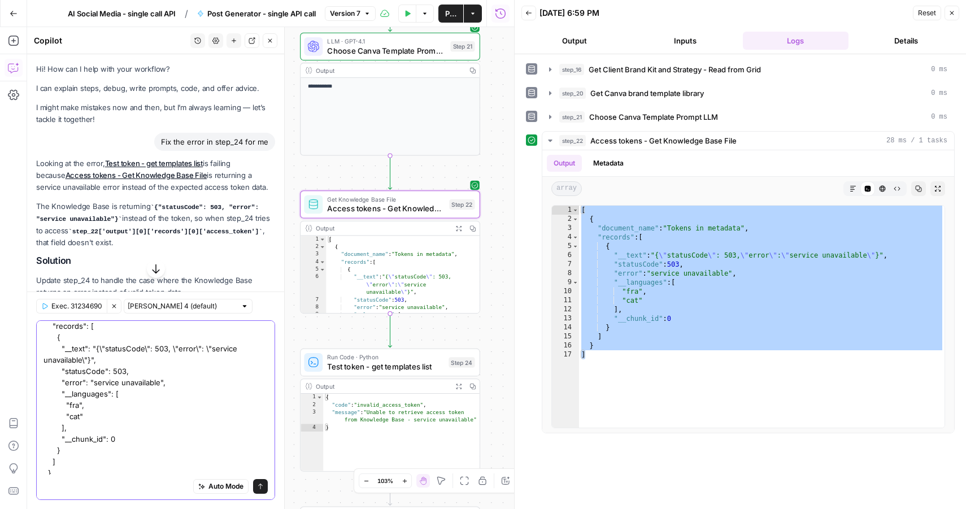
scroll to position [50, 0]
type textarea "[ { "document_name": "Tokens in metadata", "records": [ { "__text": "{\"statusC…"
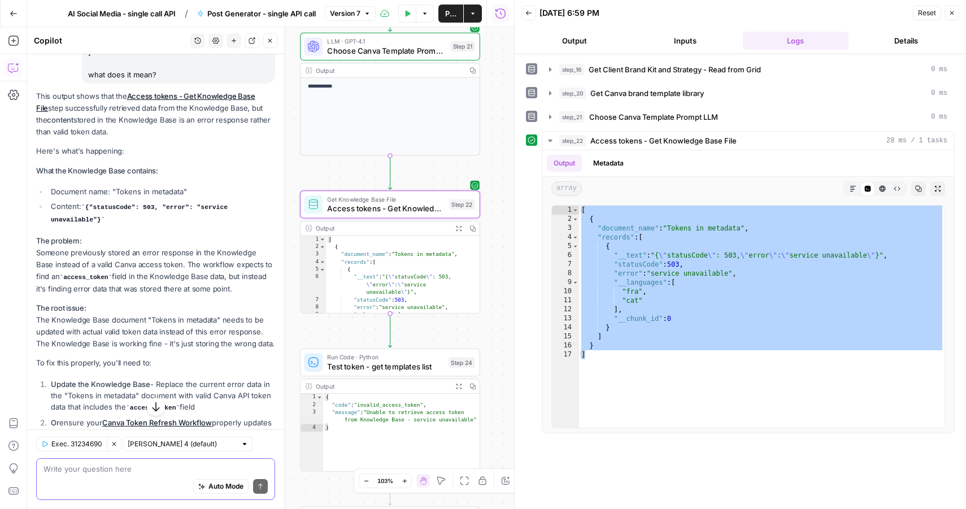
scroll to position [559, 0]
click at [70, 272] on code "access_token" at bounding box center [86, 274] width 53 height 7
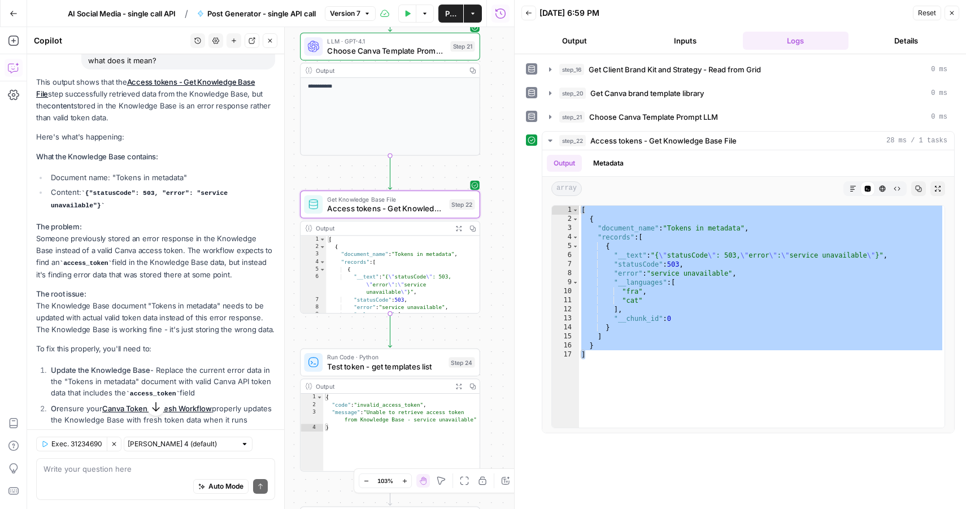
scroll to position [575, 0]
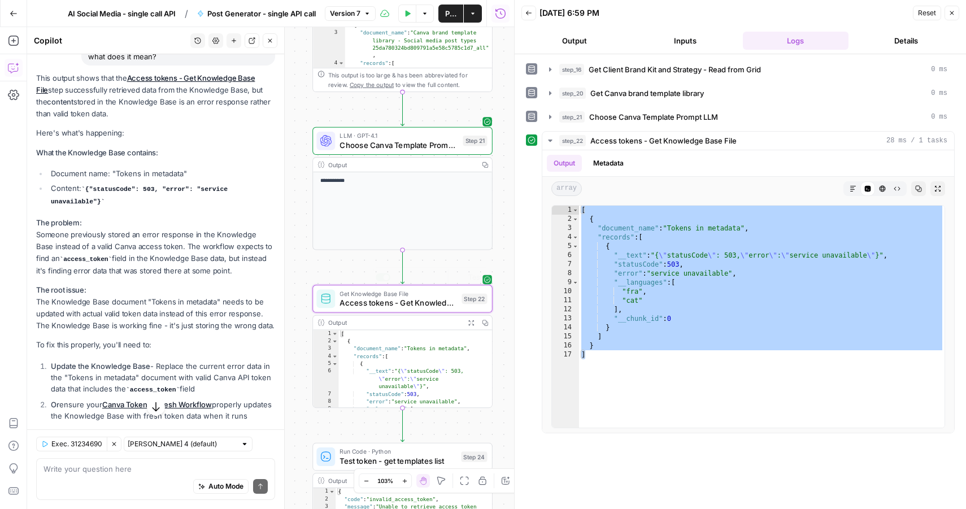
drag, startPoint x: 332, startPoint y: 180, endPoint x: 341, endPoint y: 301, distance: 120.7
click at [341, 300] on div "true false Workflow Input Settings Inputs Read from Grid Get Client Brand Kit a…" at bounding box center [270, 268] width 487 height 482
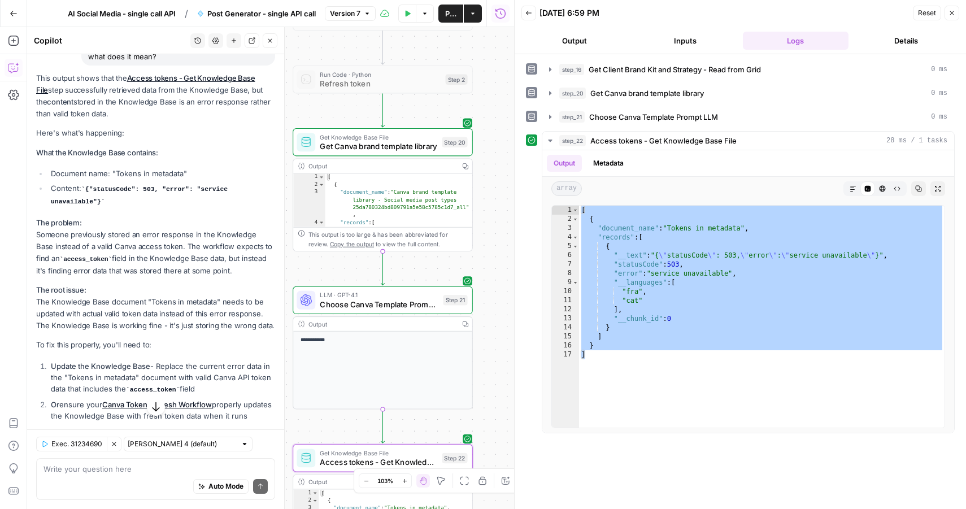
drag, startPoint x: 350, startPoint y: 146, endPoint x: 330, endPoint y: 275, distance: 130.3
click at [331, 276] on div "true false Workflow Input Settings Inputs Read from Grid Get Client Brand Kit a…" at bounding box center [270, 268] width 487 height 482
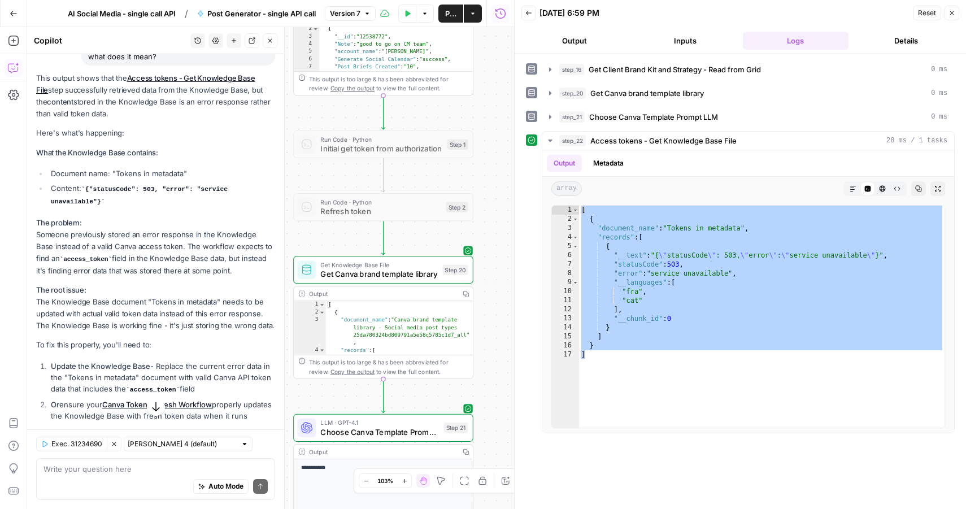
drag, startPoint x: 338, startPoint y: 263, endPoint x: 341, endPoint y: 393, distance: 130.0
click at [341, 394] on div "true false Workflow Input Settings Inputs Read from Grid Get Client Brand Kit a…" at bounding box center [270, 268] width 487 height 482
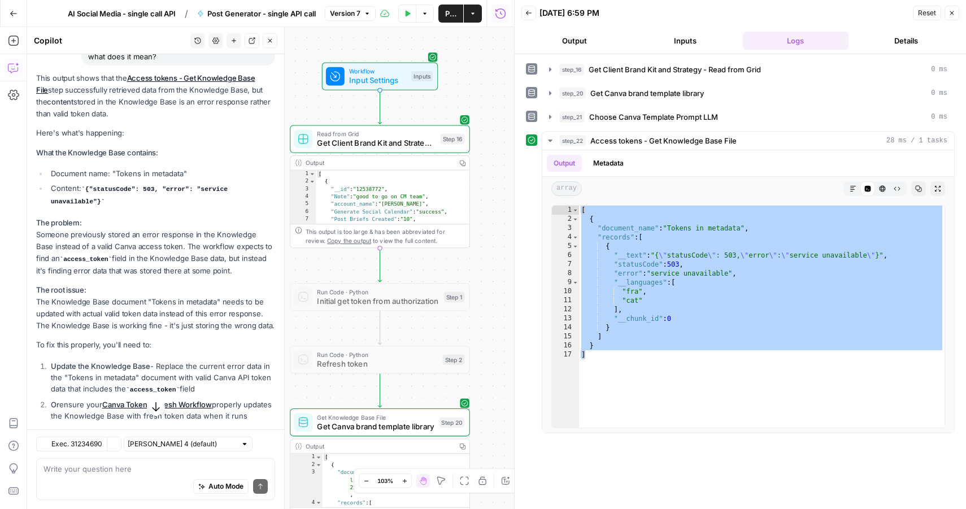
drag, startPoint x: 487, startPoint y: 98, endPoint x: 484, endPoint y: 251, distance: 153.7
click at [484, 251] on div "true false Workflow Input Settings Inputs Read from Grid Get Client Brand Kit a…" at bounding box center [270, 268] width 487 height 482
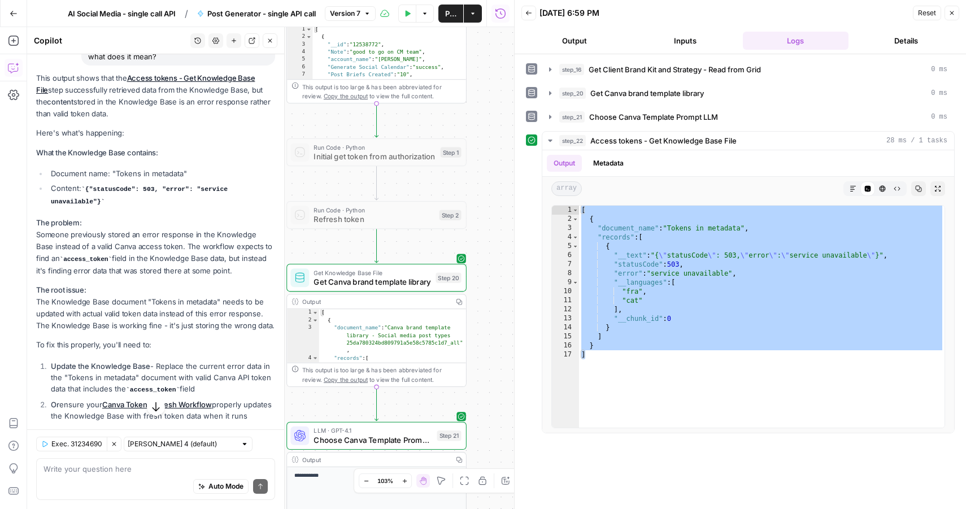
drag, startPoint x: 486, startPoint y: 237, endPoint x: 482, endPoint y: 93, distance: 144.7
click at [482, 93] on div "true false Workflow Input Settings Inputs Read from Grid Get Client Brand Kit a…" at bounding box center [270, 268] width 487 height 482
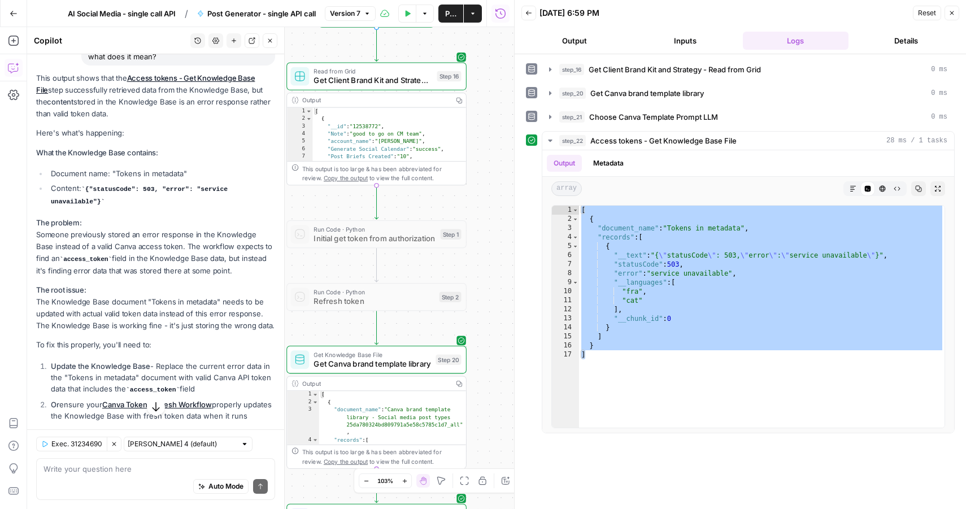
drag, startPoint x: 482, startPoint y: 93, endPoint x: 482, endPoint y: 175, distance: 81.9
click at [482, 175] on div "true false Workflow Input Settings Inputs Read from Grid Get Client Brand Kit a…" at bounding box center [270, 268] width 487 height 482
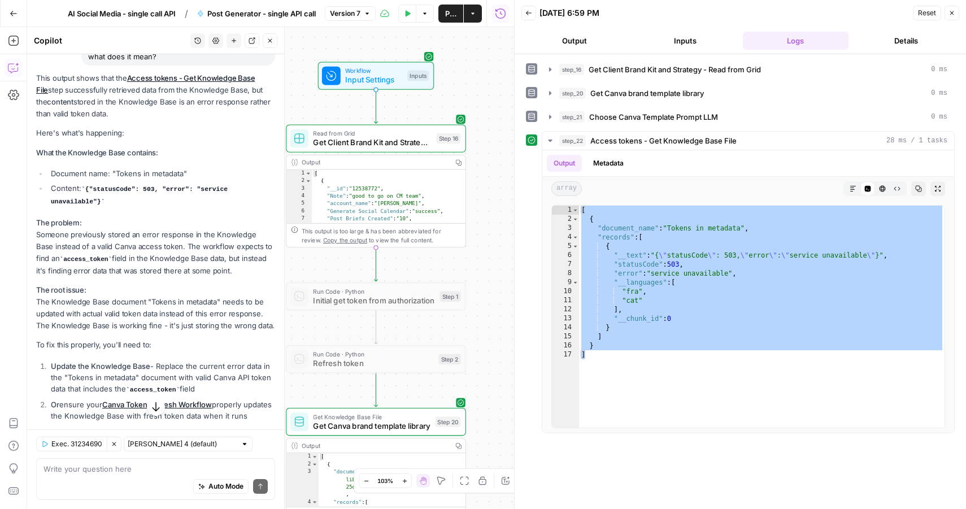
drag, startPoint x: 472, startPoint y: 125, endPoint x: 471, endPoint y: 192, distance: 67.2
click at [471, 192] on div "true false Workflow Input Settings Inputs Read from Grid Get Client Brand Kit a…" at bounding box center [270, 268] width 487 height 482
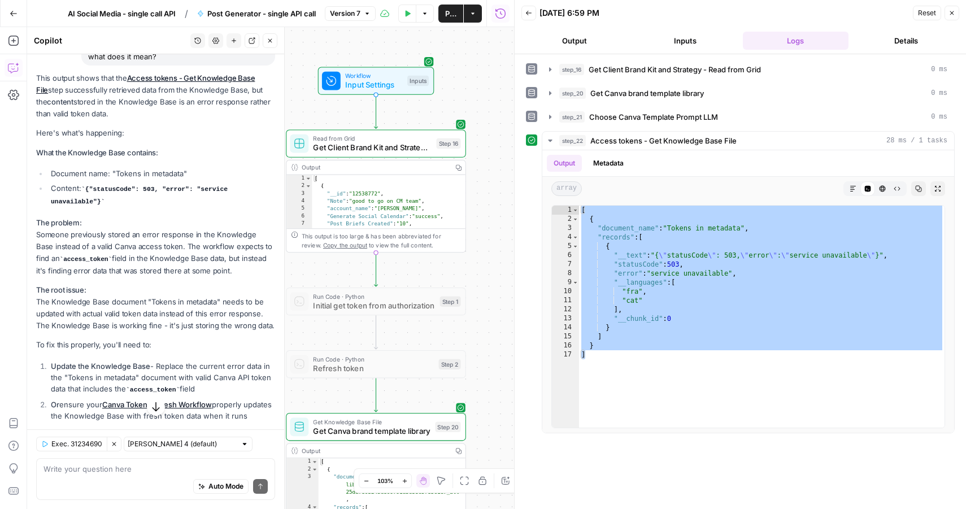
click at [409, 148] on span "Get Client Brand Kit and Strategy - Read from Grid" at bounding box center [372, 148] width 119 height 12
type input "GRID - Sheet1.csv"
type input "Clients Grid - AI Social Media"
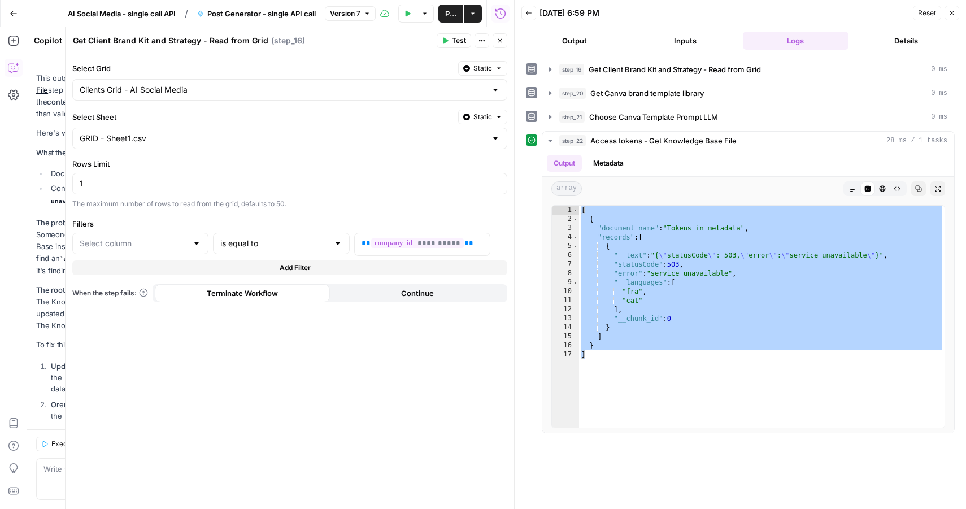
type input "company_id"
click at [502, 33] on button "Close" at bounding box center [500, 40] width 15 height 15
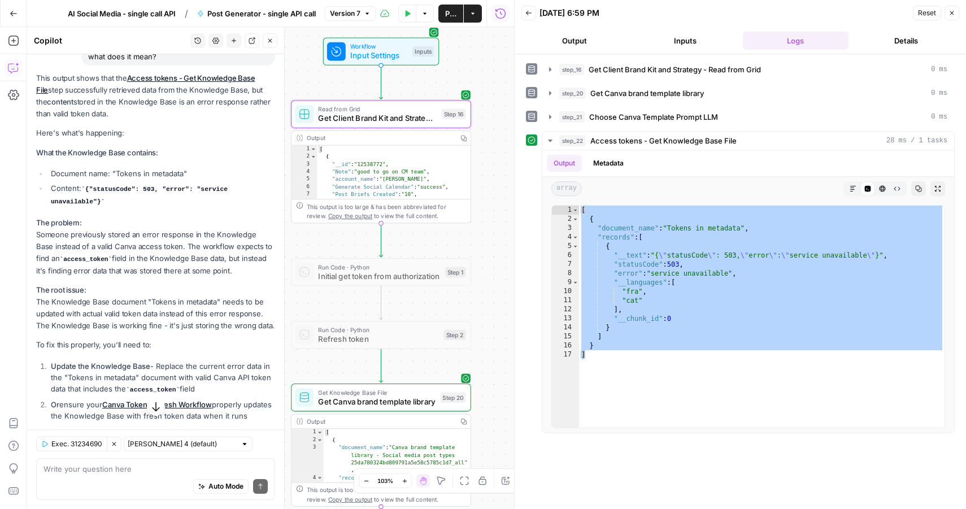
drag, startPoint x: 492, startPoint y: 299, endPoint x: 497, endPoint y: 269, distance: 29.8
click at [497, 269] on div "true false Workflow Input Settings Inputs Read from Grid Get Client Brand Kit a…" at bounding box center [270, 268] width 487 height 482
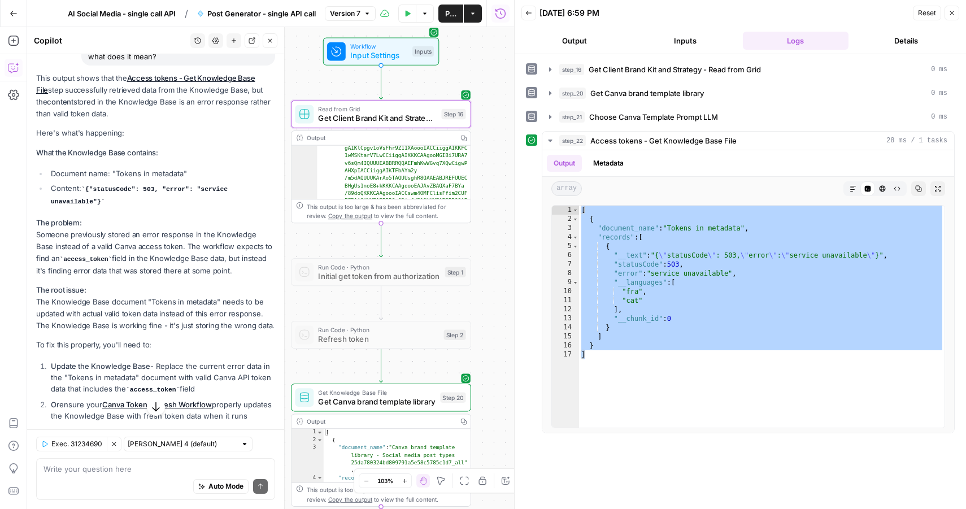
scroll to position [1124, 0]
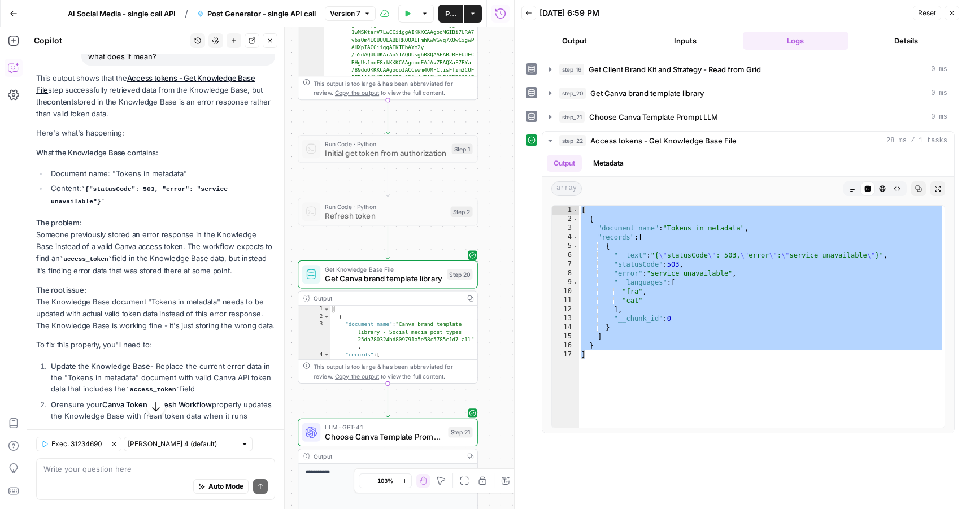
drag, startPoint x: 489, startPoint y: 232, endPoint x: 495, endPoint y: 70, distance: 161.7
click at [495, 70] on div "true false Workflow Input Settings Inputs Read from Grid Get Client Brand Kit a…" at bounding box center [270, 268] width 487 height 482
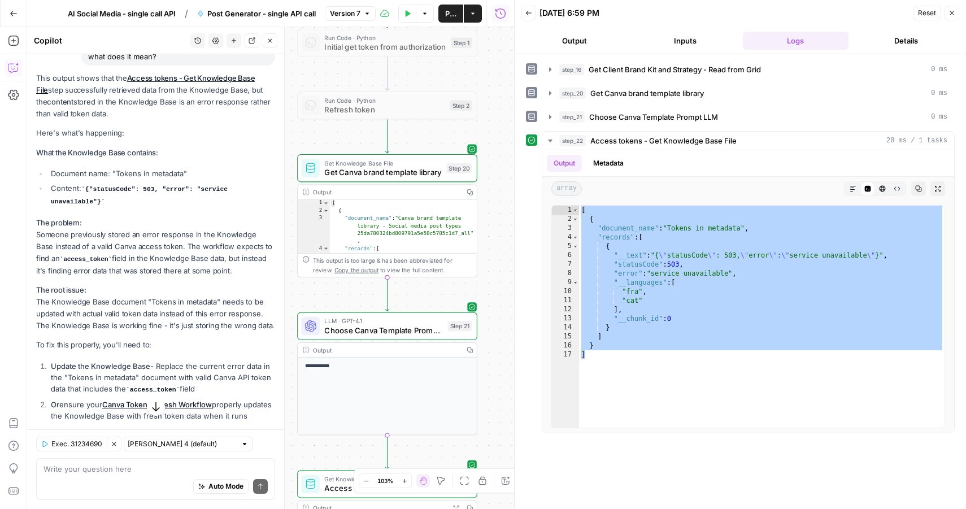
drag, startPoint x: 491, startPoint y: 251, endPoint x: 492, endPoint y: 119, distance: 132.2
click at [492, 120] on div "true false Workflow Input Settings Inputs Read from Grid Get Client Brand Kit a…" at bounding box center [270, 268] width 487 height 482
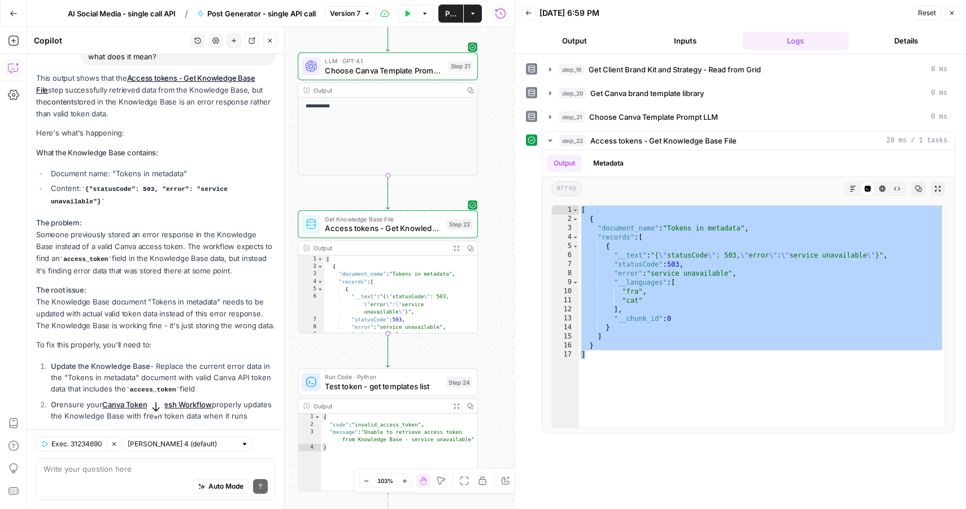
drag, startPoint x: 501, startPoint y: 327, endPoint x: 501, endPoint y: 161, distance: 165.5
click at [501, 161] on div "true false Workflow Input Settings Inputs Read from Grid Get Client Brand Kit a…" at bounding box center [270, 268] width 487 height 482
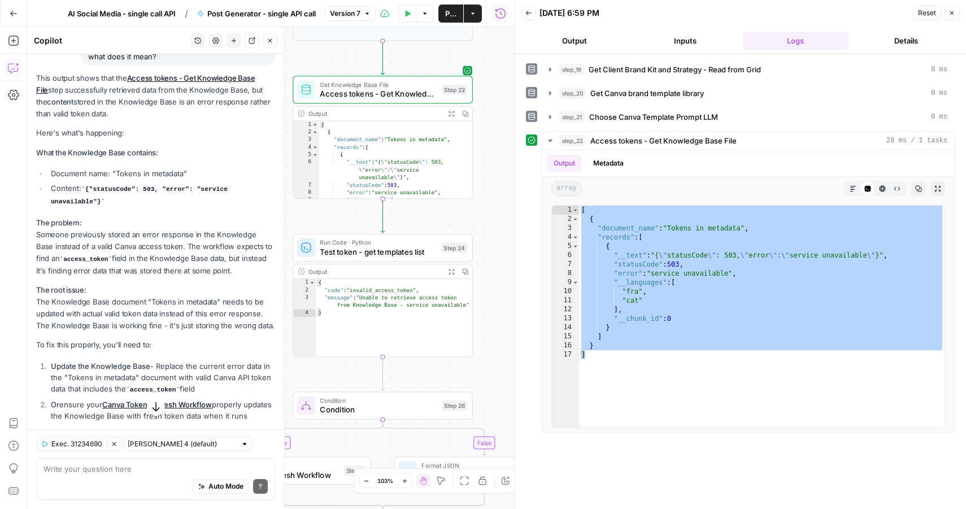
drag, startPoint x: 502, startPoint y: 297, endPoint x: 497, endPoint y: 172, distance: 124.9
click at [497, 172] on div "true false Workflow Input Settings Inputs Read from Grid Get Client Brand Kit a…" at bounding box center [270, 268] width 487 height 482
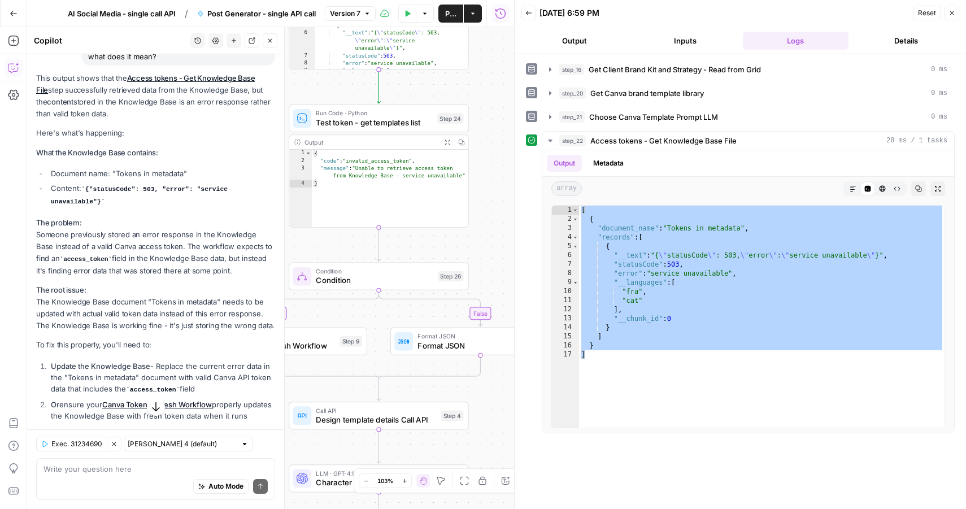
drag, startPoint x: 490, startPoint y: 272, endPoint x: 486, endPoint y: 142, distance: 129.4
click at [486, 142] on div "true false Workflow Input Settings Inputs Read from Grid Get Client Brand Kit a…" at bounding box center [270, 268] width 487 height 482
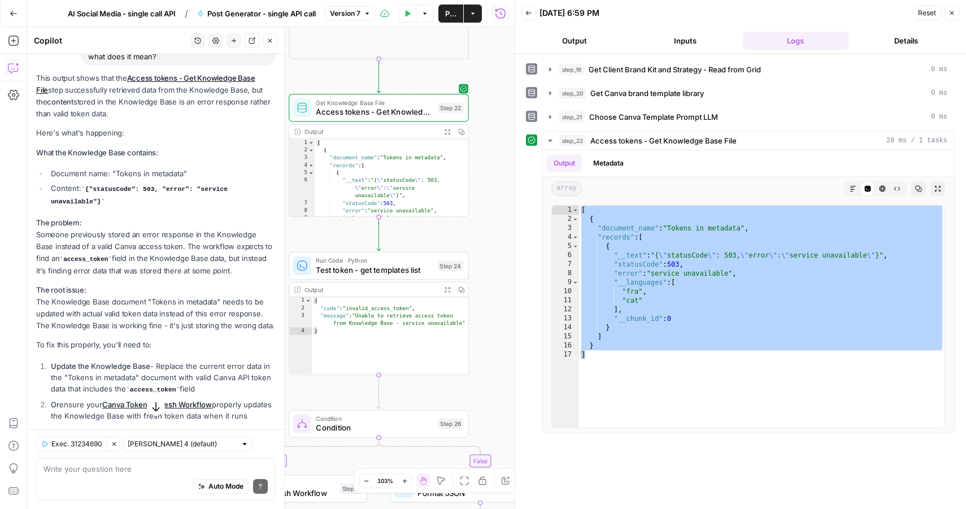
drag, startPoint x: 480, startPoint y: 121, endPoint x: 485, endPoint y: 267, distance: 145.9
click at [485, 267] on div "true false Workflow Input Settings Inputs Read from Grid Get Client Brand Kit a…" at bounding box center [270, 268] width 487 height 482
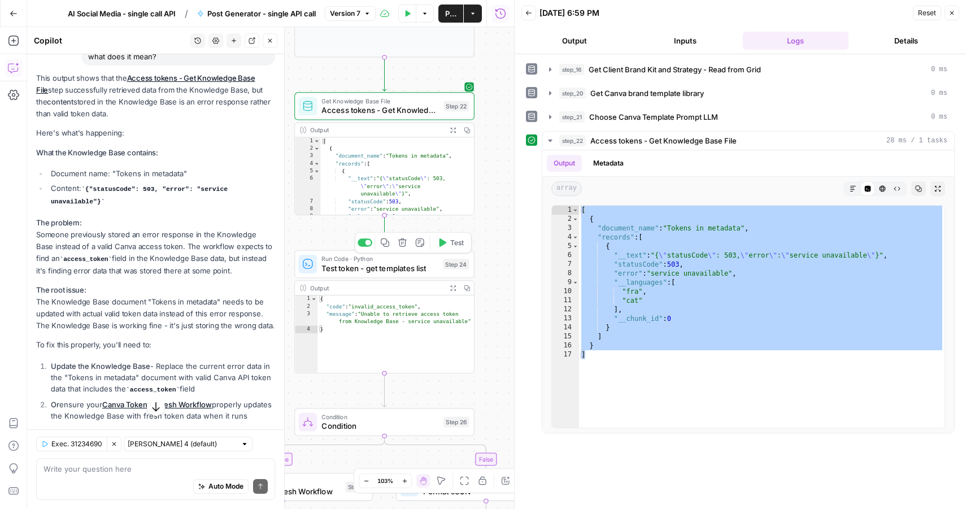
click at [450, 244] on span "Test" at bounding box center [457, 242] width 14 height 11
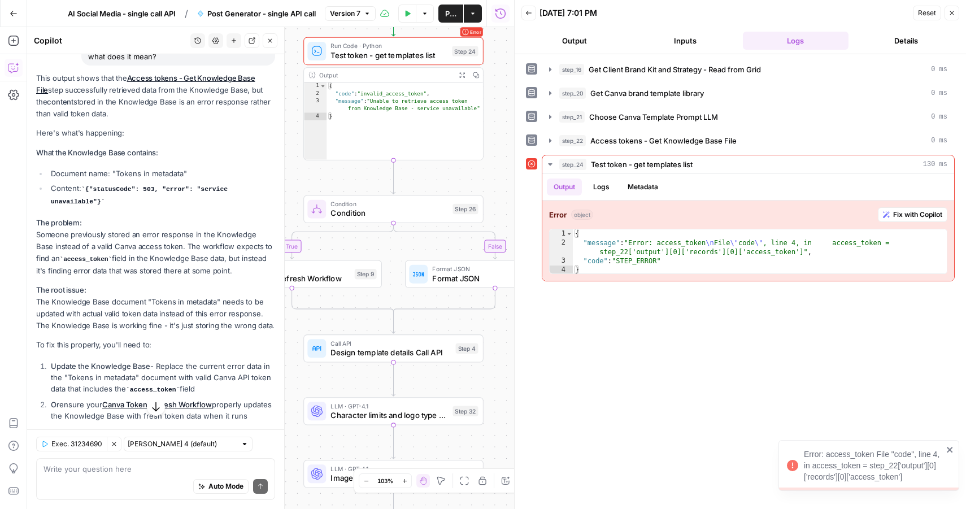
drag, startPoint x: 478, startPoint y: 305, endPoint x: 488, endPoint y: 92, distance: 213.2
click at [488, 92] on div "true false Workflow Input Settings Inputs Read from Grid Get Client Brand Kit a…" at bounding box center [270, 268] width 487 height 482
click at [457, 188] on button "Test" at bounding box center [460, 187] width 36 height 15
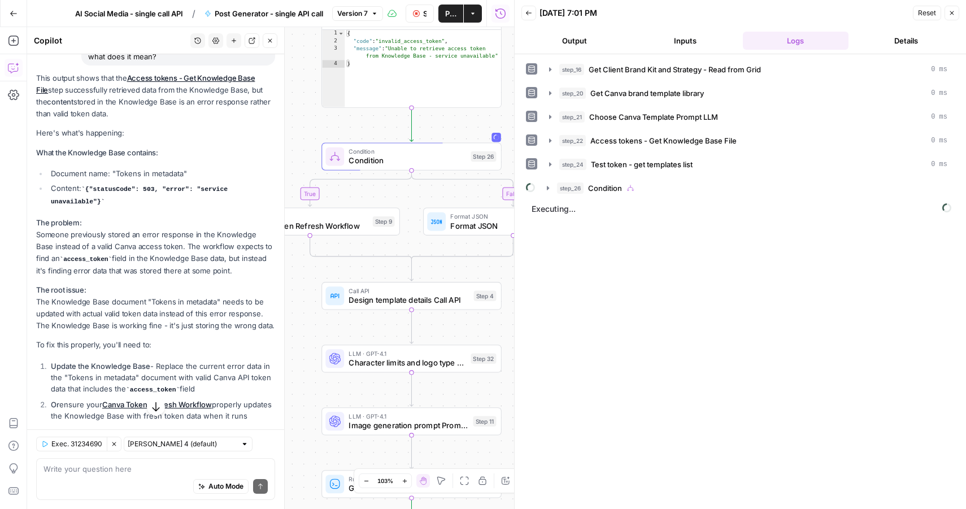
drag, startPoint x: 476, startPoint y: 171, endPoint x: 485, endPoint y: 115, distance: 56.1
click at [485, 115] on div "true false Workflow Input Settings Inputs Read from Grid Get Client Brand Kit a…" at bounding box center [270, 268] width 487 height 482
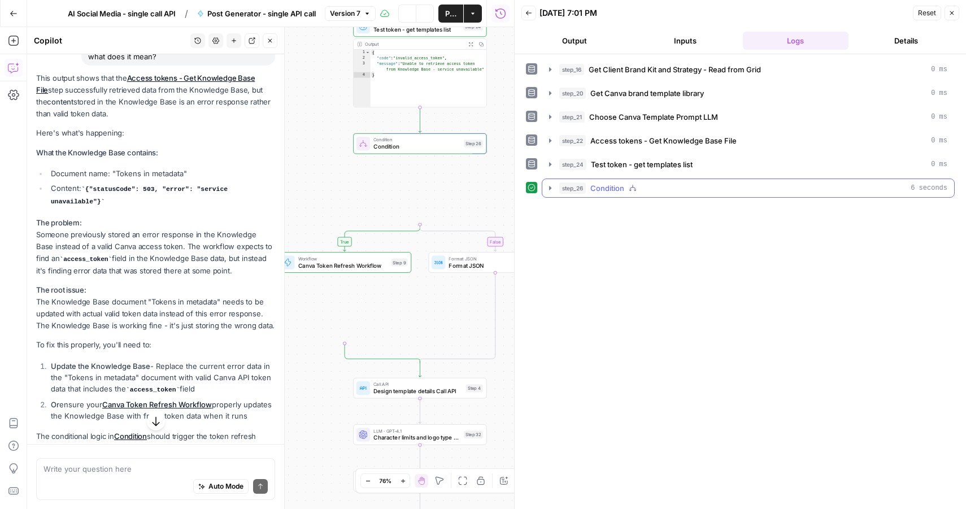
click at [552, 188] on icon "button" at bounding box center [550, 188] width 9 height 9
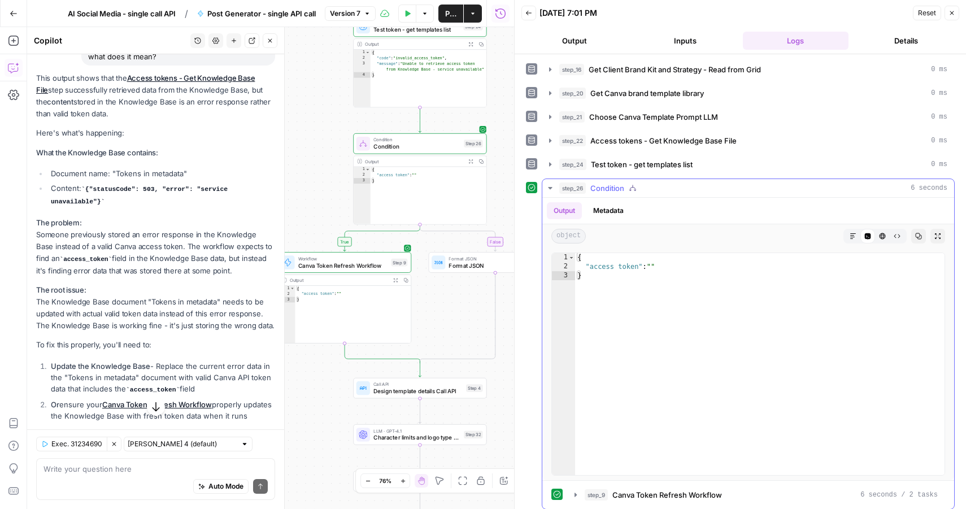
click at [562, 185] on span "step_26" at bounding box center [572, 187] width 27 height 11
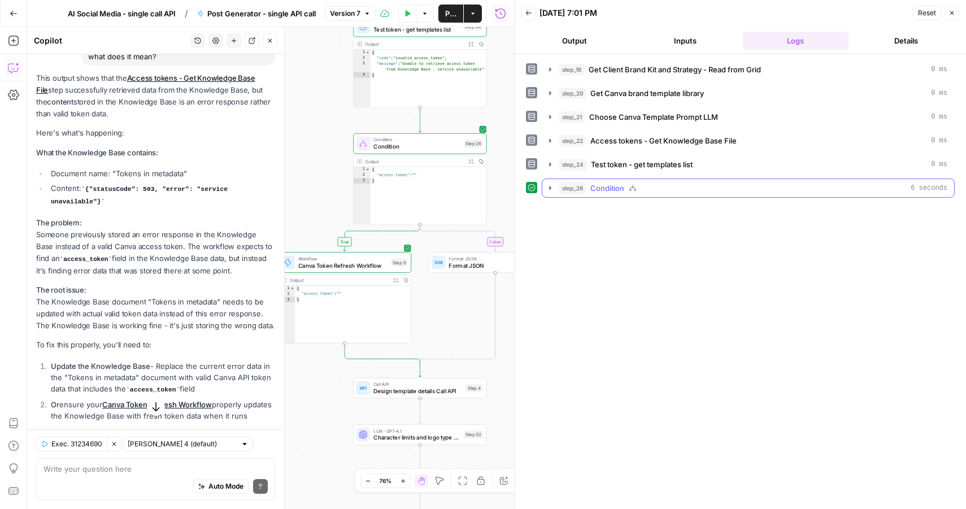
click at [562, 185] on span "step_26" at bounding box center [572, 187] width 27 height 11
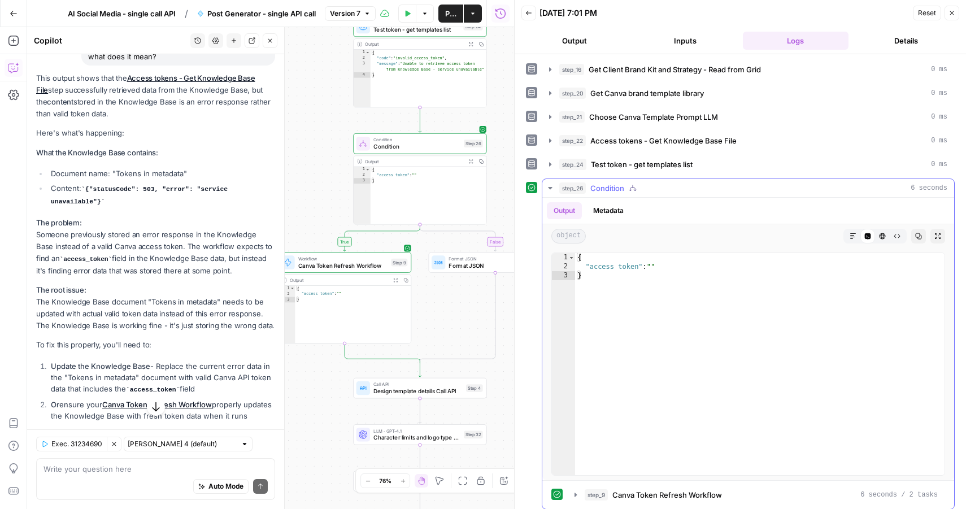
scroll to position [6, 0]
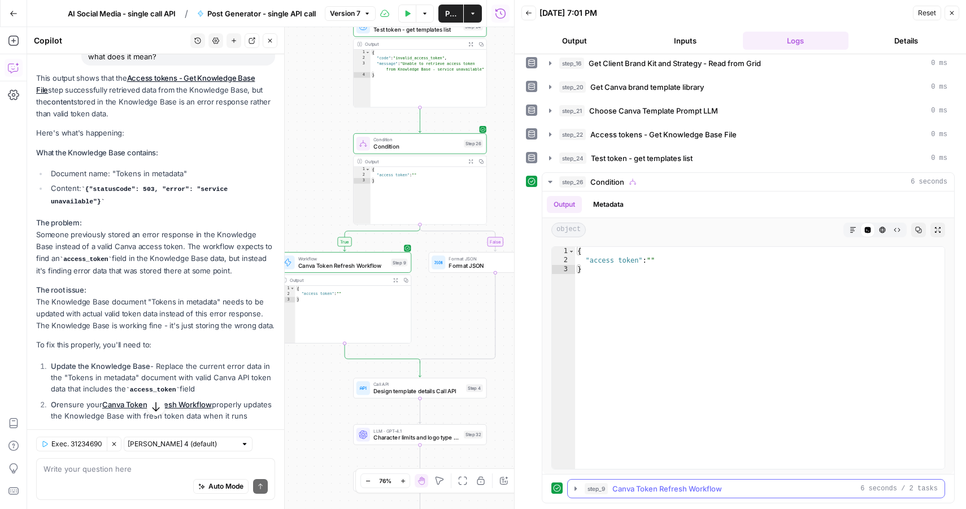
click at [589, 490] on span "step_9" at bounding box center [596, 488] width 23 height 11
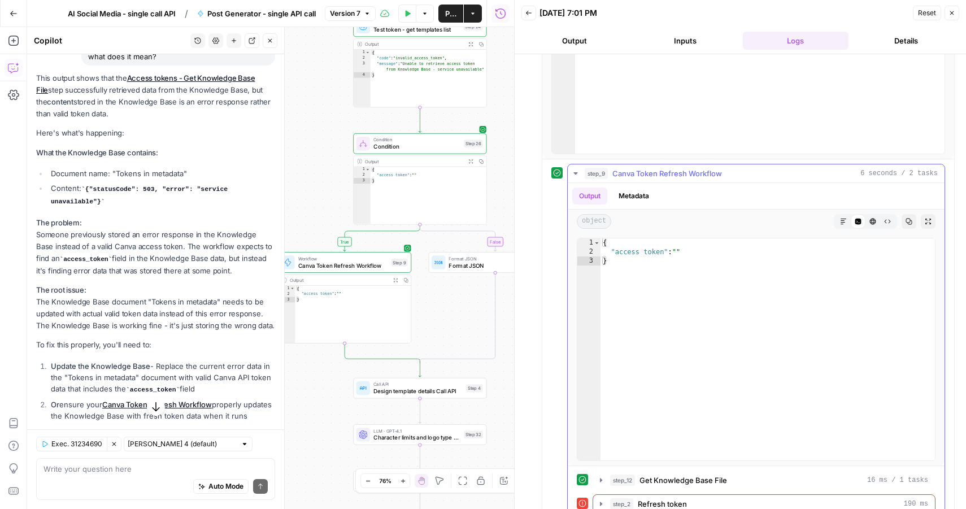
scroll to position [389, 0]
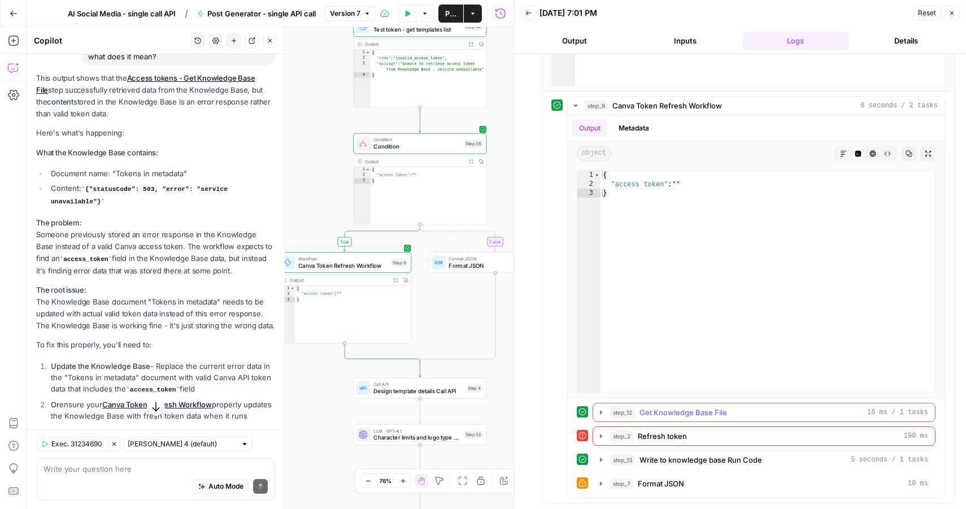
click at [606, 413] on button "step_12 Get Knowledge Base File 16 ms / 1 tasks" at bounding box center [764, 412] width 342 height 18
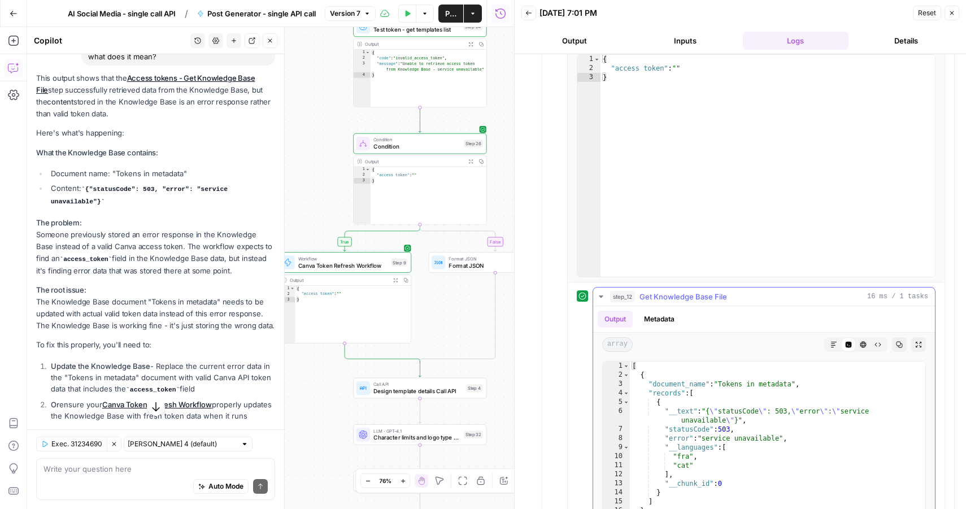
scroll to position [527, 0]
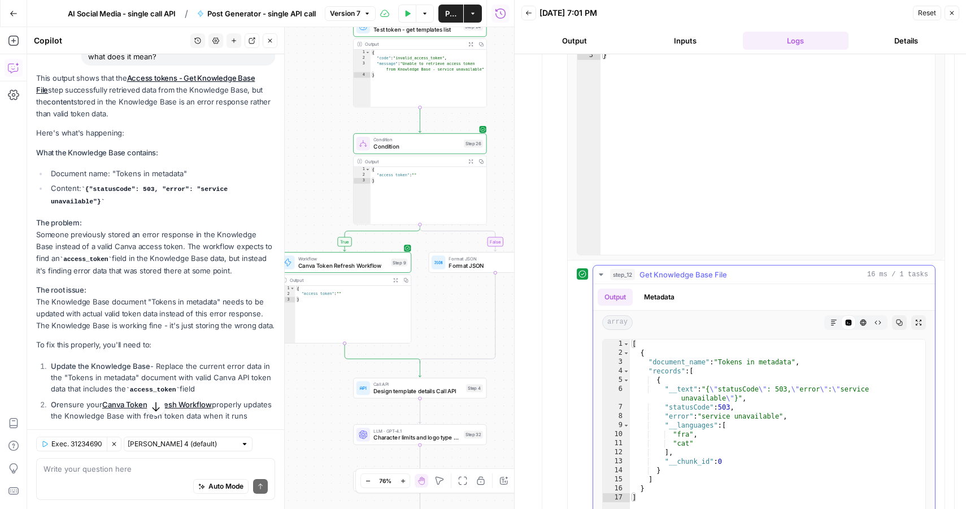
click at [608, 276] on button "step_12 Get Knowledge Base File 16 ms / 1 tasks" at bounding box center [764, 275] width 342 height 18
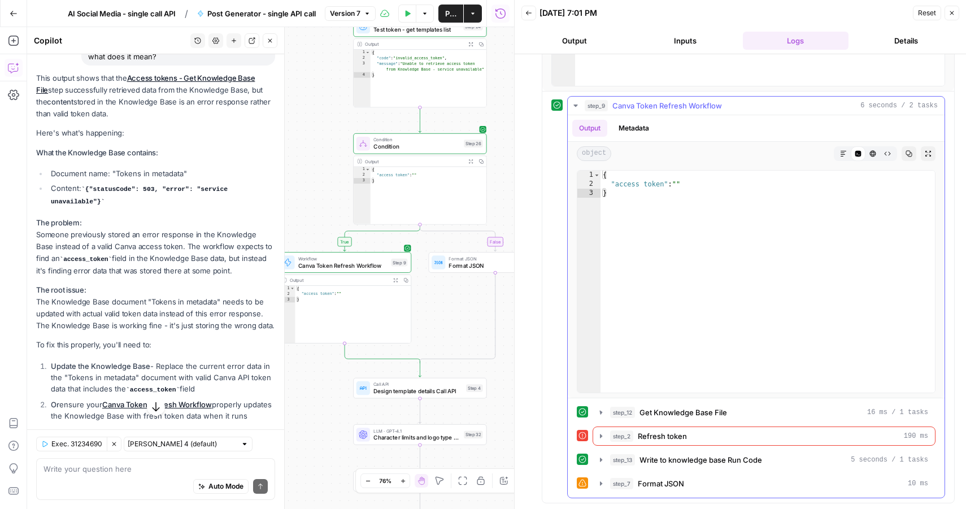
scroll to position [389, 0]
click at [600, 456] on icon "button" at bounding box center [601, 459] width 9 height 9
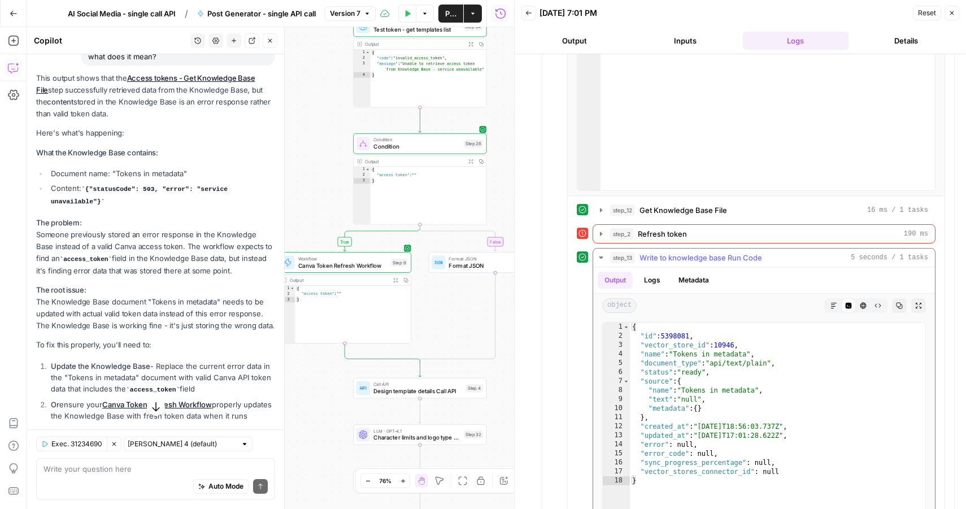
scroll to position [594, 0]
click at [611, 228] on span "step_2" at bounding box center [621, 231] width 23 height 11
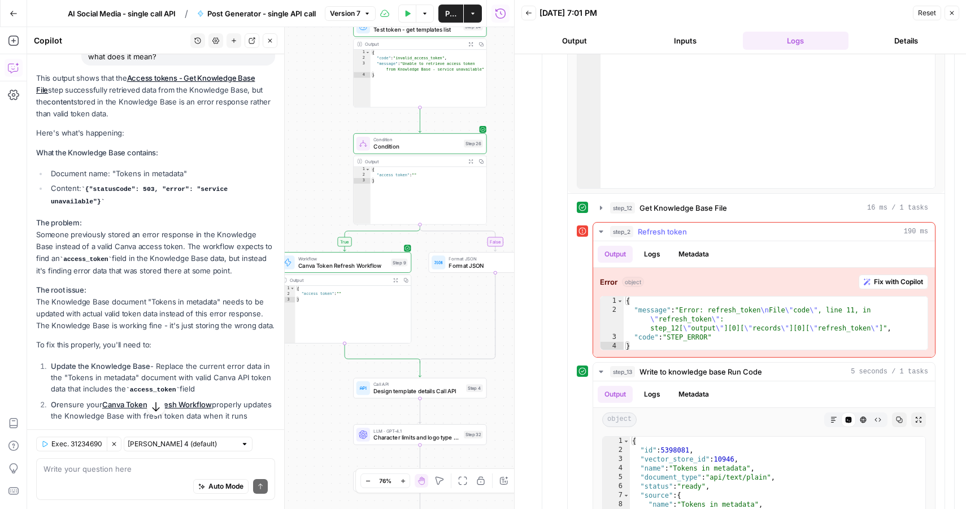
click at [600, 230] on icon "button" at bounding box center [601, 231] width 9 height 9
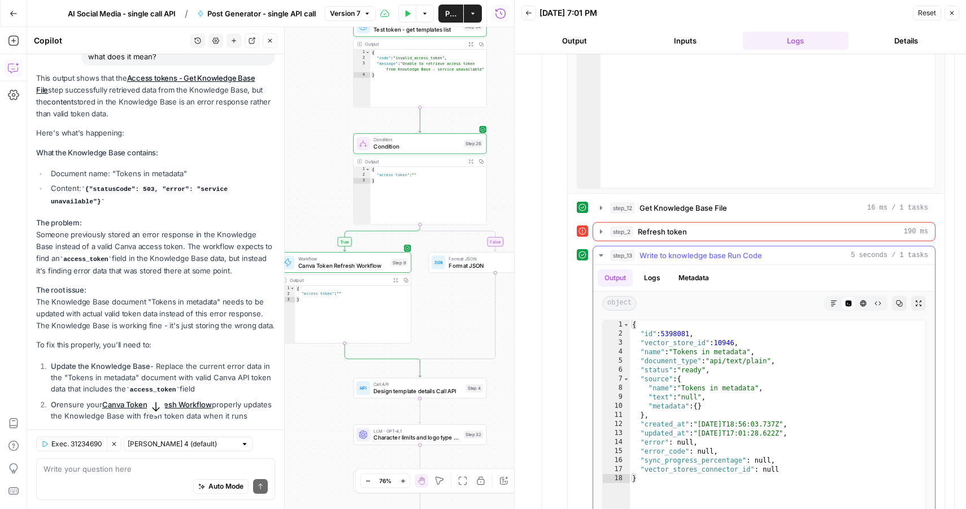
scroll to position [672, 0]
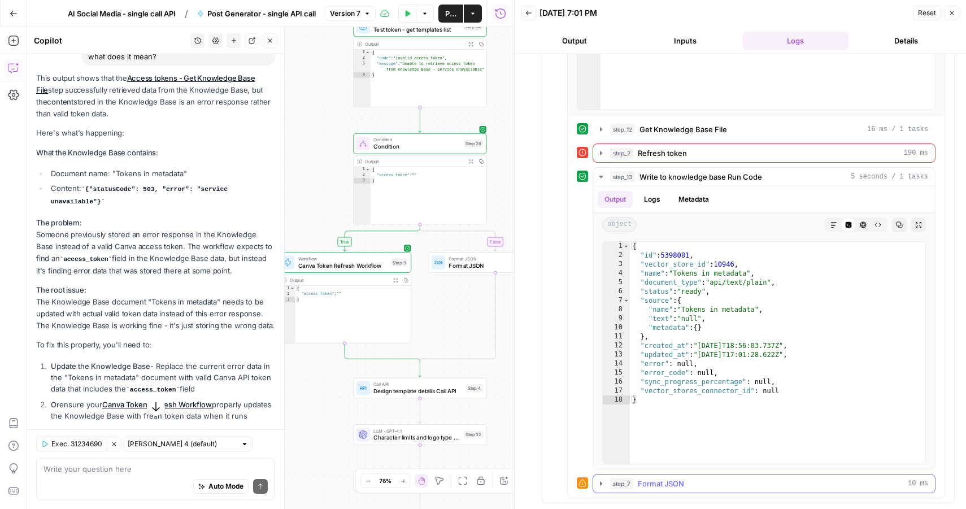
click at [629, 486] on span "step_7" at bounding box center [621, 483] width 23 height 11
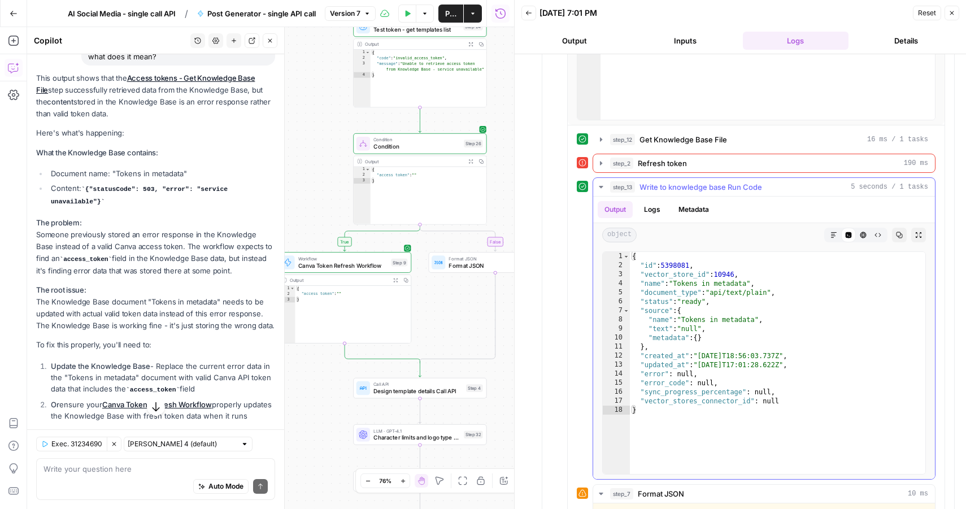
scroll to position [660, 0]
click at [617, 164] on span "step_2" at bounding box center [621, 165] width 23 height 11
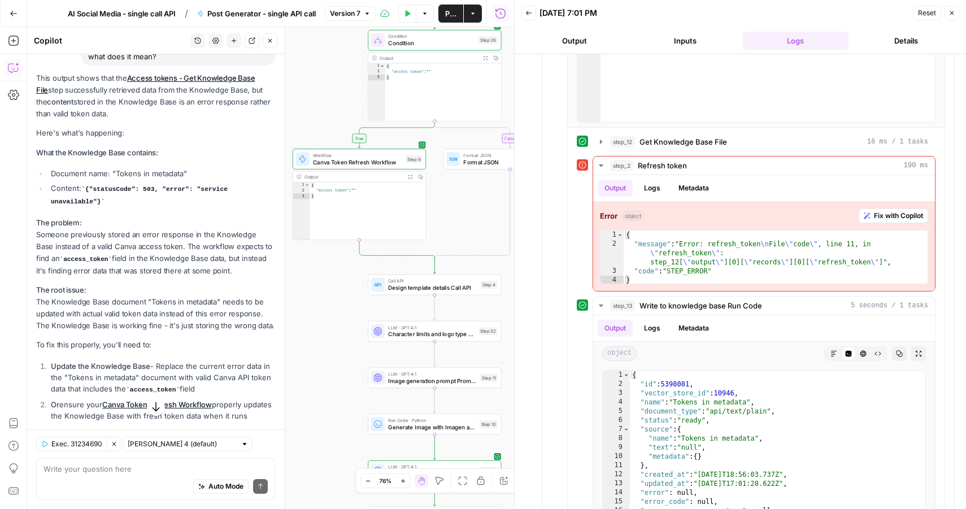
drag, startPoint x: 324, startPoint y: 200, endPoint x: 339, endPoint y: 97, distance: 104.4
click at [339, 97] on div "true false Workflow Input Settings Inputs Read from Grid Get Client Brand Kit a…" at bounding box center [270, 268] width 487 height 482
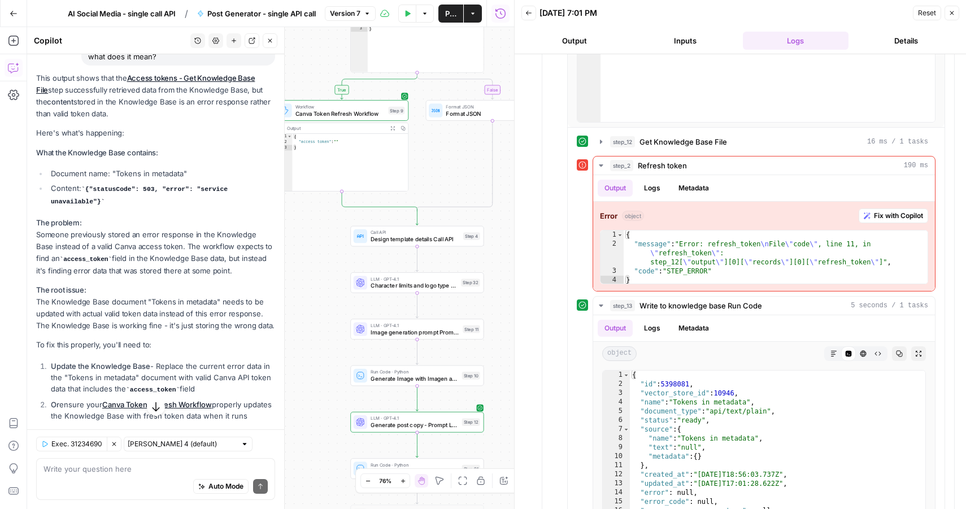
drag, startPoint x: 339, startPoint y: 379, endPoint x: 321, endPoint y: 330, distance: 51.6
click at [321, 330] on div "true false Workflow Input Settings Inputs Read from Grid Get Client Brand Kit a…" at bounding box center [270, 268] width 487 height 482
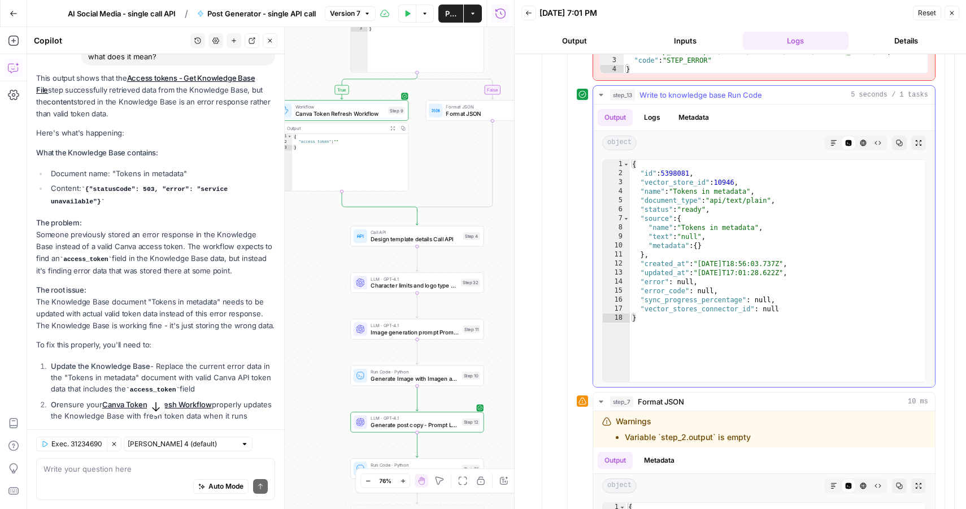
scroll to position [873, 0]
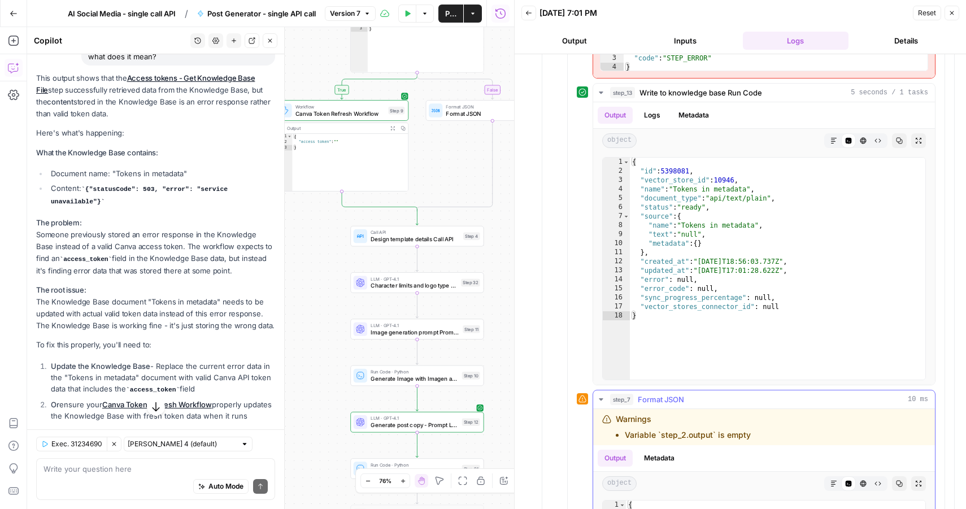
click at [630, 395] on span "step_7" at bounding box center [621, 399] width 23 height 11
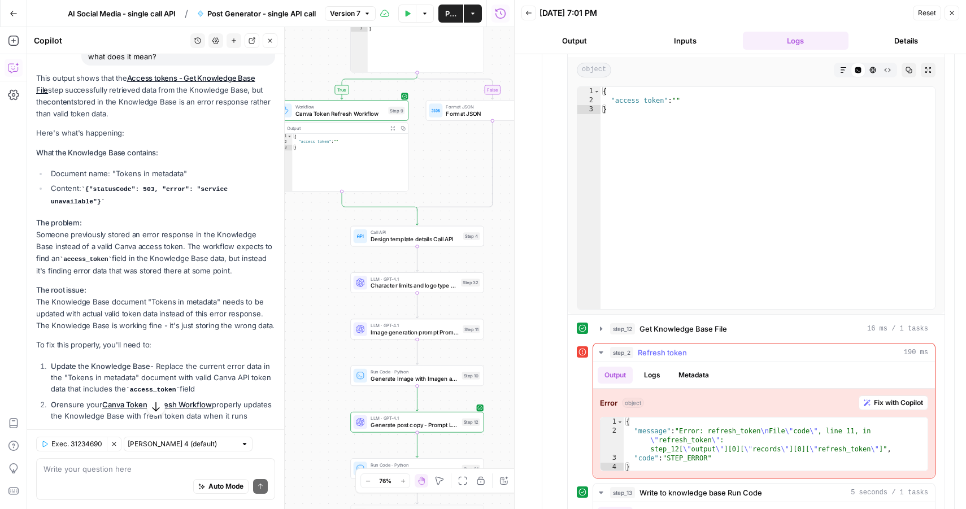
scroll to position [474, 0]
click at [638, 329] on div "step_12 Get Knowledge Base File 16 ms / 1 tasks" at bounding box center [769, 327] width 318 height 11
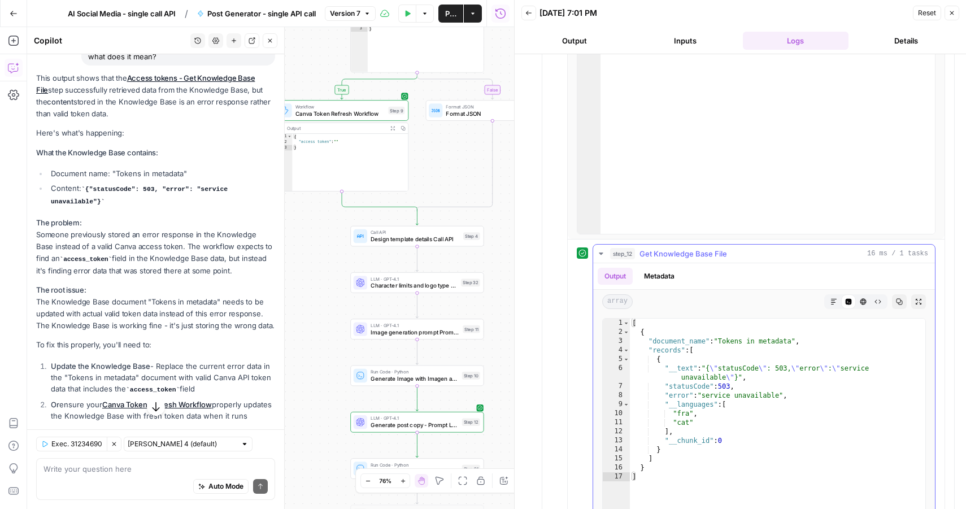
scroll to position [586, 0]
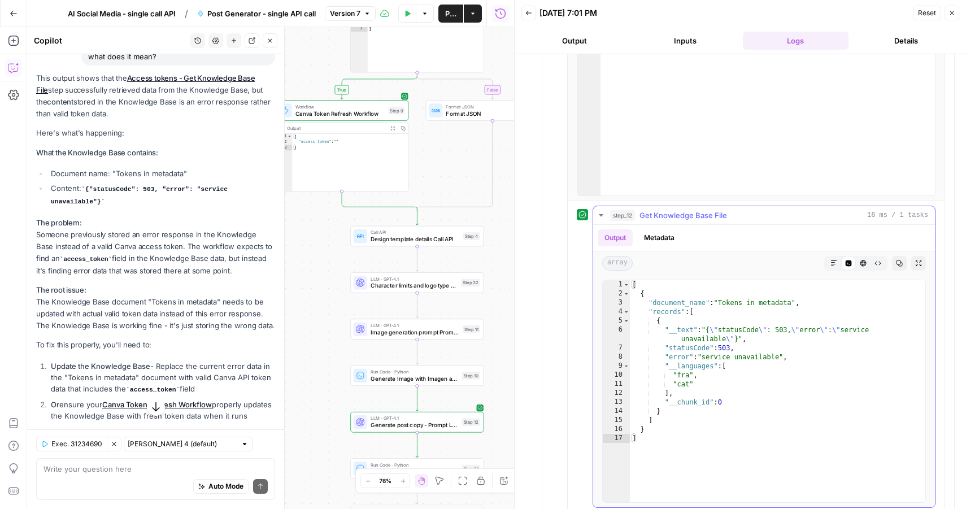
click at [644, 220] on span "Get Knowledge Base File" at bounding box center [683, 215] width 88 height 11
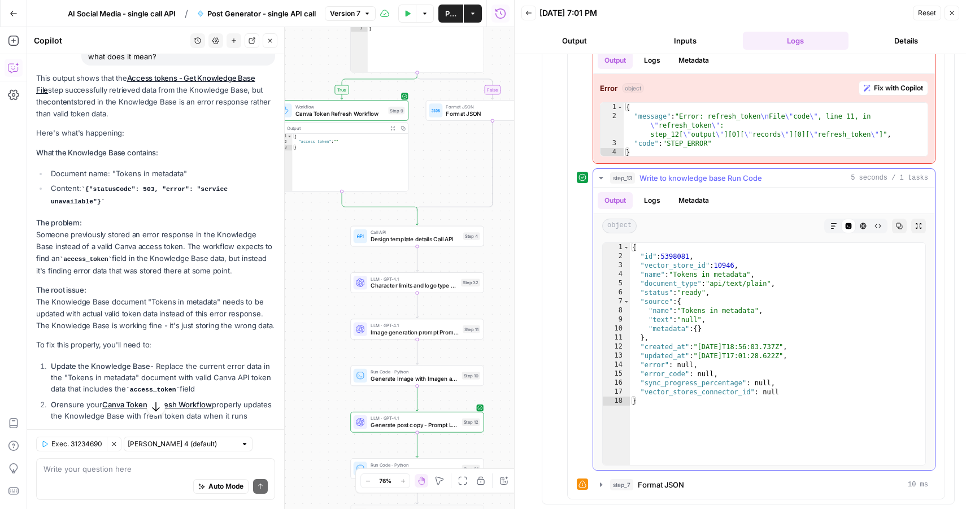
scroll to position [789, 0]
click at [601, 487] on icon "button" at bounding box center [601, 483] width 9 height 9
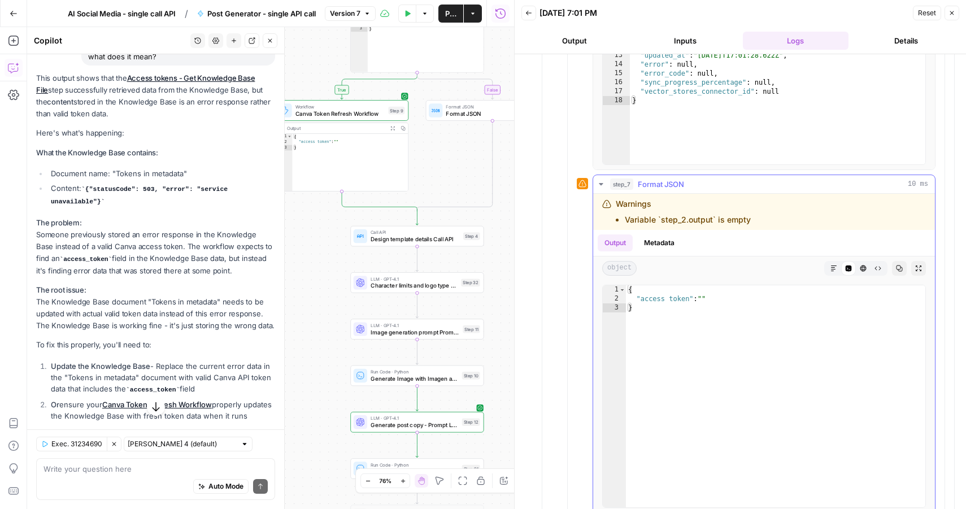
scroll to position [1108, 0]
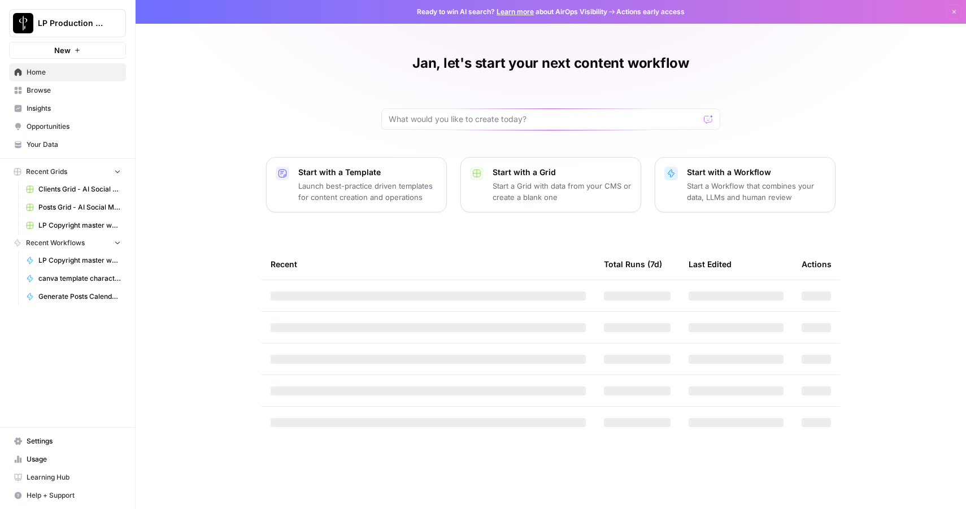
click at [73, 25] on span "LP Production Workloads" at bounding box center [72, 23] width 68 height 11
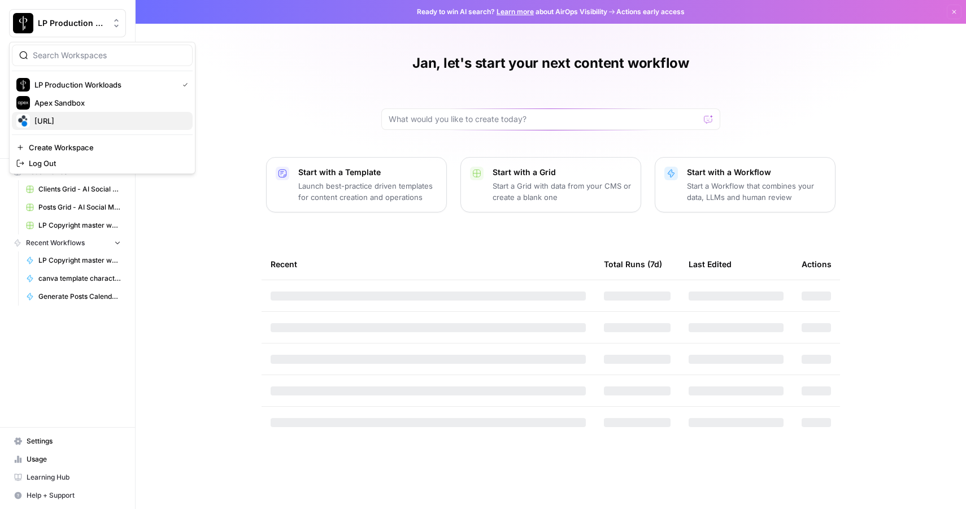
click at [60, 124] on span "[URL]" at bounding box center [108, 120] width 149 height 11
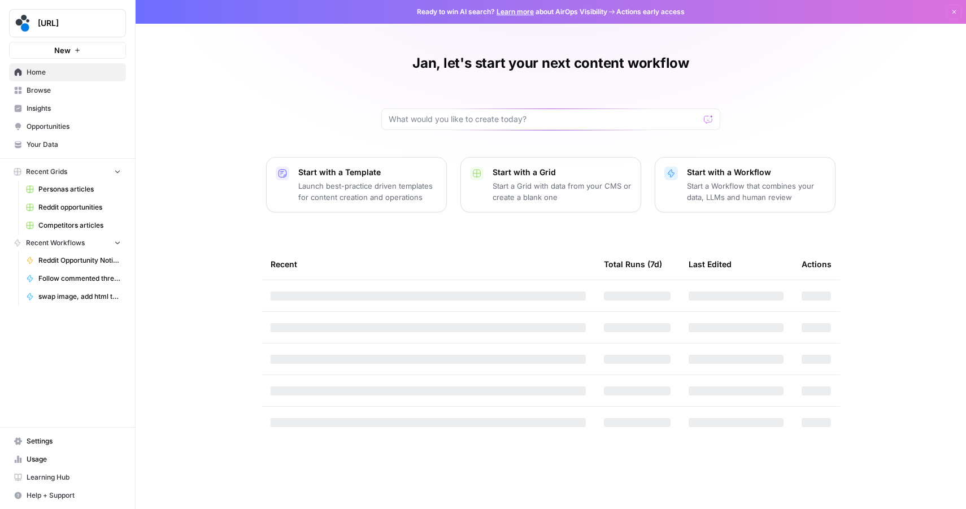
click at [56, 27] on span "[URL]" at bounding box center [72, 23] width 68 height 11
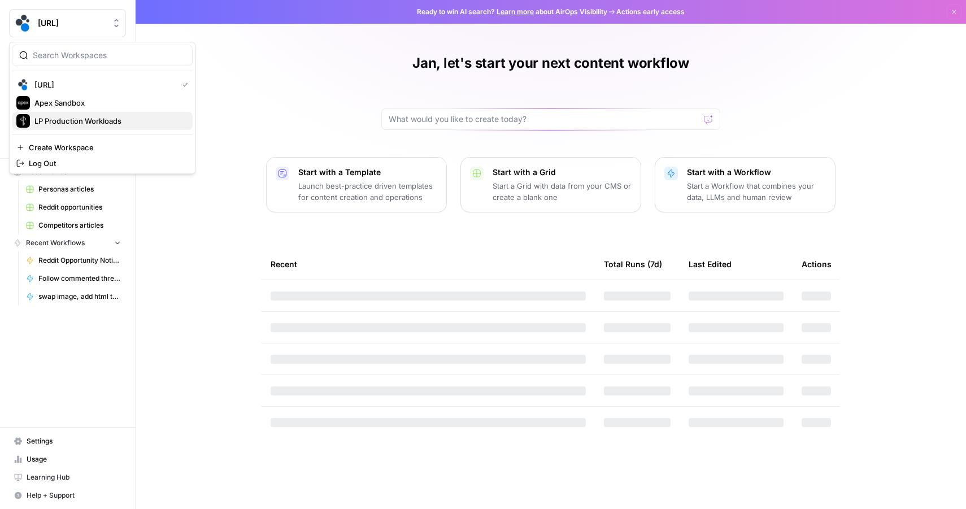
click at [53, 121] on span "LP Production Workloads" at bounding box center [108, 120] width 149 height 11
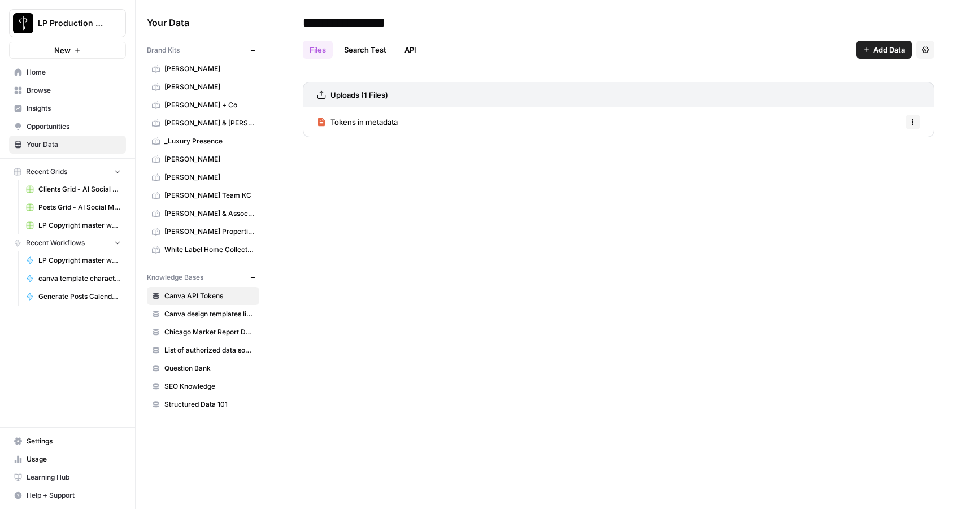
click at [190, 295] on span "Canva API Tokens" at bounding box center [209, 296] width 90 height 10
click at [358, 125] on span "Tokens in metadata" at bounding box center [363, 121] width 67 height 11
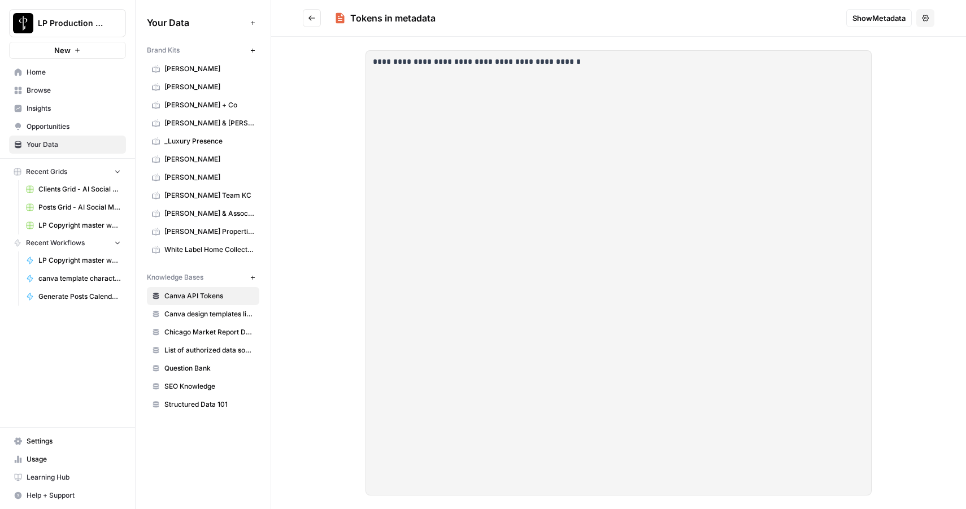
click at [426, 61] on p "**********" at bounding box center [548, 61] width 351 height 13
click at [868, 20] on span "Show Metadata" at bounding box center [878, 17] width 53 height 11
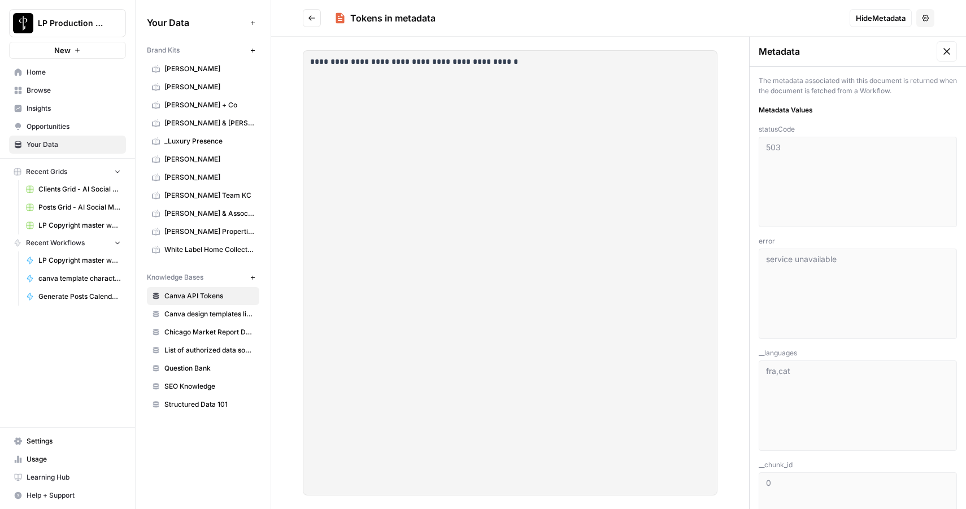
click at [950, 54] on icon at bounding box center [946, 51] width 7 height 7
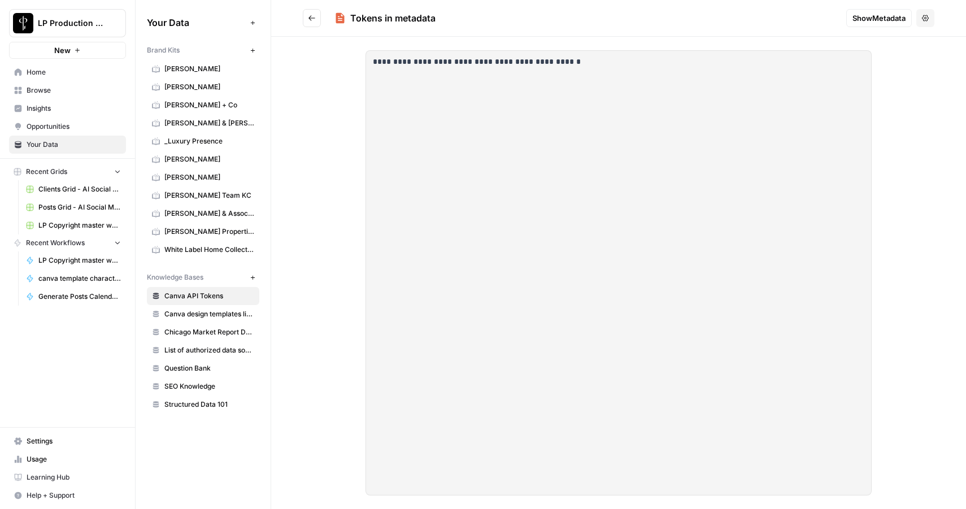
click at [319, 21] on button "Go back" at bounding box center [312, 18] width 18 height 18
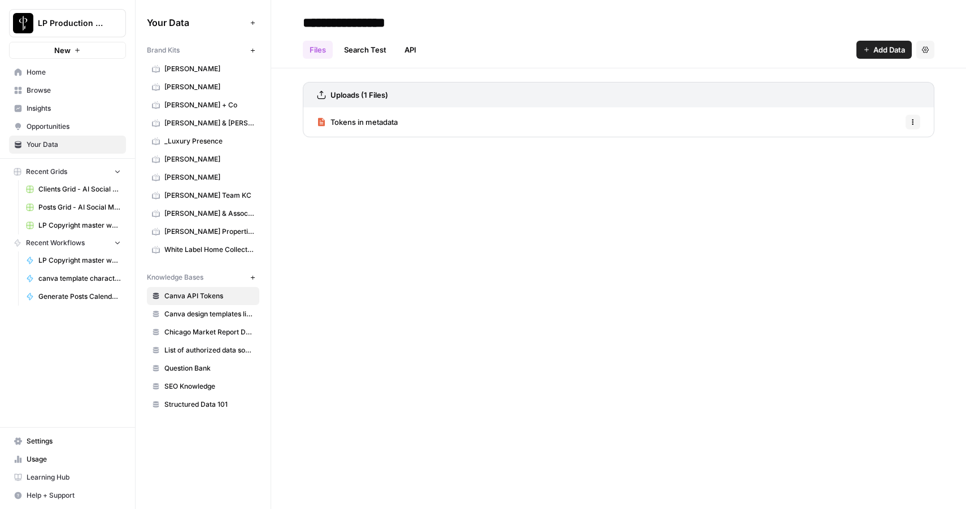
click at [370, 51] on link "Search Test" at bounding box center [365, 50] width 56 height 18
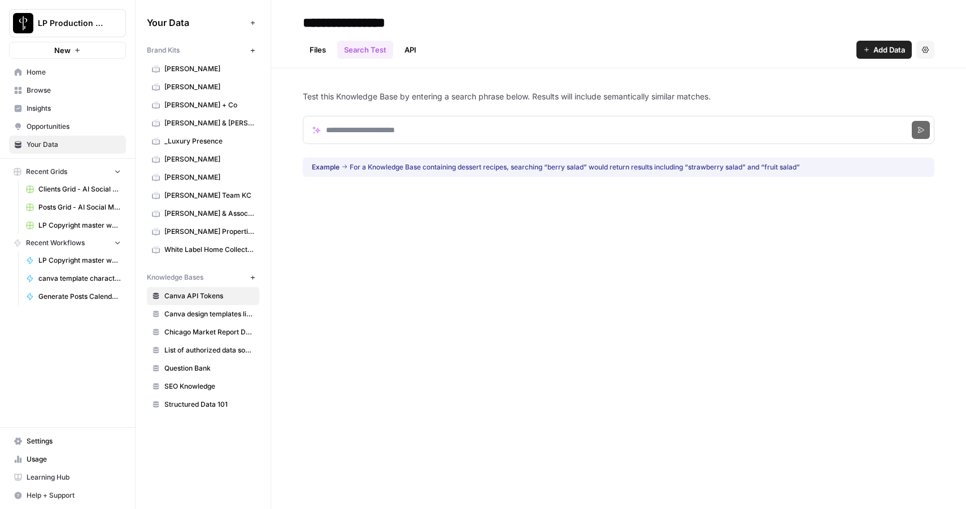
click at [407, 50] on link "API" at bounding box center [410, 50] width 25 height 18
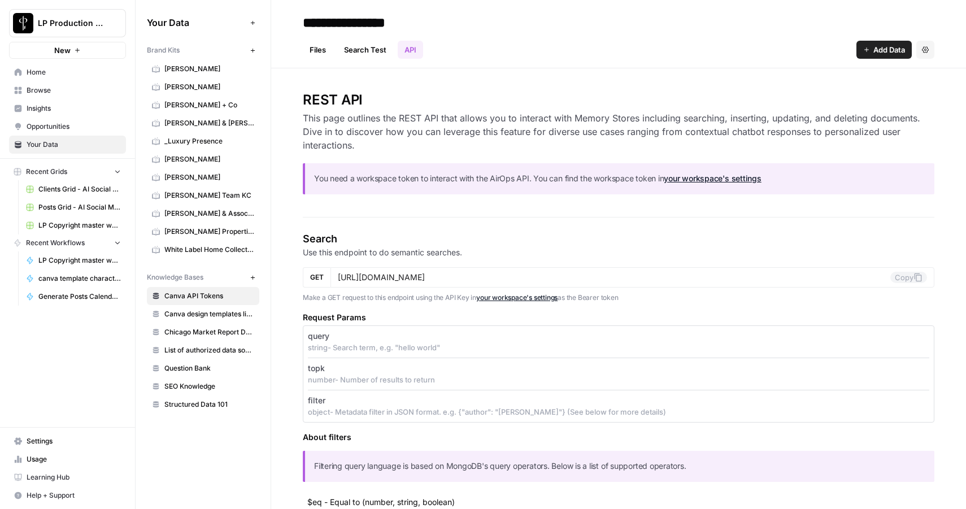
click at [360, 49] on link "Search Test" at bounding box center [365, 50] width 56 height 18
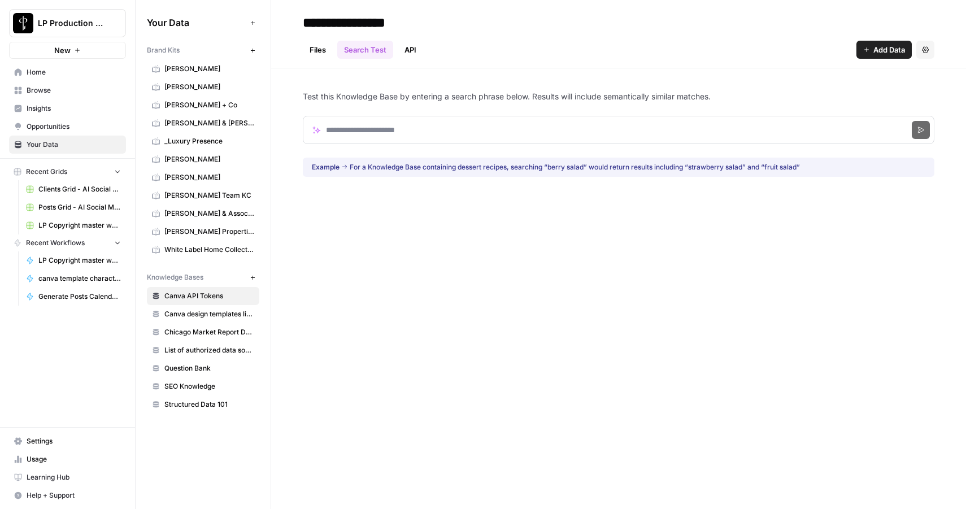
click at [316, 49] on link "Files" at bounding box center [318, 50] width 30 height 18
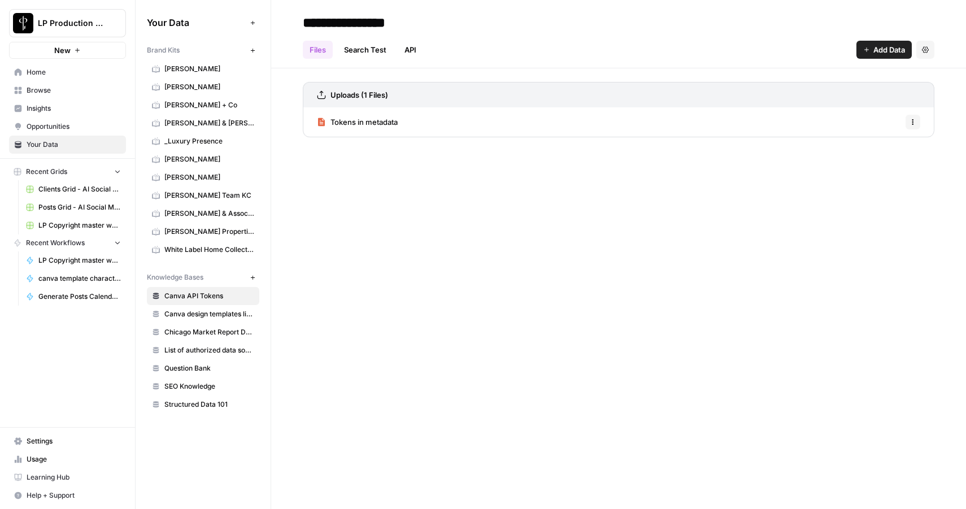
click at [375, 119] on span "Tokens in metadata" at bounding box center [363, 121] width 67 height 11
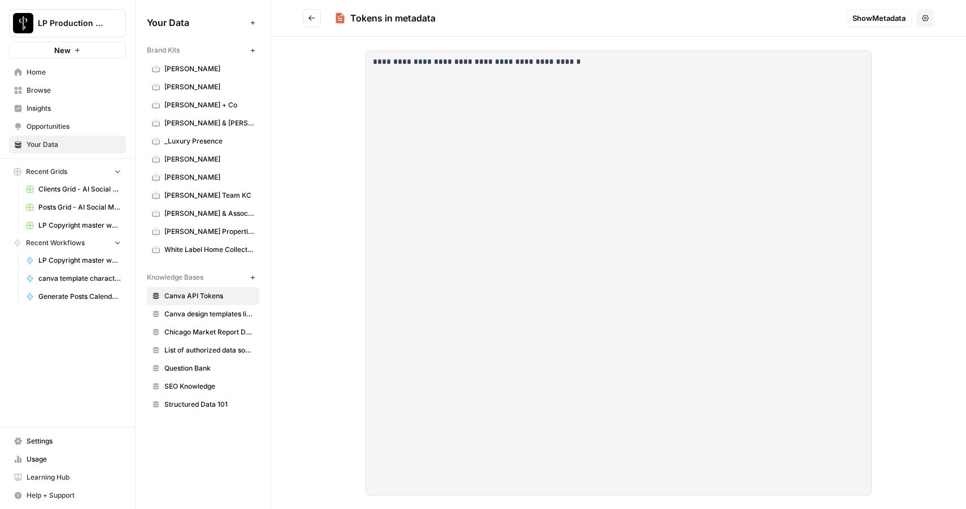
click at [311, 12] on button "Go back" at bounding box center [312, 18] width 18 height 18
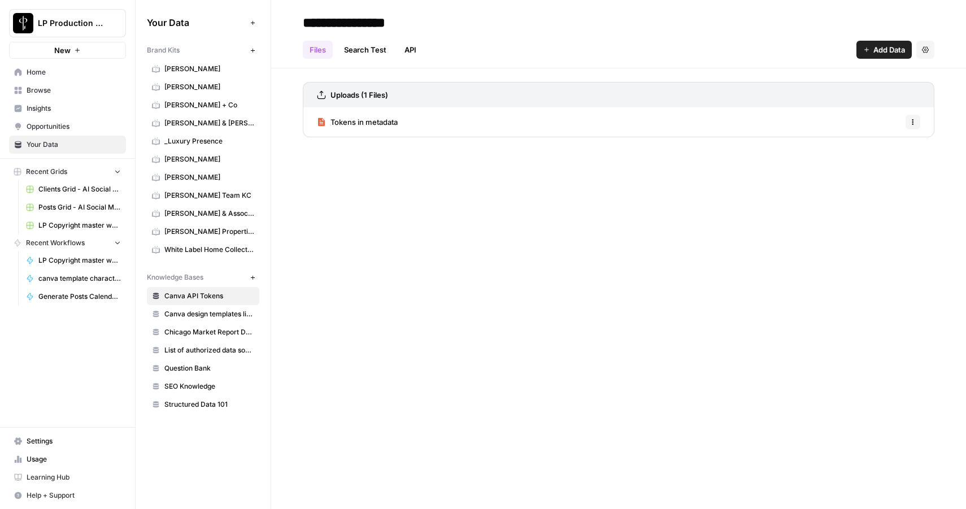
click at [915, 121] on icon "button" at bounding box center [912, 122] width 7 height 7
click at [659, 65] on header "**********" at bounding box center [618, 34] width 695 height 68
click at [192, 312] on span "Canva design templates library" at bounding box center [209, 314] width 90 height 10
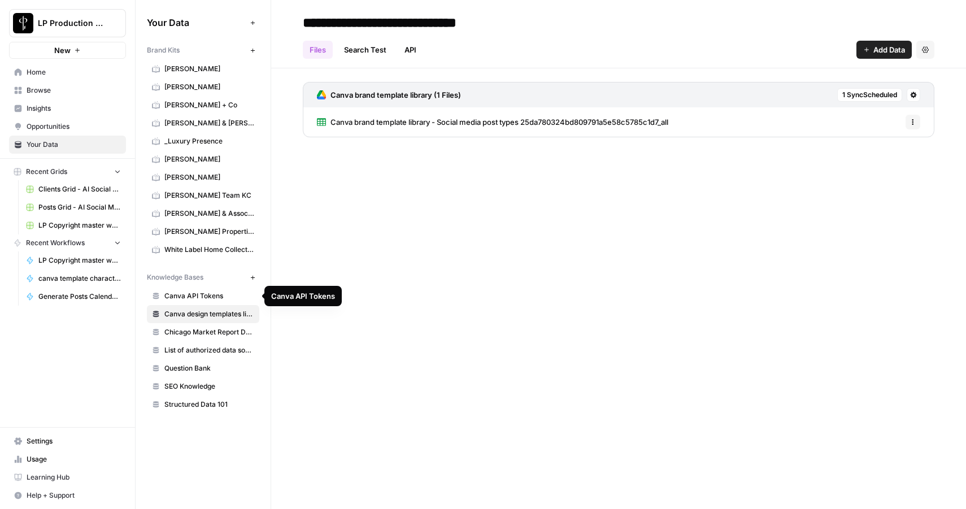
click at [188, 299] on span "Canva API Tokens" at bounding box center [209, 296] width 90 height 10
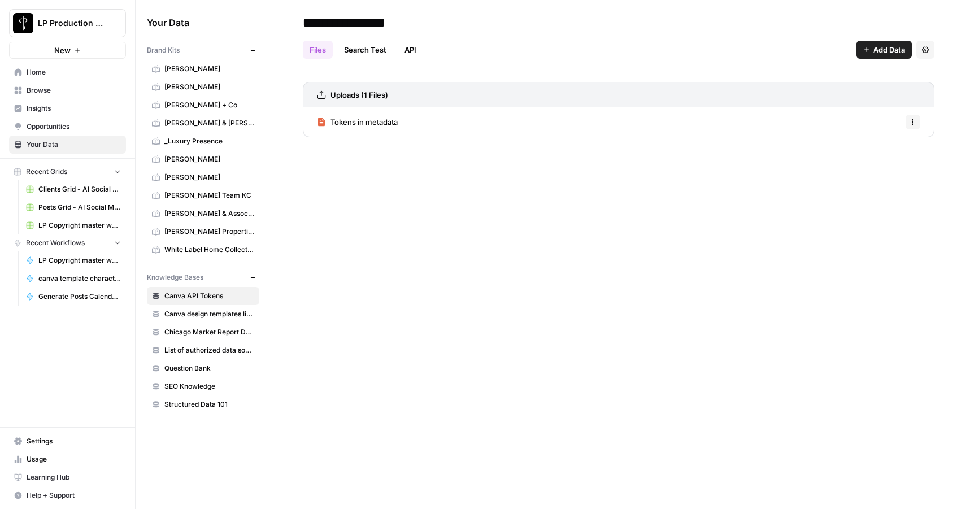
click at [321, 124] on icon at bounding box center [321, 122] width 7 height 8
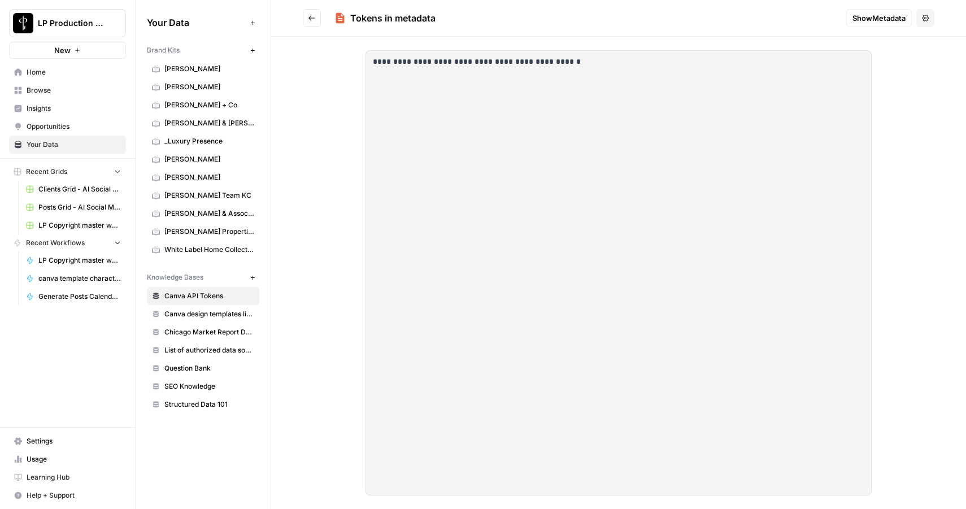
click at [422, 62] on p "**********" at bounding box center [548, 61] width 351 height 13
click at [323, 187] on div "**********" at bounding box center [618, 273] width 695 height 472
click at [314, 23] on button "Go back" at bounding box center [312, 18] width 18 height 18
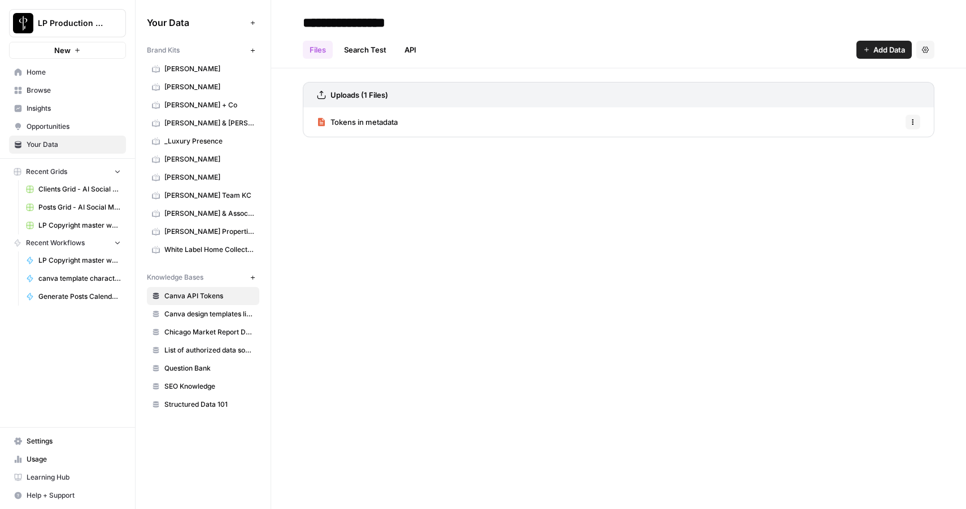
click at [386, 124] on span "Tokens in metadata" at bounding box center [363, 121] width 67 height 11
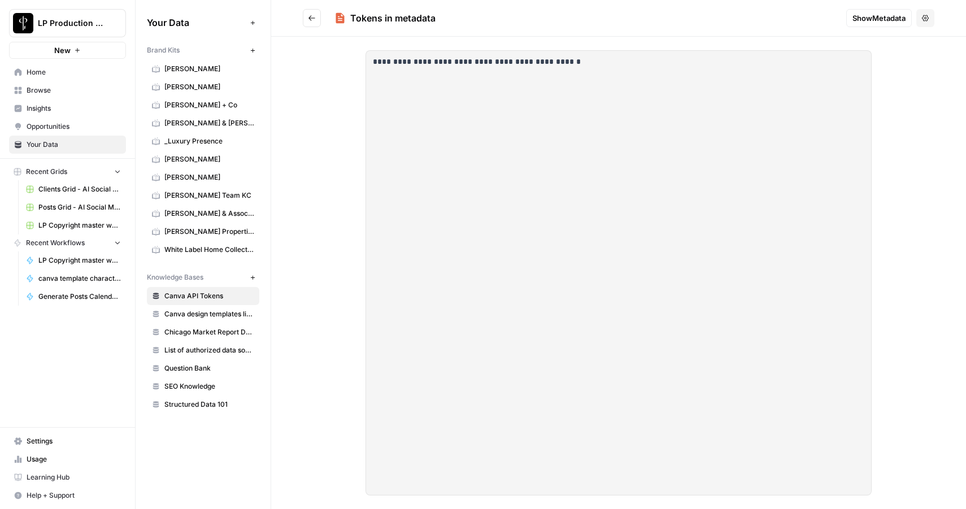
click at [393, 64] on p "**********" at bounding box center [548, 61] width 351 height 13
click at [312, 19] on icon "Go back" at bounding box center [312, 18] width 8 height 8
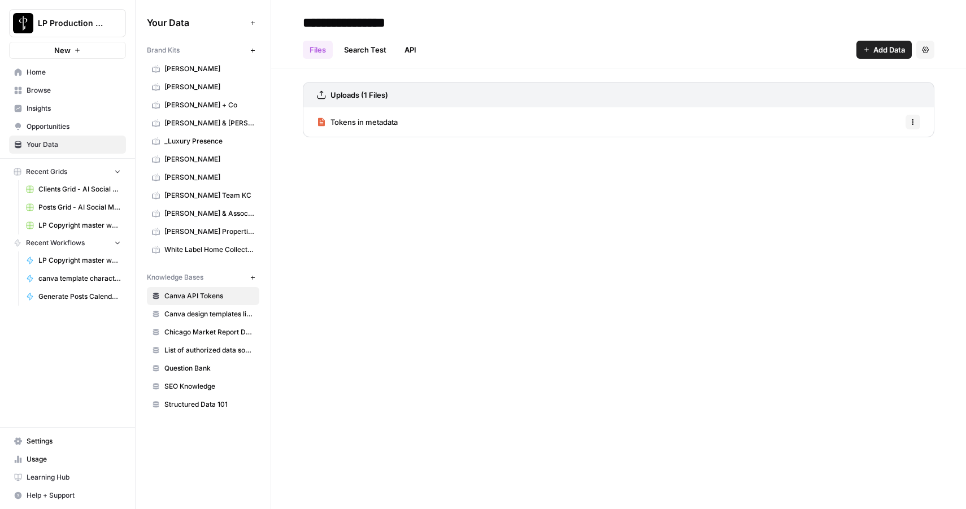
click at [363, 119] on span "Tokens in metadata" at bounding box center [363, 121] width 67 height 11
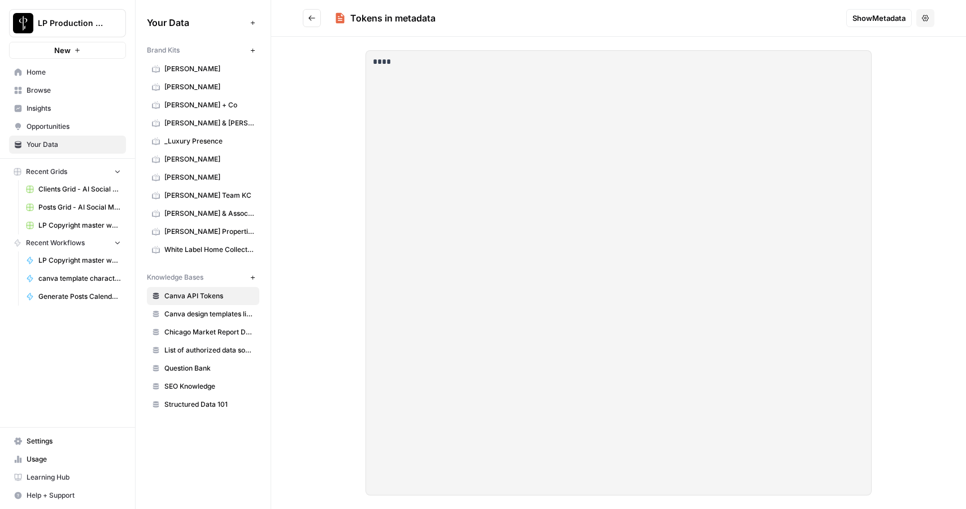
click at [311, 21] on icon "Go back" at bounding box center [312, 18] width 8 height 8
